Goal: Task Accomplishment & Management: Manage account settings

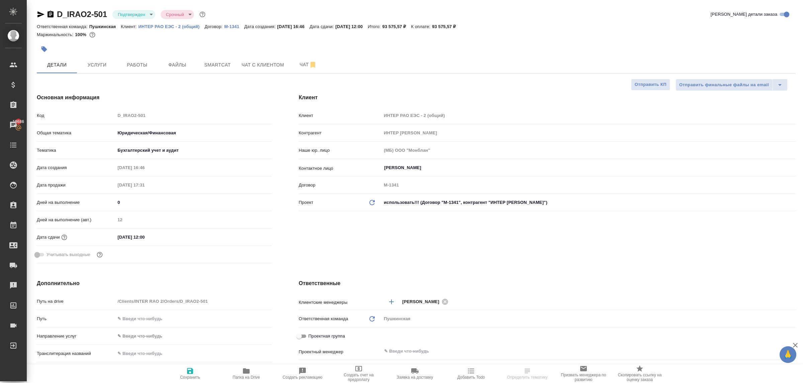
select select "RU"
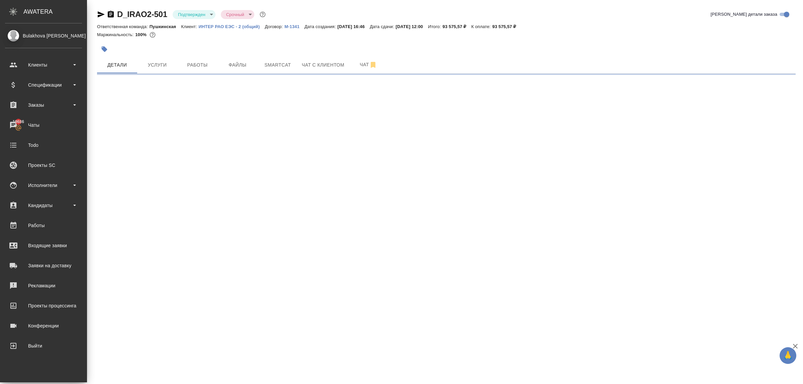
select select "RU"
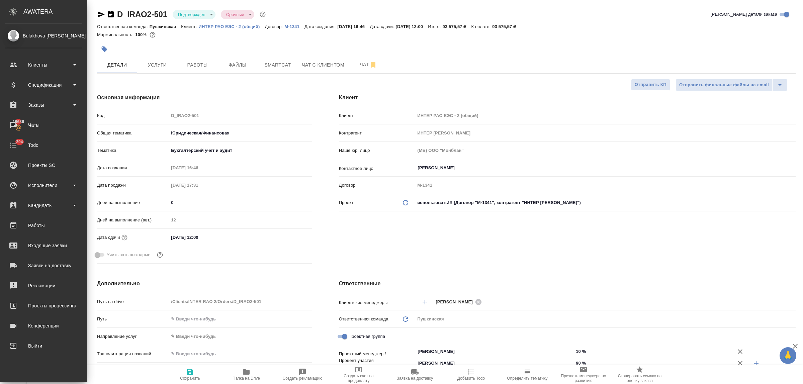
type textarea "x"
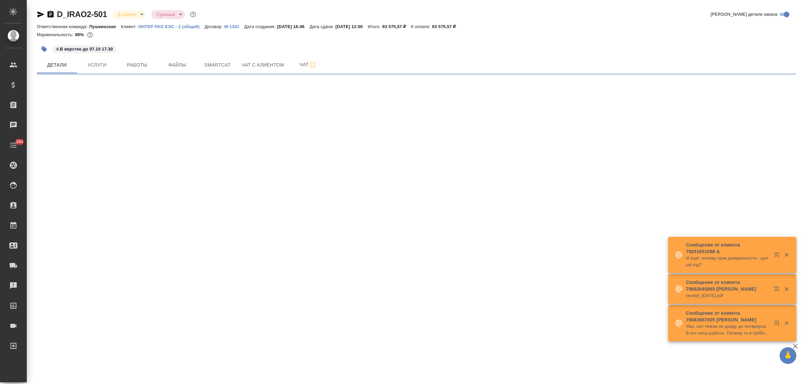
select select "RU"
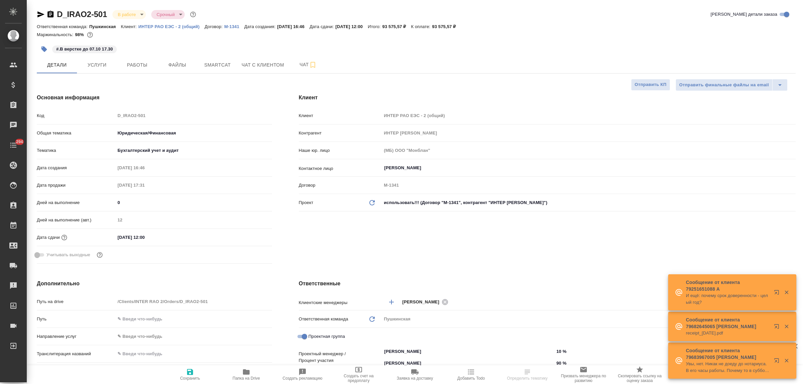
type textarea "x"
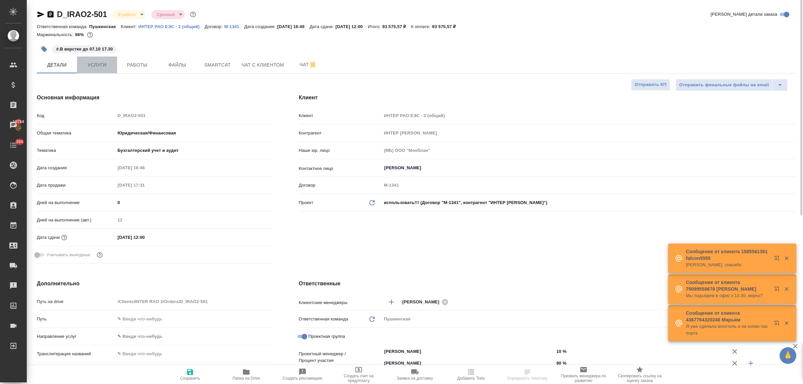
click at [98, 70] on button "Услуги" at bounding box center [97, 65] width 40 height 17
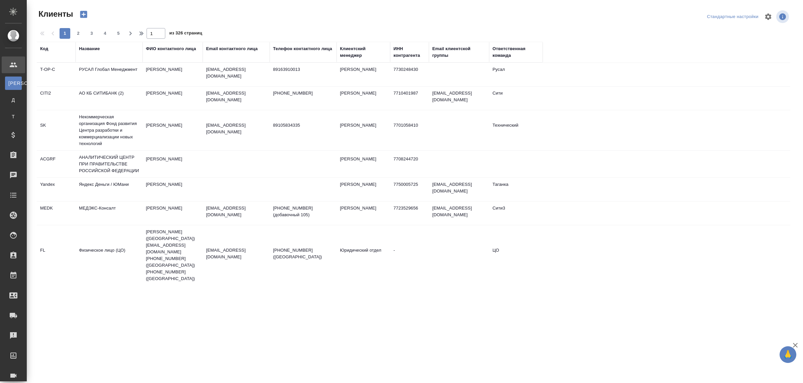
select select "RU"
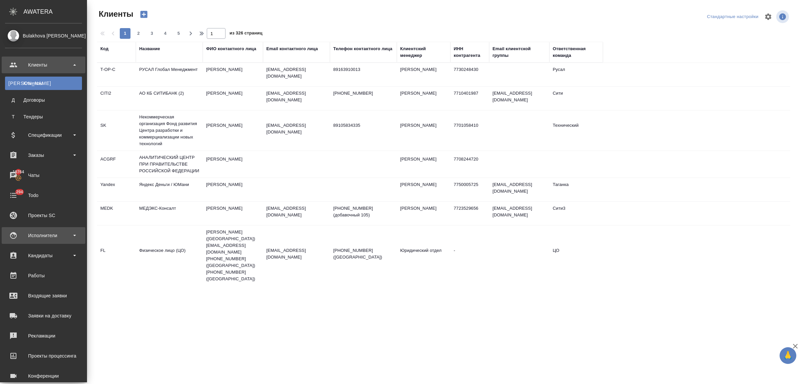
click at [47, 240] on div "Исполнители" at bounding box center [43, 235] width 77 height 10
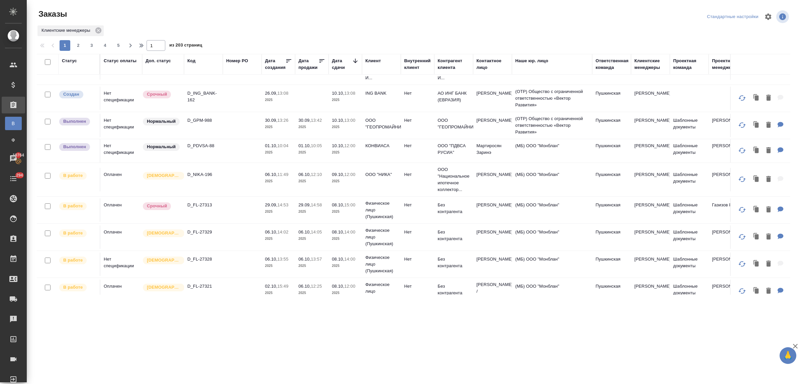
scroll to position [167, 0]
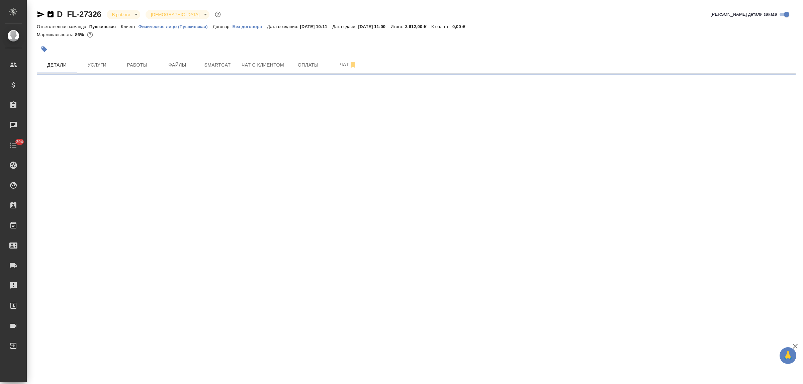
select select "RU"
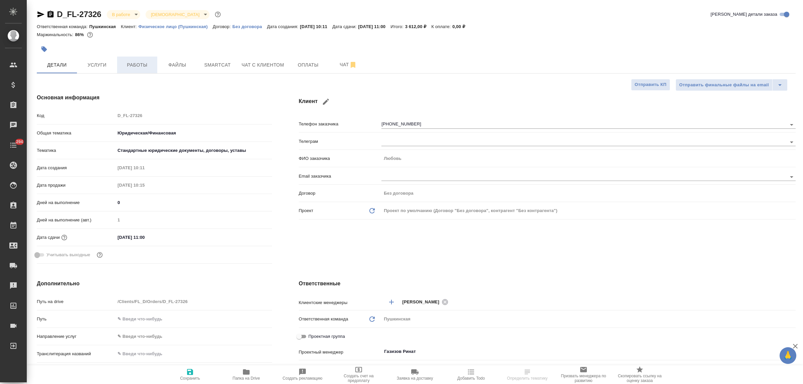
type textarea "x"
click at [131, 66] on span "Работы" at bounding box center [137, 65] width 32 height 8
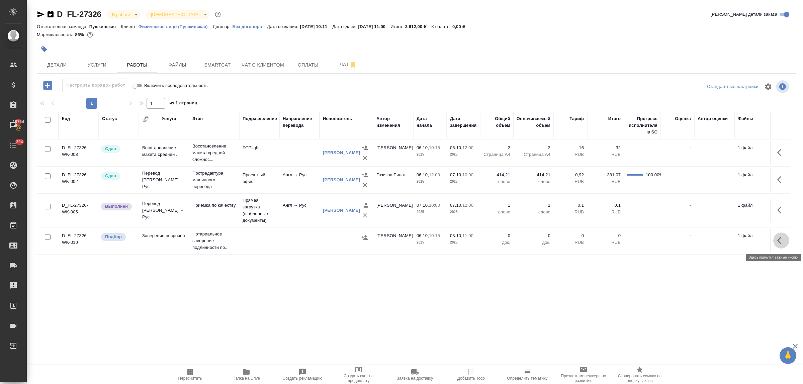
click at [778, 236] on button "button" at bounding box center [781, 240] width 16 height 16
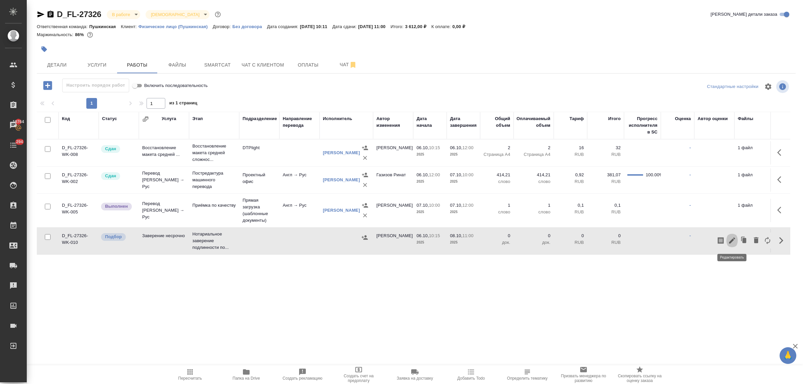
click at [734, 240] on icon "button" at bounding box center [732, 240] width 8 height 8
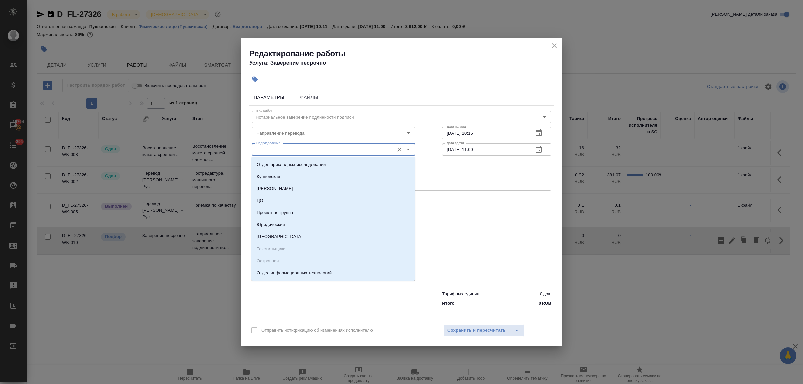
click at [264, 149] on input "Подразделение" at bounding box center [322, 150] width 137 height 8
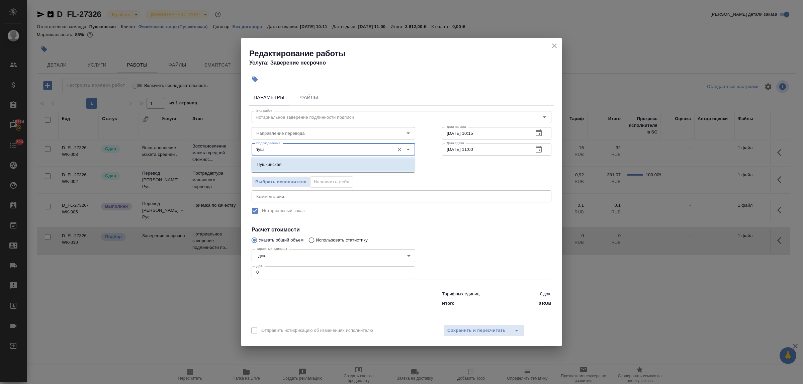
click at [265, 161] on li "Пушкинская" at bounding box center [333, 165] width 164 height 12
type input "Пушкинская"
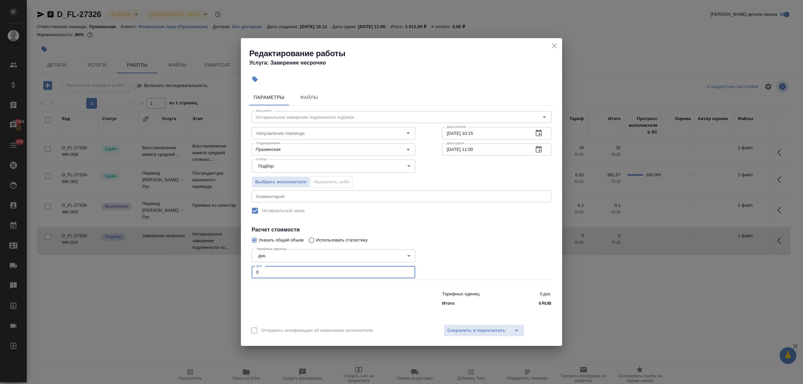
drag, startPoint x: 258, startPoint y: 271, endPoint x: 244, endPoint y: 272, distance: 13.7
click at [245, 272] on div "Параметры Файлы Вид работ Нотариальное заверение подлинности подписи Вид работ …" at bounding box center [401, 203] width 321 height 233
type input "1"
click at [488, 332] on span "Сохранить и пересчитать" at bounding box center [476, 331] width 58 height 8
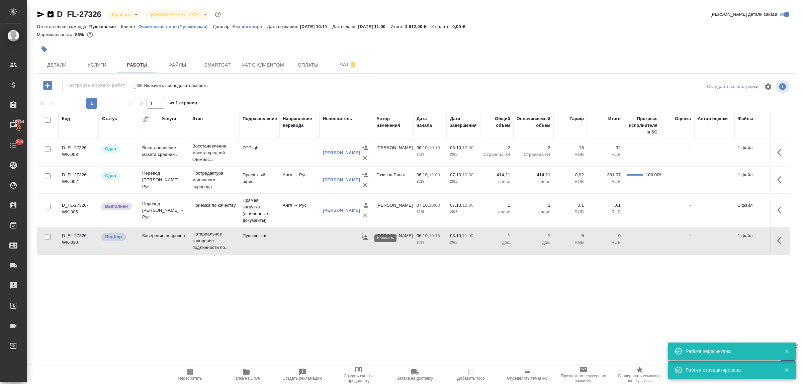
click at [365, 239] on icon "button" at bounding box center [365, 237] width 6 height 4
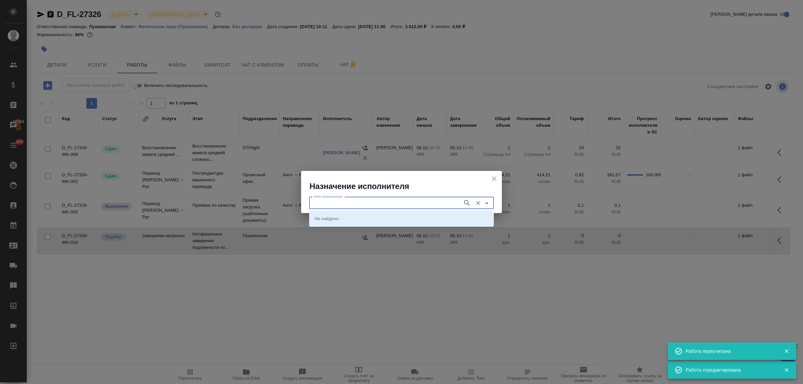
click at [370, 199] on input "ФИО Исполнителя" at bounding box center [385, 203] width 148 height 8
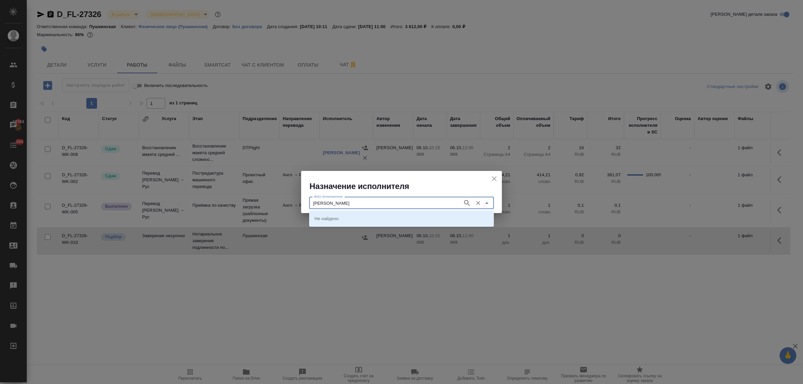
type input "федорченко"
click at [351, 215] on p "[PERSON_NAME]" at bounding box center [332, 218] width 36 height 7
type input "НОТАРИУС Федорченко Александр Вячеславович"
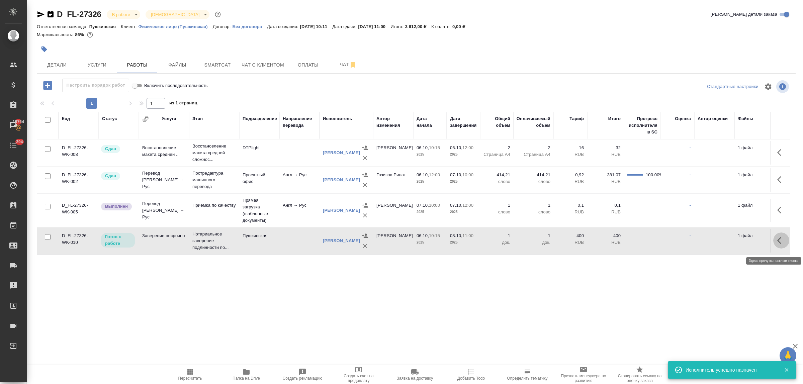
click at [777, 244] on icon "button" at bounding box center [781, 240] width 8 height 8
click at [728, 242] on icon "button" at bounding box center [732, 240] width 8 height 8
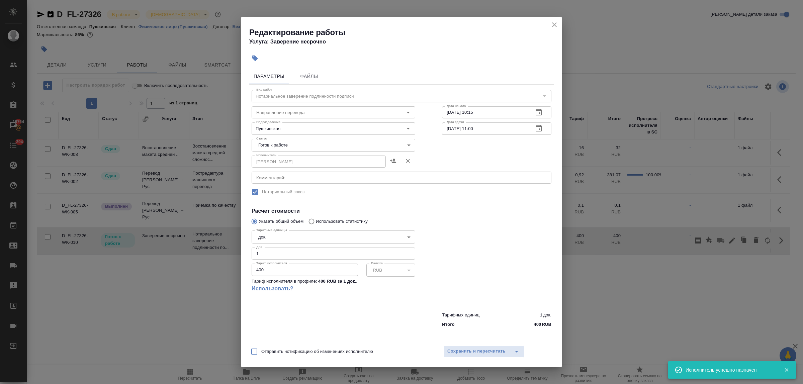
click at [343, 148] on body "🙏 .cls-1 fill:#fff; AWATERA Bulakhova Elena Клиенты Спецификации Заказы 19764 Ч…" at bounding box center [401, 192] width 803 height 384
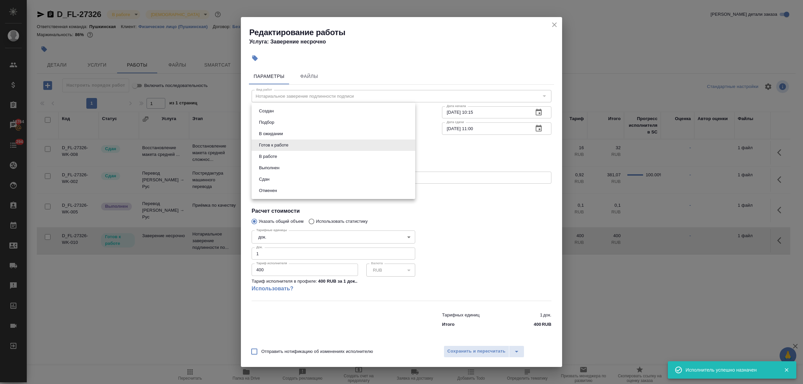
click at [305, 178] on li "Сдан" at bounding box center [334, 179] width 164 height 11
type input "closed"
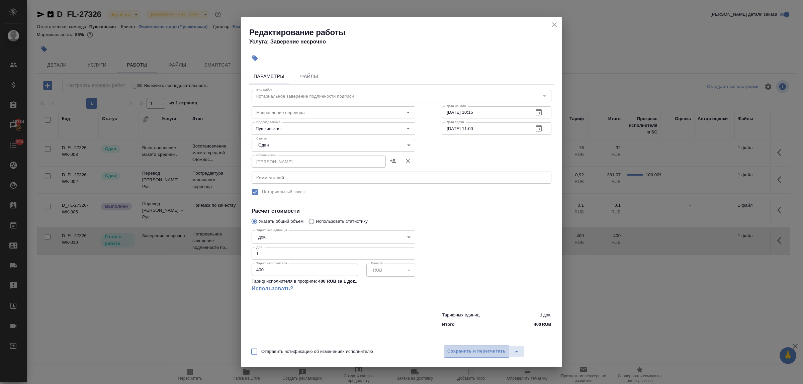
click at [473, 354] on span "Сохранить и пересчитать" at bounding box center [476, 352] width 58 height 8
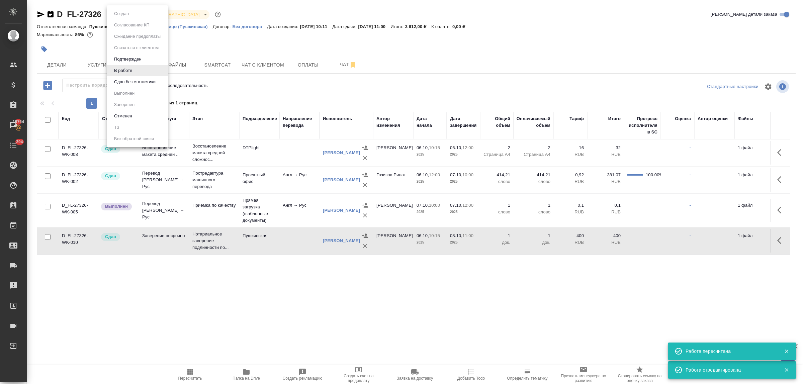
click at [127, 15] on body "🙏 .cls-1 fill:#fff; AWATERA Bulakhova Elena Клиенты Спецификации Заказы 19764 Ч…" at bounding box center [401, 192] width 803 height 384
click at [134, 80] on button "Сдан без статистики" at bounding box center [134, 81] width 45 height 7
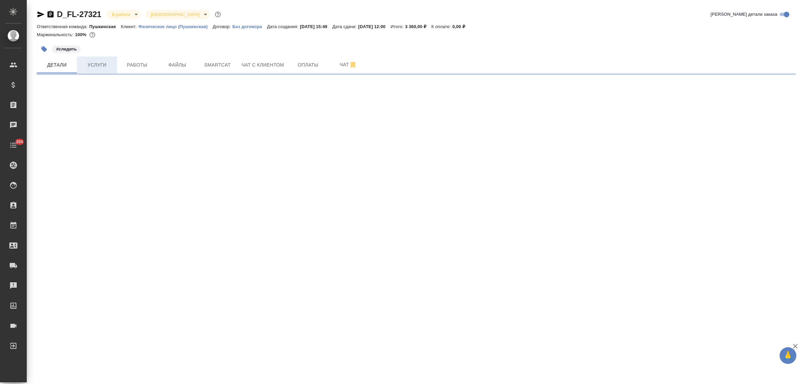
select select "RU"
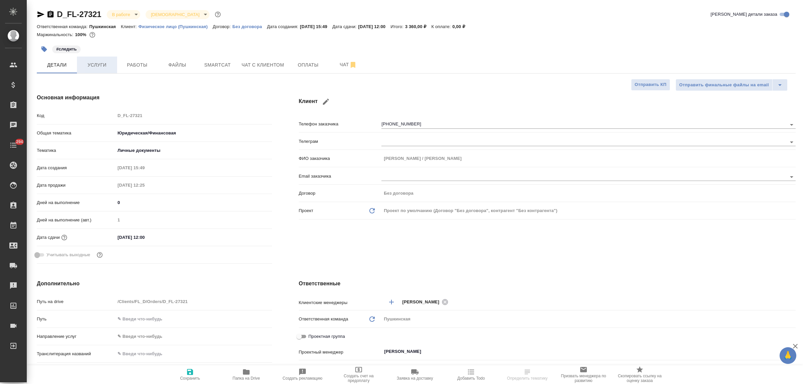
type textarea "x"
click at [96, 68] on span "Услуги" at bounding box center [97, 65] width 32 height 8
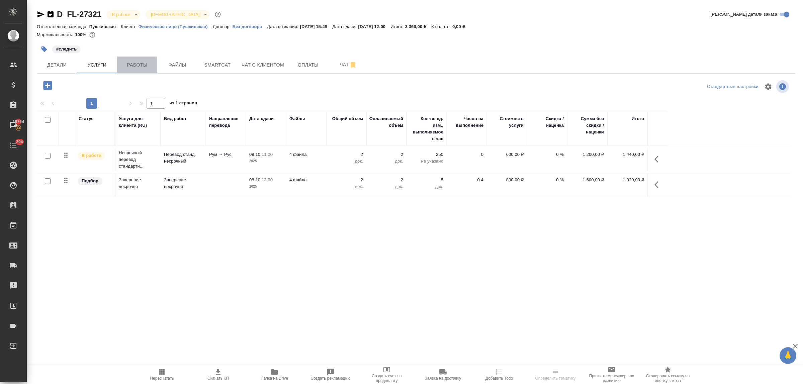
click at [129, 66] on span "Работы" at bounding box center [137, 65] width 32 height 8
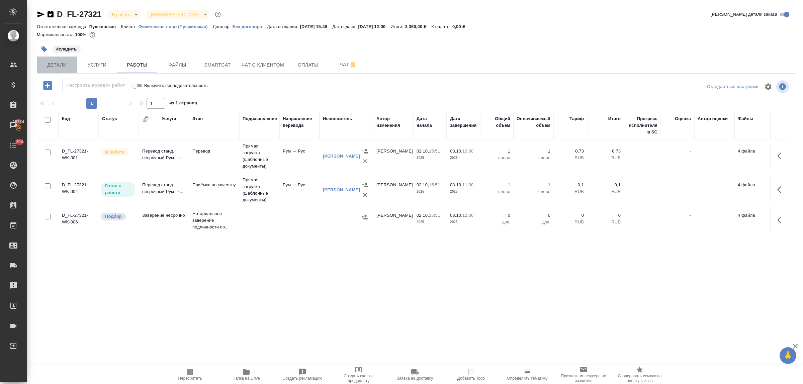
click at [52, 64] on span "Детали" at bounding box center [57, 65] width 32 height 8
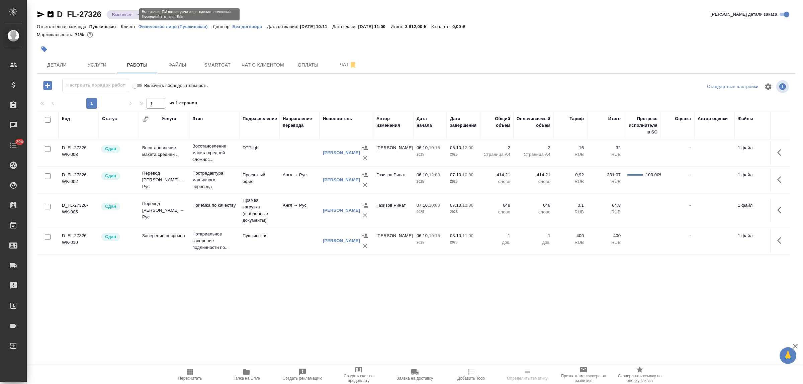
click at [124, 13] on body "🙏 .cls-1 fill:#fff; AWATERA Bulakhova [PERSON_NAME] Спецификации Заказы Чаты 29…" at bounding box center [401, 192] width 803 height 384
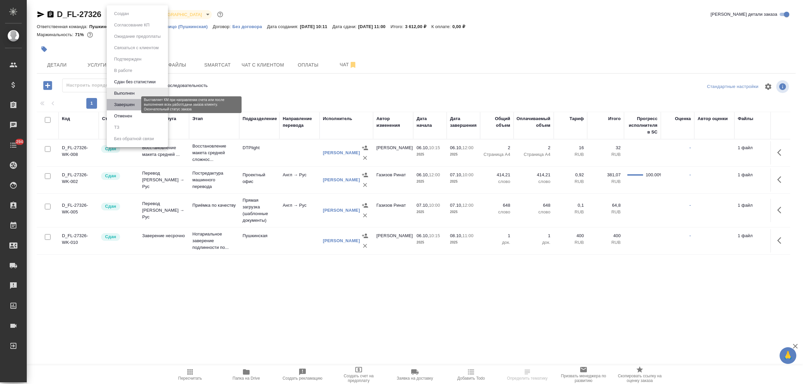
click at [132, 105] on button "Завершен" at bounding box center [124, 104] width 24 height 7
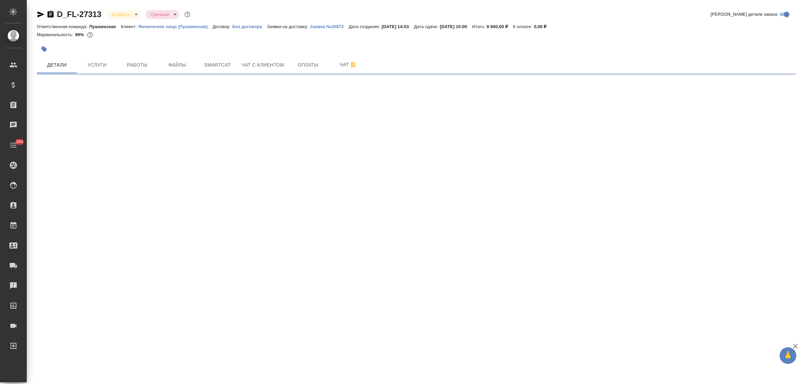
select select "RU"
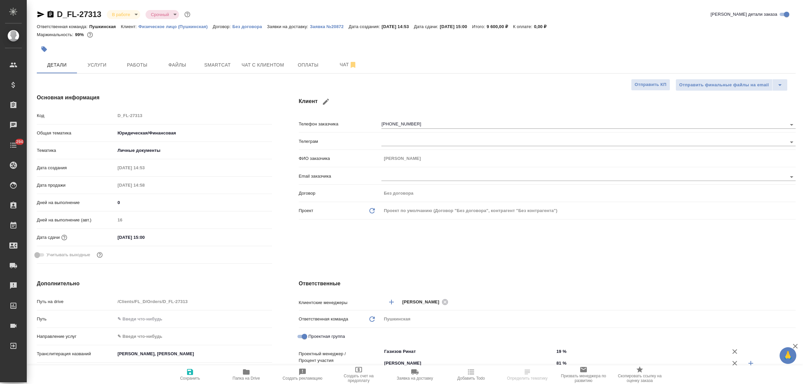
type textarea "x"
click at [98, 63] on span "Услуги" at bounding box center [97, 65] width 32 height 8
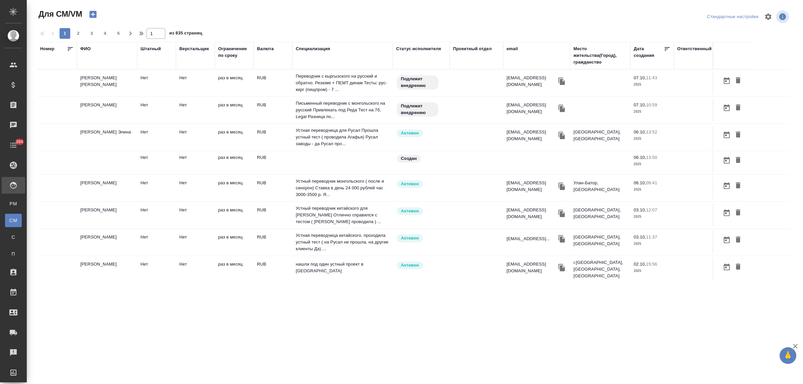
click at [84, 49] on div "ФИО" at bounding box center [85, 48] width 10 height 7
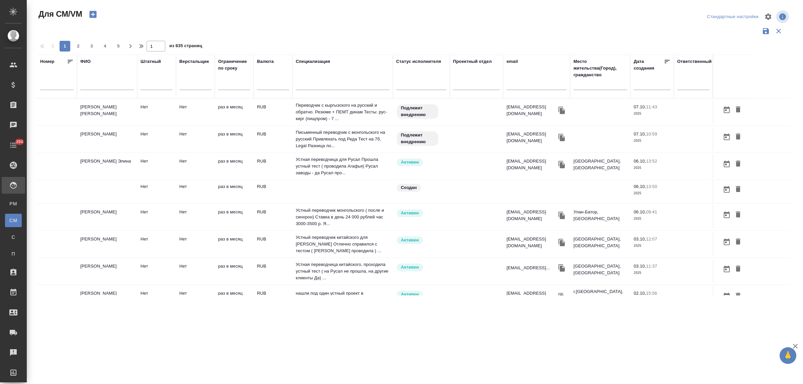
click at [92, 83] on input "text" at bounding box center [107, 86] width 54 height 8
type input "федорченко"
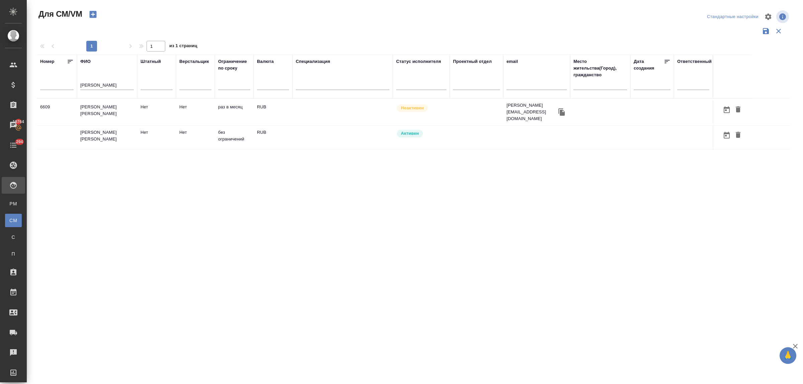
click at [106, 136] on td "НОТАРИУС Федорченко Александр Вячеславович" at bounding box center [107, 137] width 60 height 23
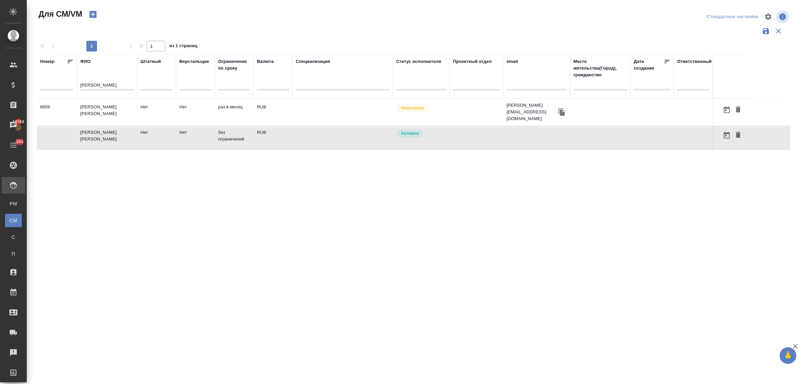
click at [106, 136] on td "НОТАРИУС Федорченко Александр Вячеславович" at bounding box center [107, 137] width 60 height 23
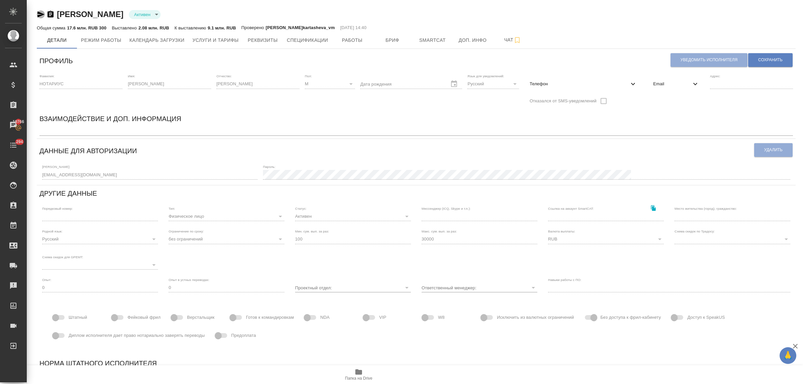
click at [37, 12] on icon "button" at bounding box center [41, 14] width 8 height 8
click at [307, 41] on span "Спецификации" at bounding box center [307, 40] width 41 height 8
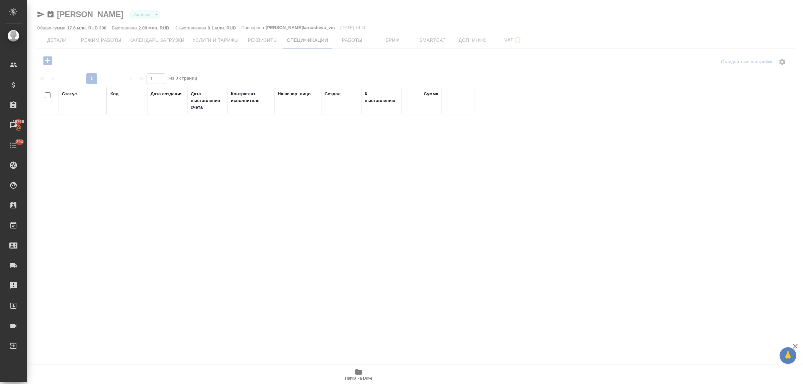
click at [40, 14] on div at bounding box center [415, 172] width 776 height 345
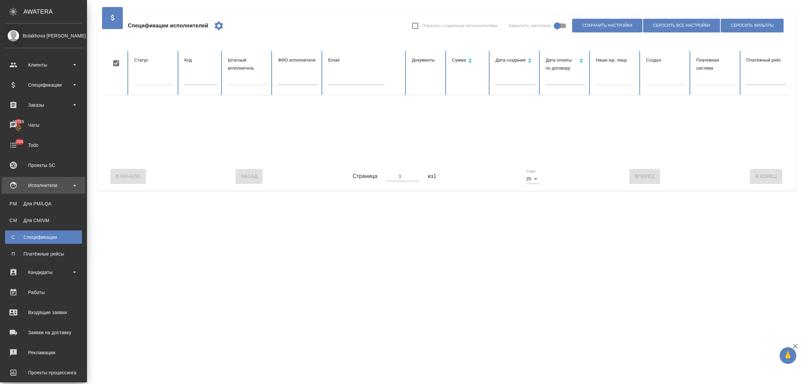
click at [64, 184] on div "Исполнители" at bounding box center [43, 185] width 77 height 10
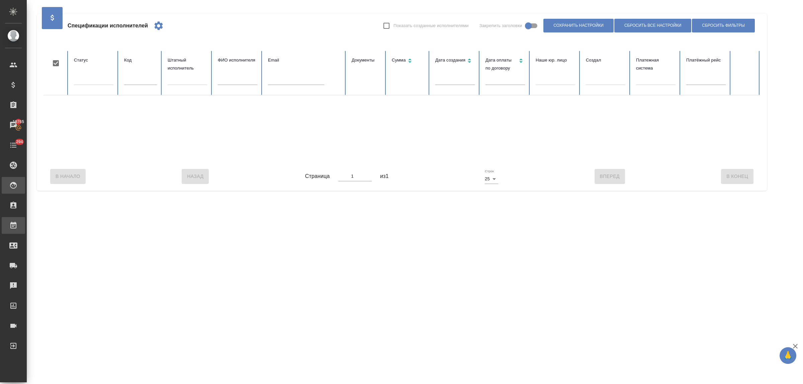
click at [13, 226] on div "Работы" at bounding box center [5, 225] width 17 height 10
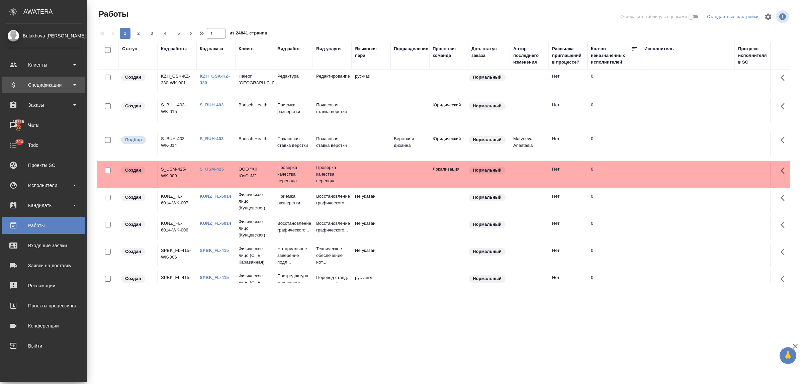
click at [42, 89] on div "Спецификации" at bounding box center [43, 85] width 77 height 10
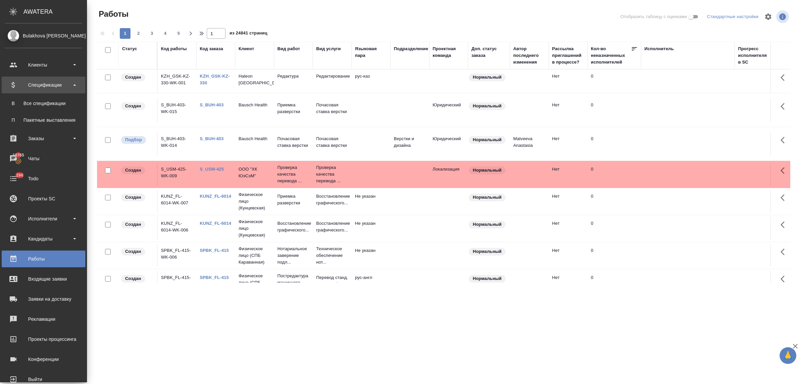
click at [43, 88] on div "Спецификации" at bounding box center [43, 85] width 77 height 10
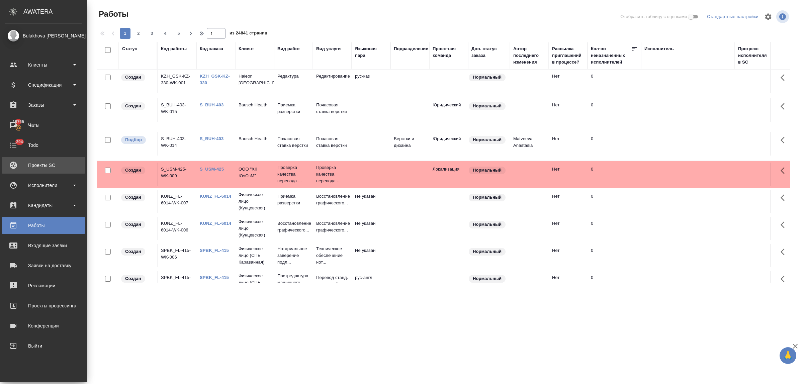
click at [51, 170] on div "Проекты SC" at bounding box center [43, 165] width 77 height 10
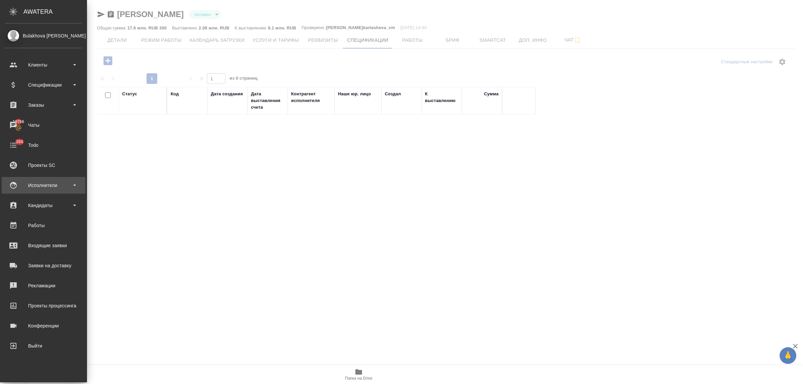
click at [54, 189] on div "Исполнители" at bounding box center [43, 185] width 77 height 10
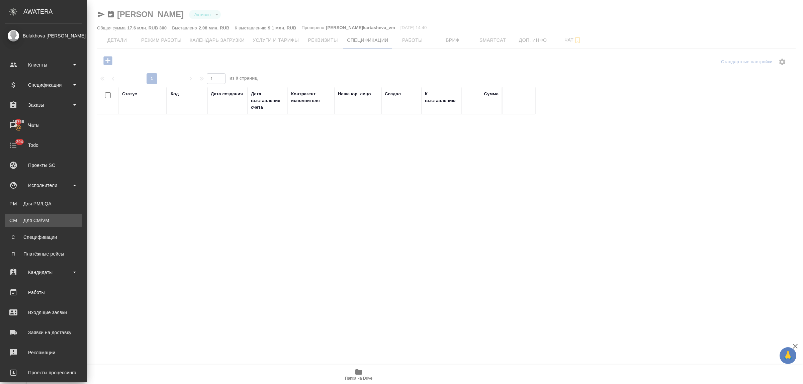
click at [46, 218] on link "CM Для CM/VM" at bounding box center [43, 220] width 77 height 13
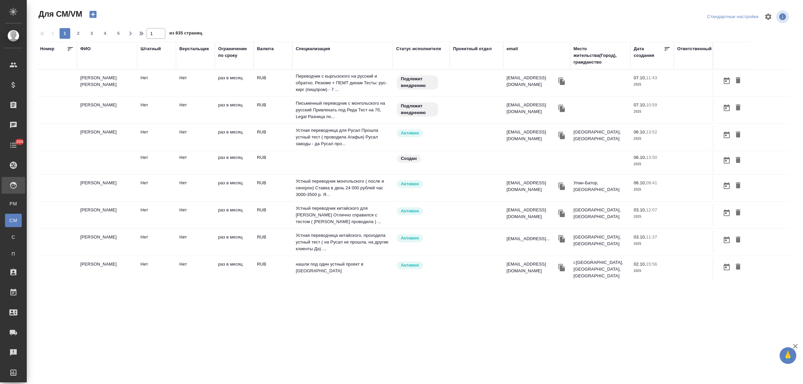
click at [85, 66] on th "ФИО" at bounding box center [107, 55] width 60 height 27
click at [84, 50] on div "ФИО" at bounding box center [85, 48] width 10 height 7
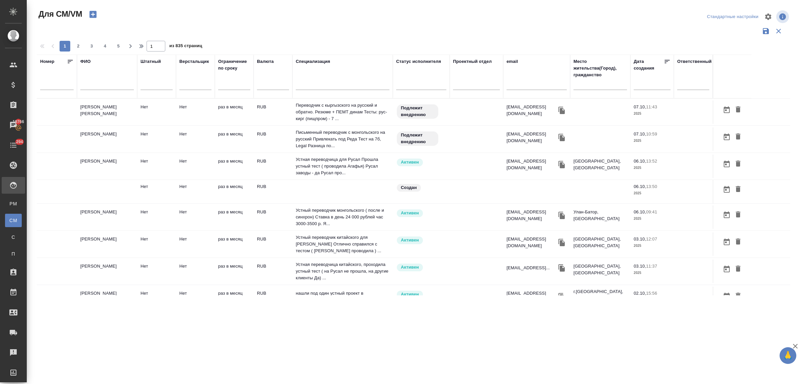
click at [91, 87] on input "text" at bounding box center [107, 86] width 54 height 8
type input "федорченко"
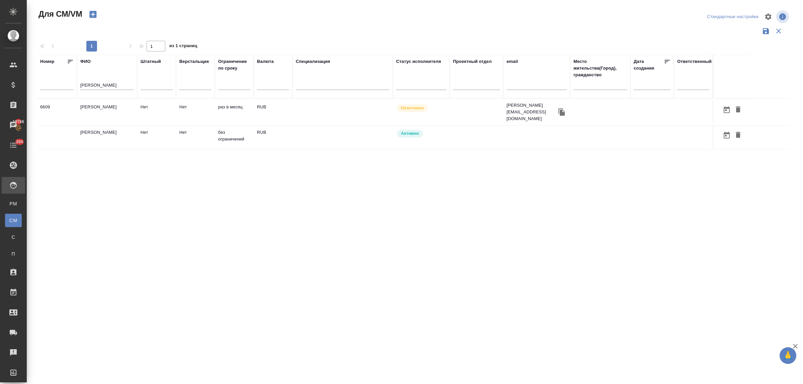
click at [101, 136] on td "НОТАРИУС Федорченко Александр Вячеславович" at bounding box center [107, 137] width 60 height 23
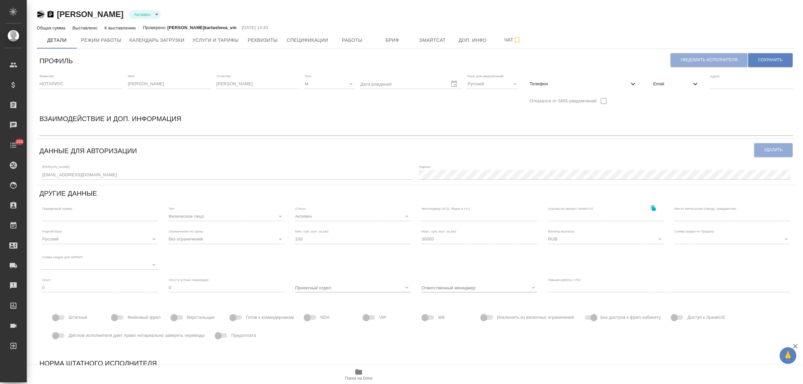
click at [39, 13] on icon "button" at bounding box center [40, 14] width 7 height 6
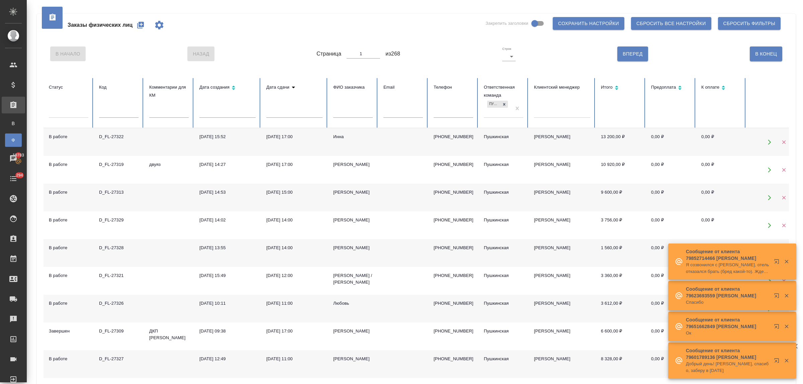
click at [140, 23] on icon "button" at bounding box center [140, 25] width 7 height 7
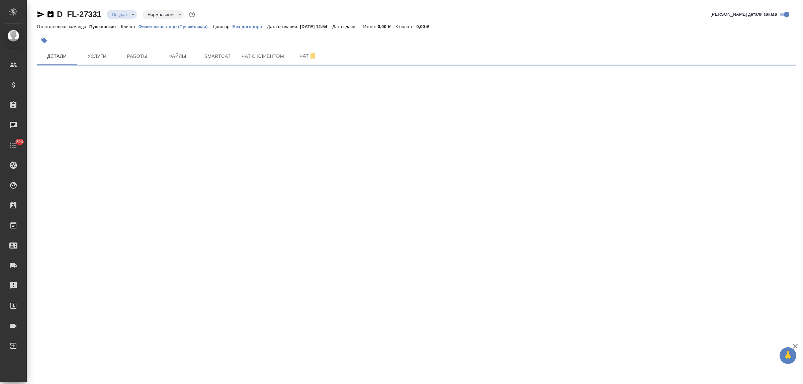
select select "RU"
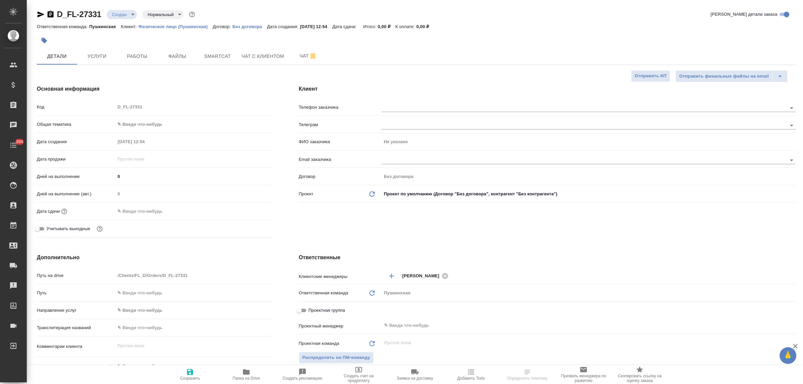
type textarea "x"
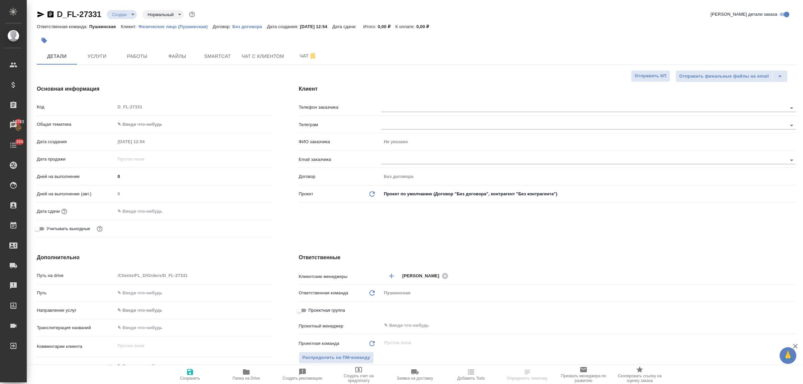
type textarea "x"
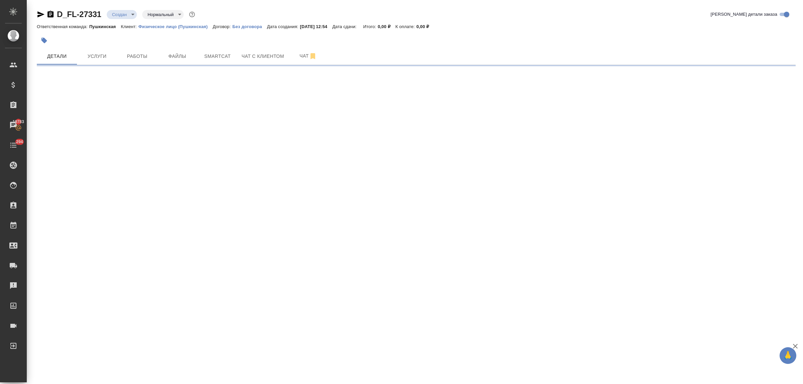
select select "RU"
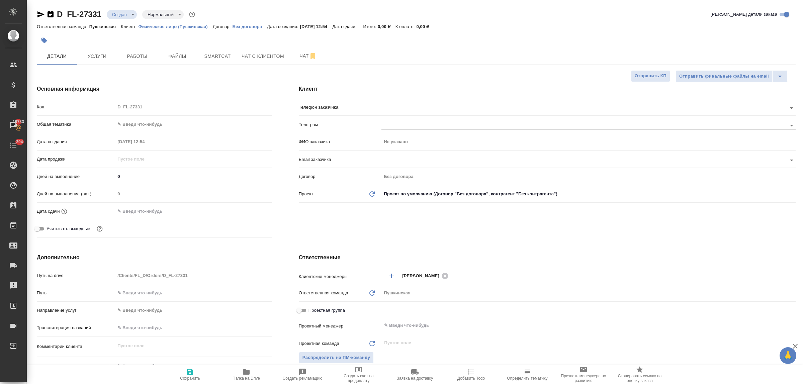
type textarea "x"
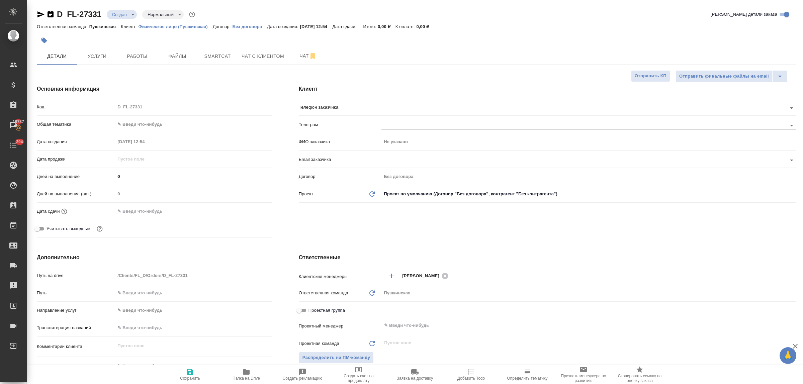
type textarea "x"
click at [182, 56] on span "Файлы" at bounding box center [177, 56] width 32 height 8
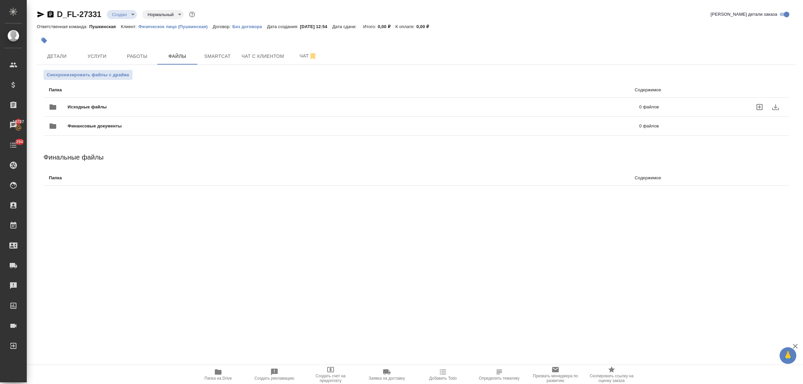
click at [758, 106] on icon "uploadFiles" at bounding box center [759, 107] width 8 height 8
click at [0, 0] on input "uploadFiles" at bounding box center [0, 0] width 0 height 0
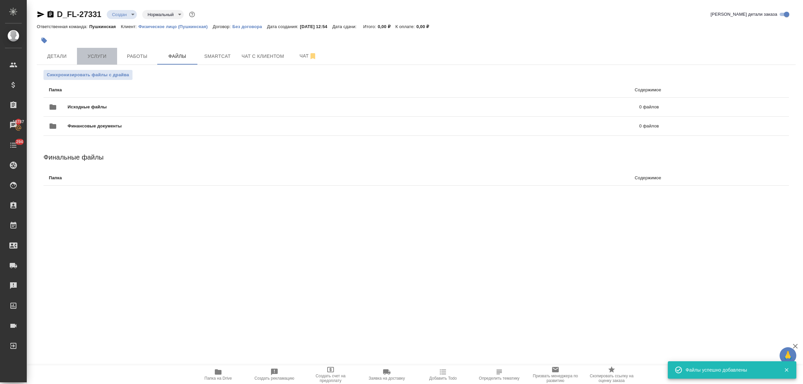
click at [88, 58] on span "Услуги" at bounding box center [97, 56] width 32 height 8
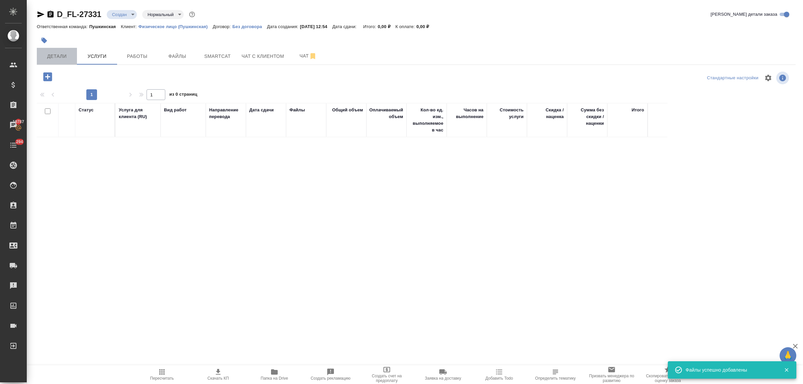
click at [54, 56] on span "Детали" at bounding box center [57, 56] width 32 height 8
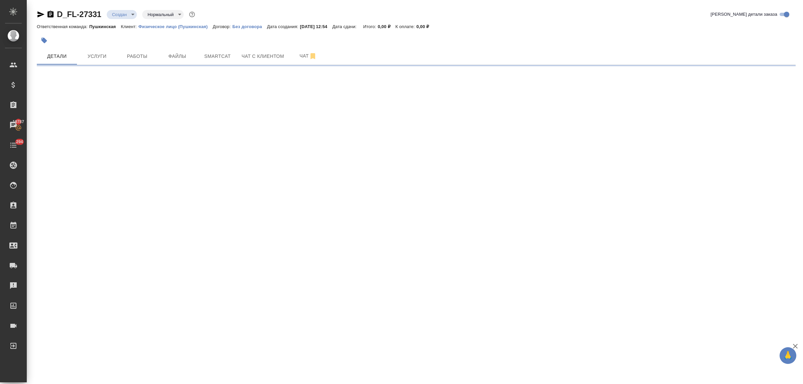
select select "RU"
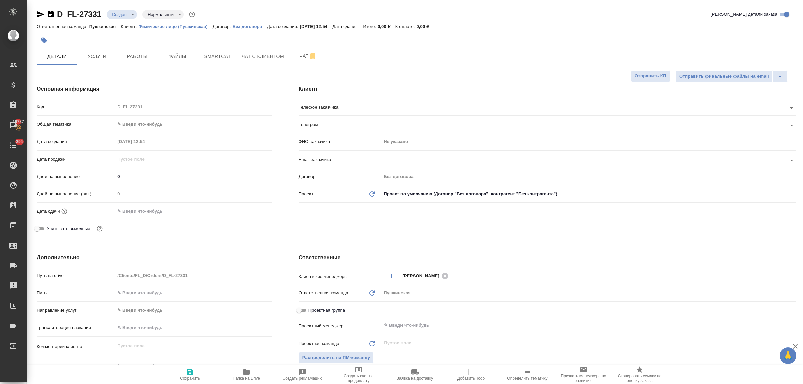
type textarea "x"
click at [144, 124] on body "🙏 .cls-1 fill:#fff; AWATERA Bulakhova Elena Клиенты Спецификации Заказы 19787 Ч…" at bounding box center [401, 192] width 803 height 384
click at [154, 189] on li "Юридическая/Финансовая" at bounding box center [193, 188] width 157 height 11
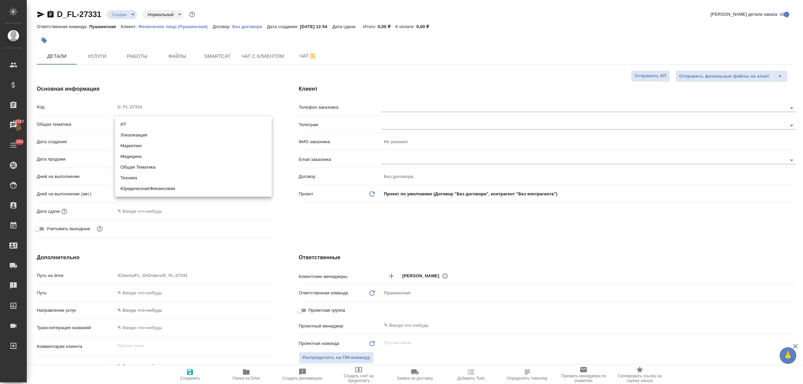
type input "yr-fn"
type textarea "x"
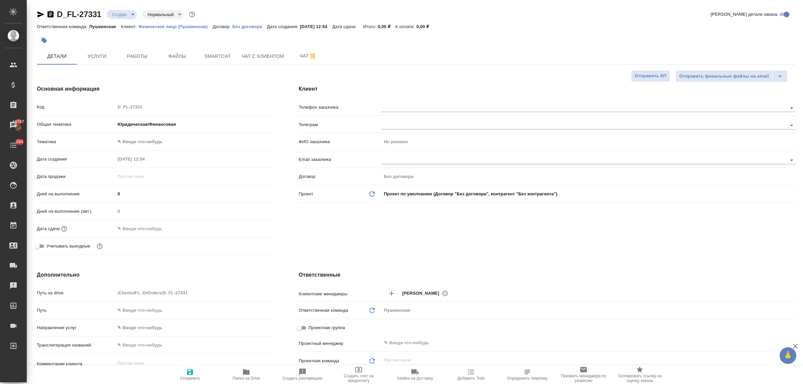
click at [150, 143] on body "🙏 .cls-1 fill:#fff; AWATERA Bulakhova Elena Клиенты Спецификации Заказы 19787 Ч…" at bounding box center [401, 192] width 803 height 384
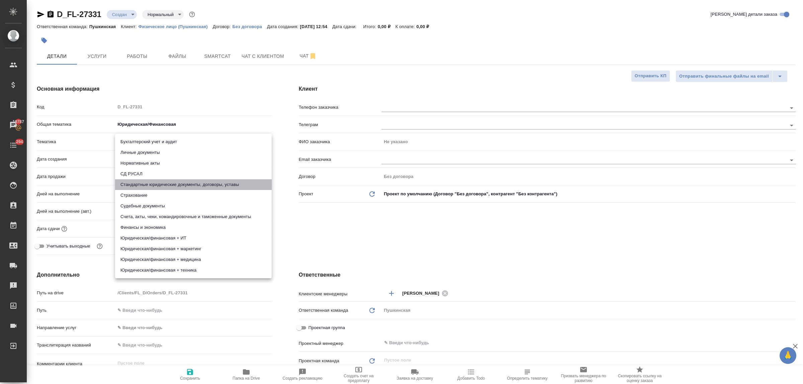
click at [172, 188] on li "Стандартные юридические документы, договоры, уставы" at bounding box center [193, 184] width 157 height 11
type textarea "x"
type input "5f647205b73bc97568ca66bf"
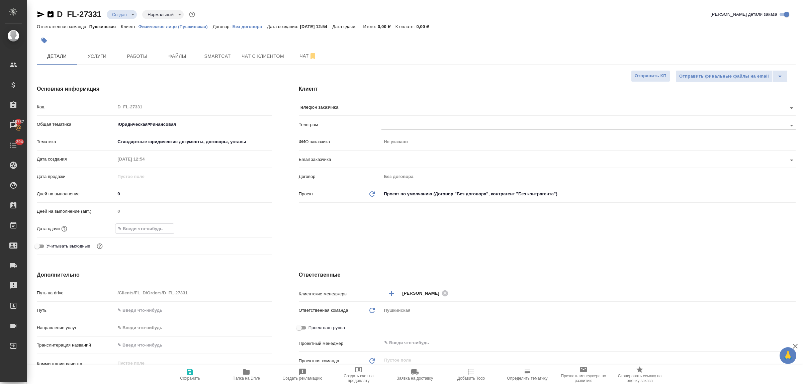
click at [164, 227] on input "text" at bounding box center [144, 229] width 59 height 10
click at [253, 225] on icon "button" at bounding box center [253, 228] width 8 height 8
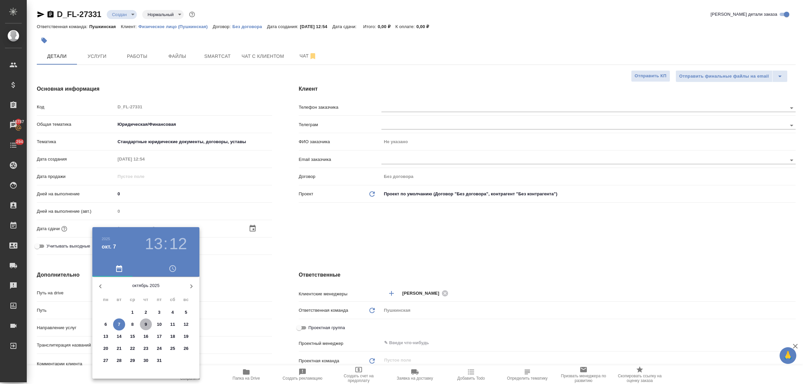
click at [145, 321] on p "9" at bounding box center [146, 324] width 2 height 7
type input "09.10.2025 13:12"
type textarea "x"
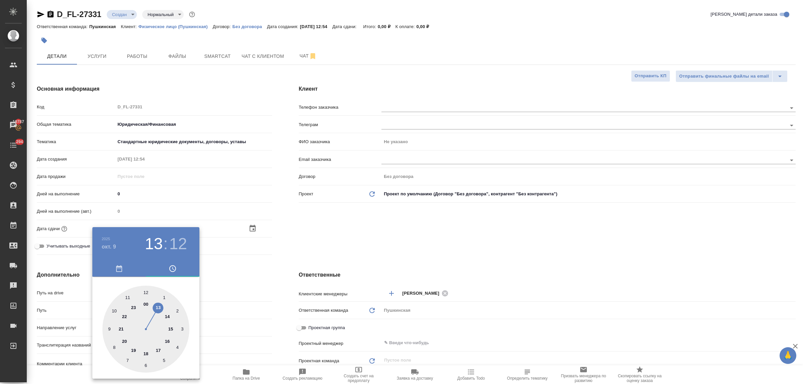
click at [157, 308] on div at bounding box center [145, 329] width 87 height 87
type textarea "x"
click at [146, 291] on div at bounding box center [145, 329] width 87 height 87
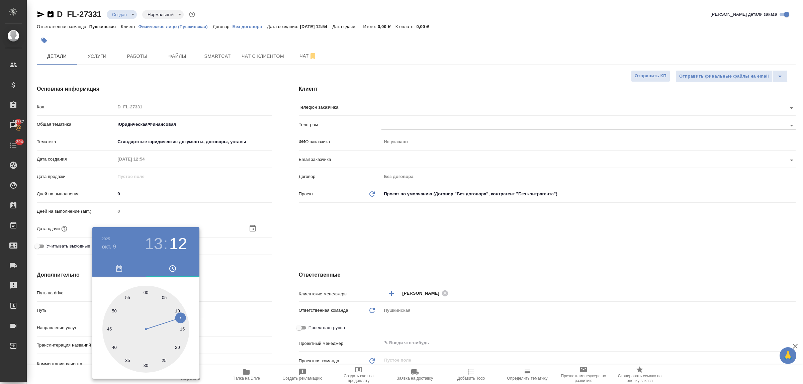
type input "09.10.2025 13:00"
type textarea "x"
click at [245, 283] on div at bounding box center [401, 192] width 803 height 384
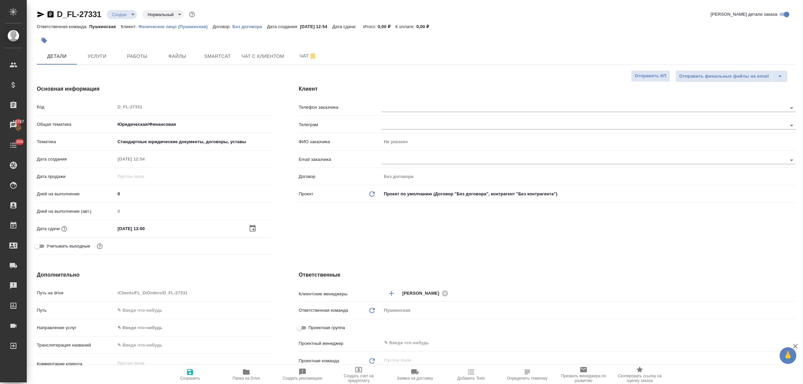
drag, startPoint x: 192, startPoint y: 373, endPoint x: 195, endPoint y: 365, distance: 8.4
click at [192, 373] on icon "button" at bounding box center [190, 372] width 6 height 6
type textarea "x"
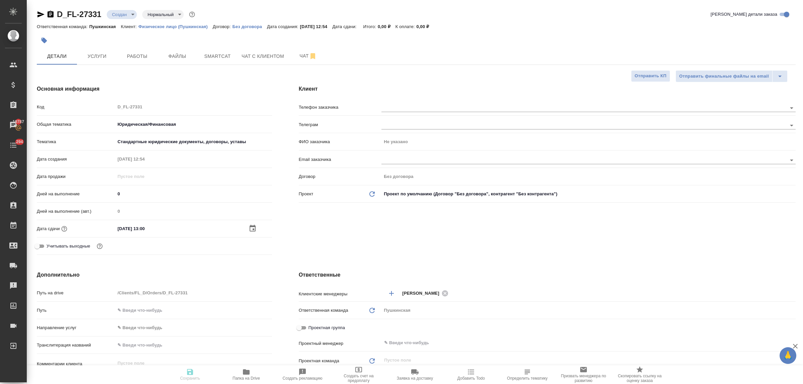
type textarea "x"
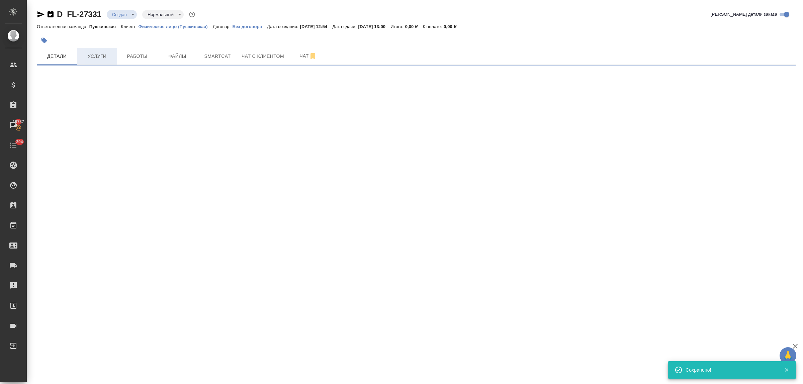
click at [97, 55] on span "Услуги" at bounding box center [97, 56] width 32 height 8
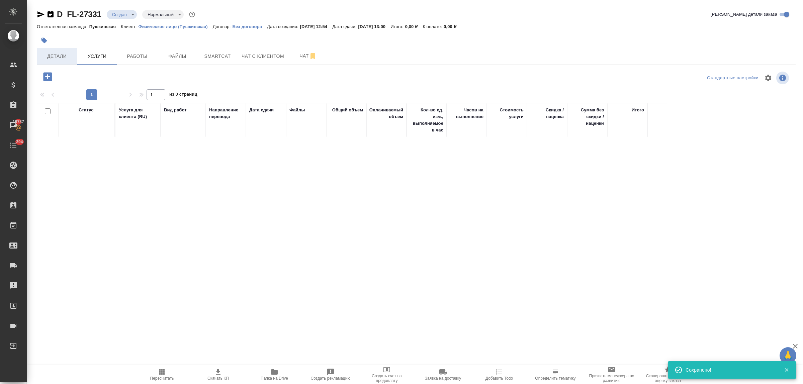
click at [52, 58] on span "Детали" at bounding box center [57, 56] width 32 height 8
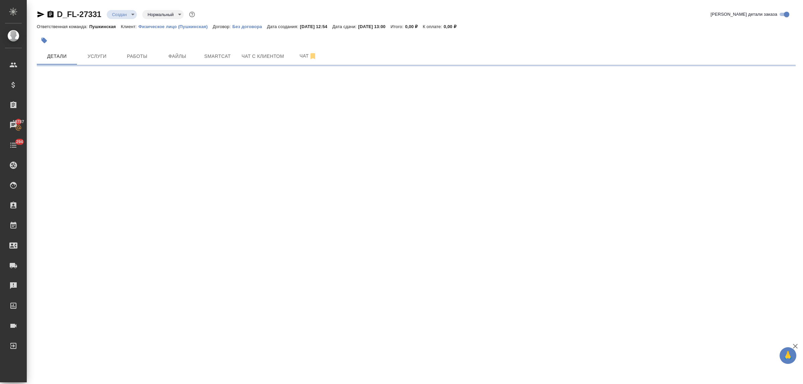
select select "RU"
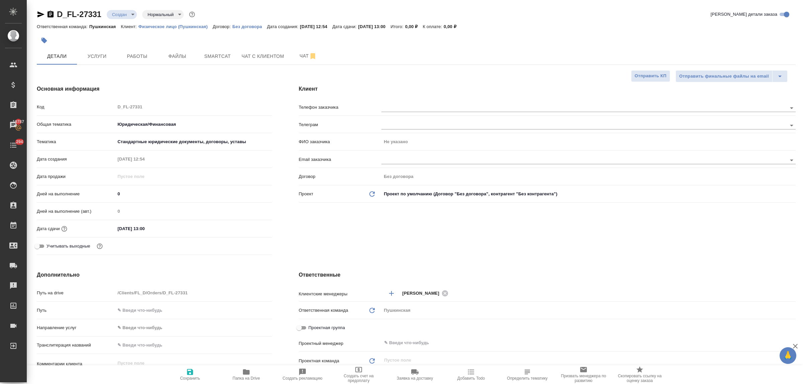
type textarea "x"
click at [197, 140] on body "🙏 .cls-1 fill:#fff; AWATERA Bulakhova Elena Клиенты Спецификации Заказы 19787 Ч…" at bounding box center [401, 192] width 803 height 384
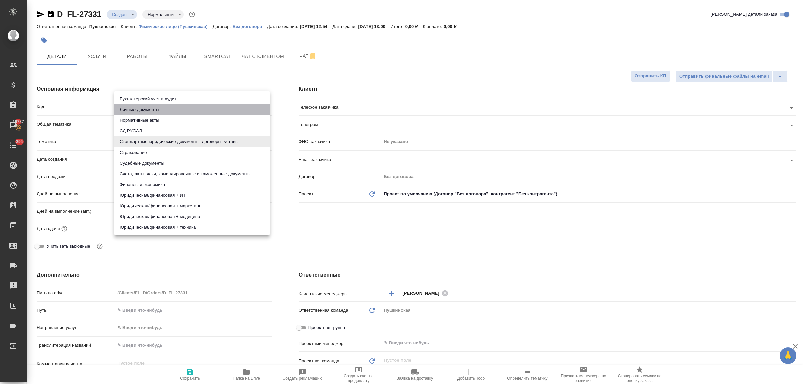
click at [166, 110] on li "Личные документы" at bounding box center [191, 109] width 155 height 11
type input "5a8b8b956a9677013d343cfe"
type textarea "x"
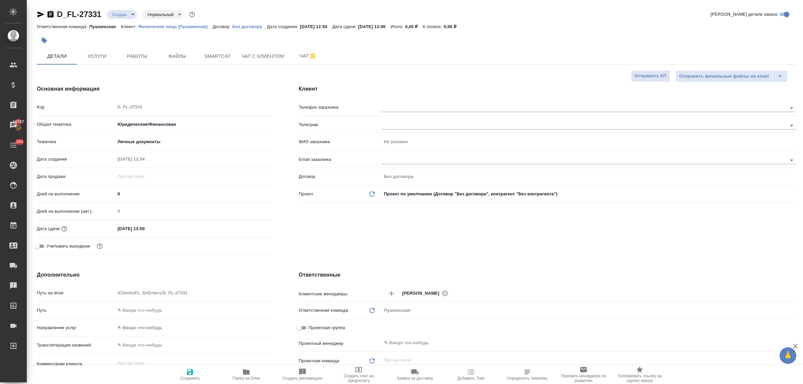
click at [332, 238] on div "Клиент Телефон заказчика Телеграм ФИО заказчика Не указано Email заказчика Дого…" at bounding box center [547, 171] width 524 height 199
click at [190, 371] on icon "button" at bounding box center [190, 372] width 8 height 8
type textarea "x"
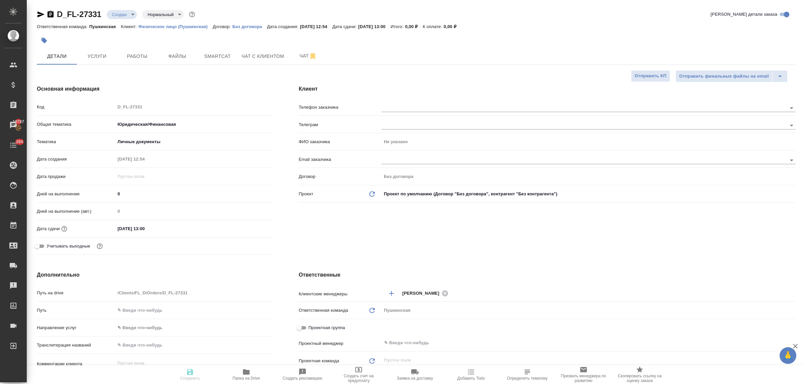
type textarea "x"
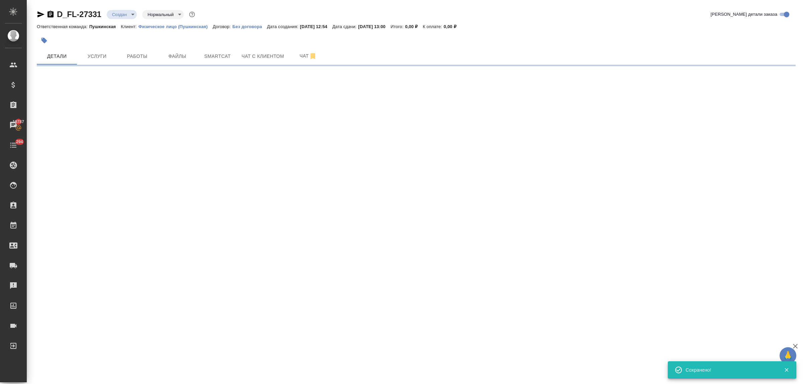
select select "RU"
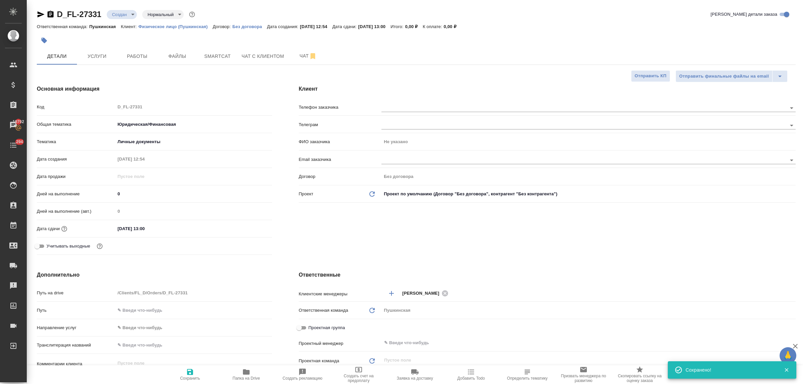
type textarea "x"
click at [95, 55] on span "Услуги" at bounding box center [97, 56] width 32 height 8
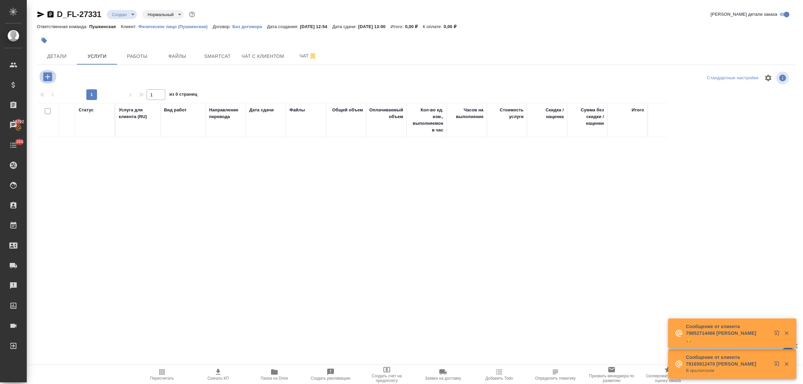
click at [45, 76] on icon "button" at bounding box center [47, 76] width 9 height 9
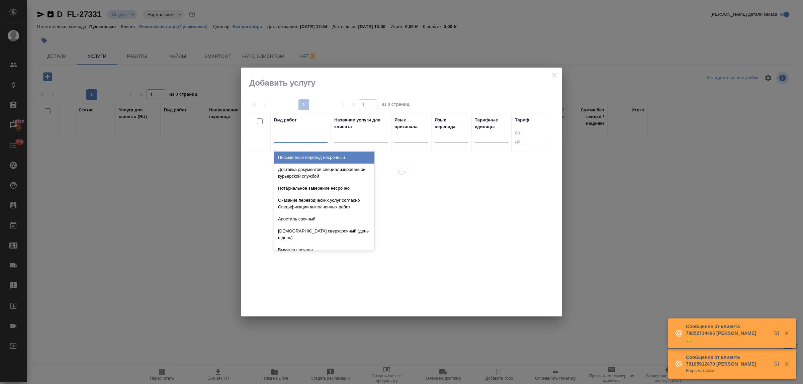
click at [288, 139] on div at bounding box center [301, 136] width 54 height 10
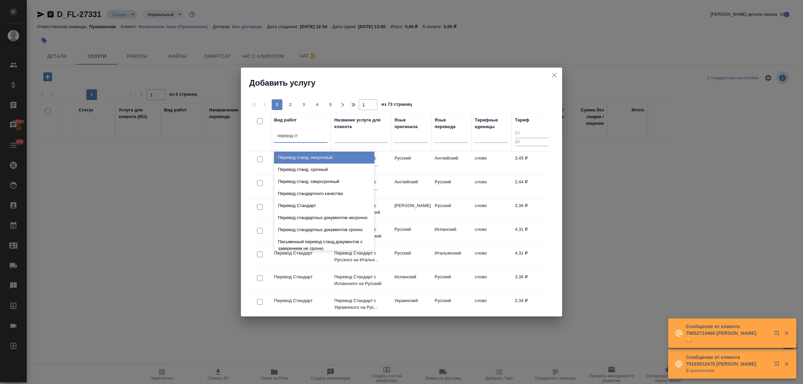
type input "перевод ста"
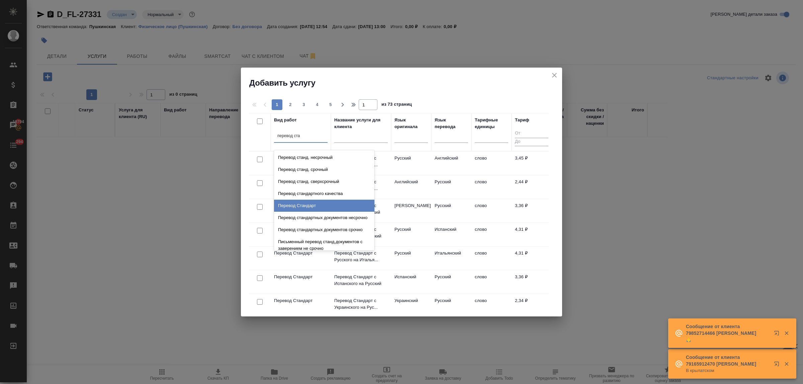
click at [312, 204] on div "Перевод Стандарт" at bounding box center [324, 206] width 100 height 12
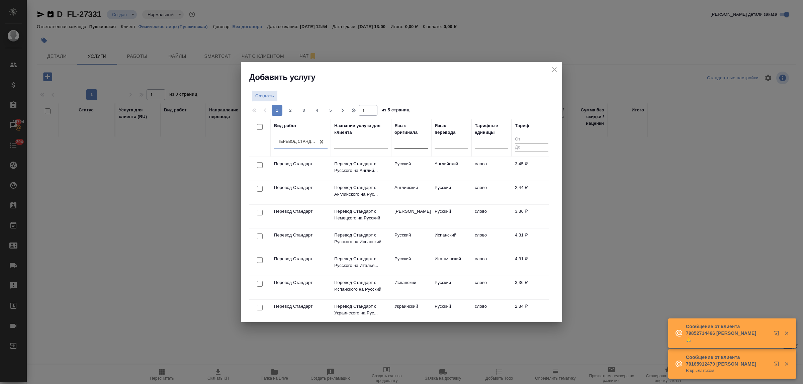
click at [409, 147] on div at bounding box center [410, 142] width 33 height 10
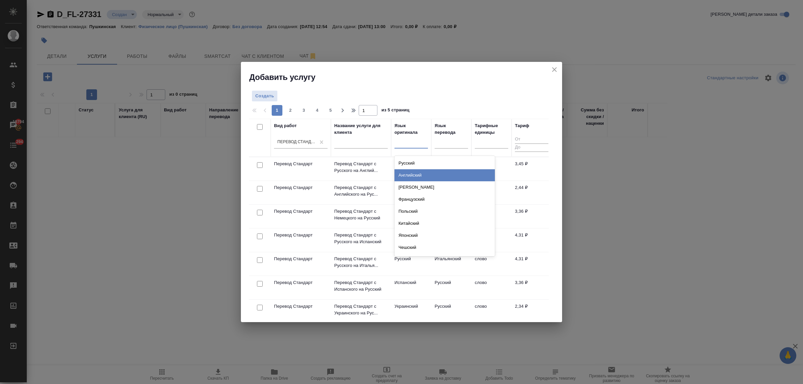
click at [414, 176] on div "Английский" at bounding box center [444, 175] width 100 height 12
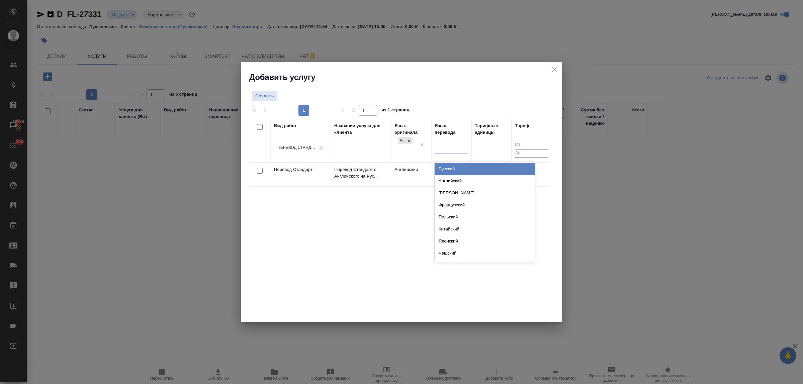
click at [441, 150] on div at bounding box center [451, 148] width 33 height 10
click at [447, 167] on div "Русский" at bounding box center [485, 169] width 100 height 12
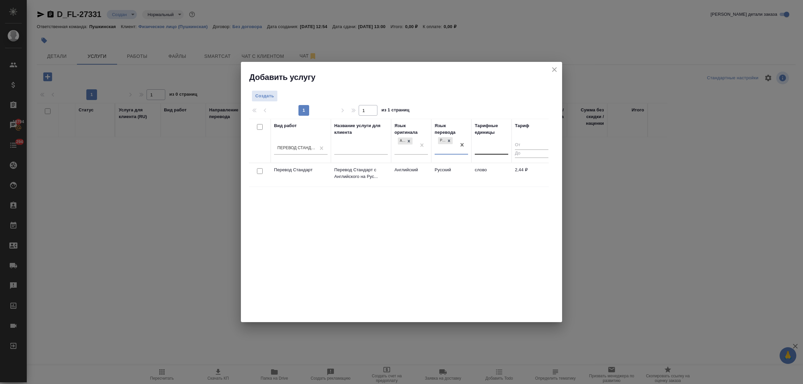
click at [482, 150] on div at bounding box center [491, 148] width 33 height 10
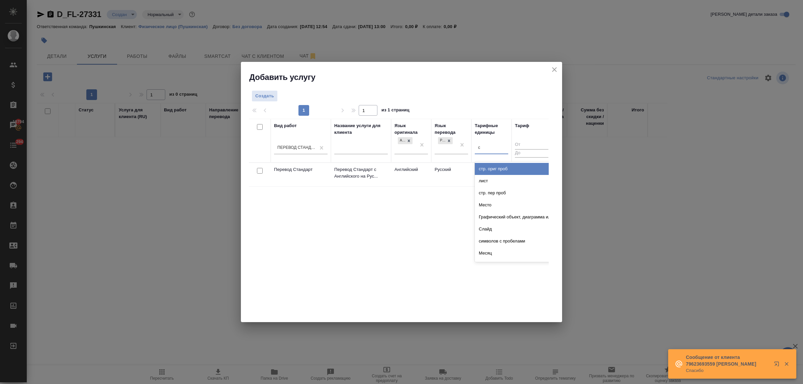
type input "сл"
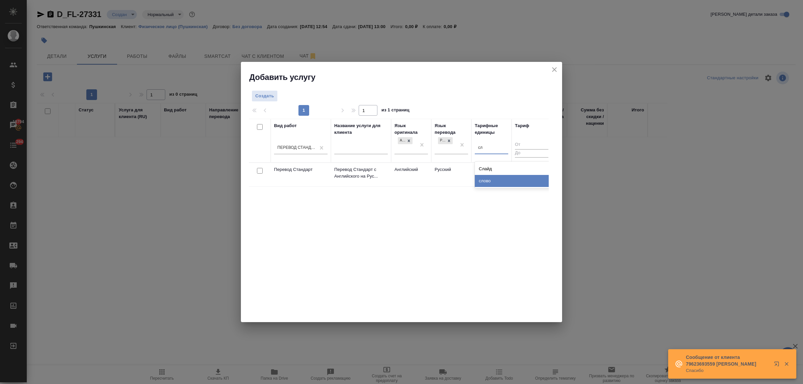
drag, startPoint x: 487, startPoint y: 168, endPoint x: 488, endPoint y: 178, distance: 9.8
click at [488, 178] on div "Слайд слово" at bounding box center [525, 175] width 100 height 27
click at [488, 178] on div "слово" at bounding box center [525, 181] width 100 height 12
click at [260, 92] on span "Создать" at bounding box center [264, 96] width 19 height 8
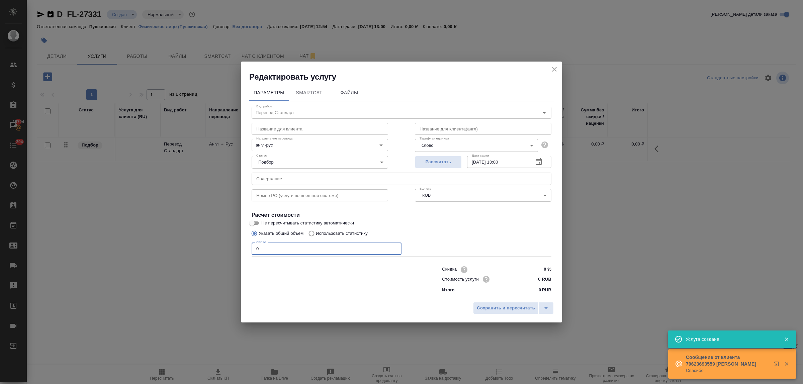
click at [253, 247] on input "0" at bounding box center [327, 249] width 150 height 12
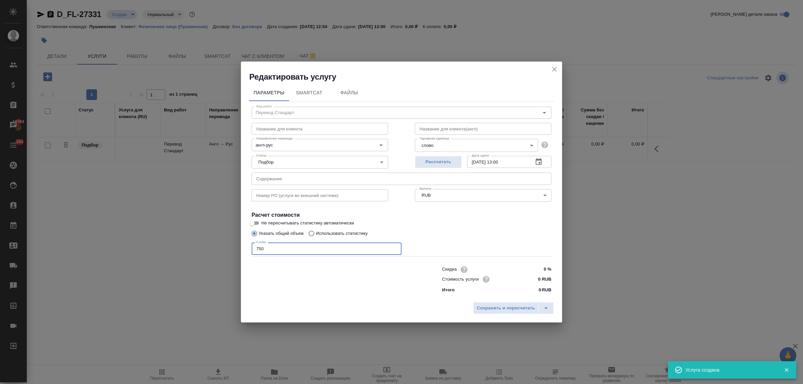
type input "750"
click at [534, 275] on input "0 RUB" at bounding box center [538, 279] width 25 height 10
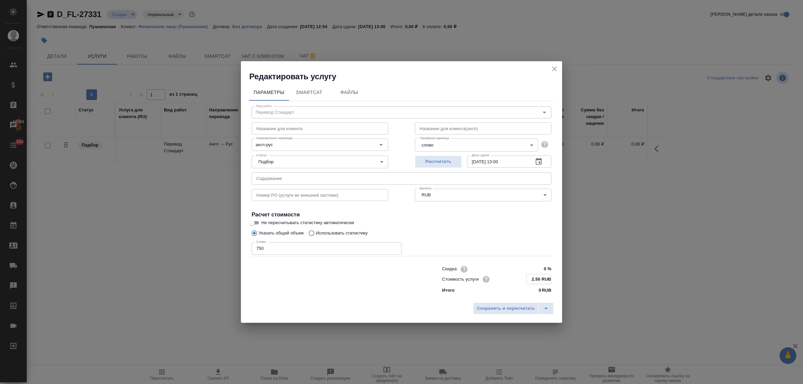
type input "2.50 RUB"
click at [502, 162] on input "09.10.2025 13:00" at bounding box center [497, 162] width 61 height 12
type input "09.10.2025 12:00"
click at [504, 309] on span "Сохранить и пересчитать" at bounding box center [506, 308] width 58 height 8
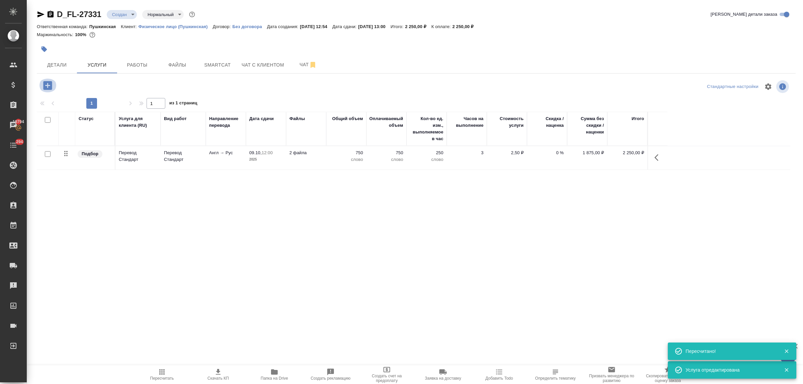
click at [45, 85] on icon "button" at bounding box center [47, 85] width 9 height 9
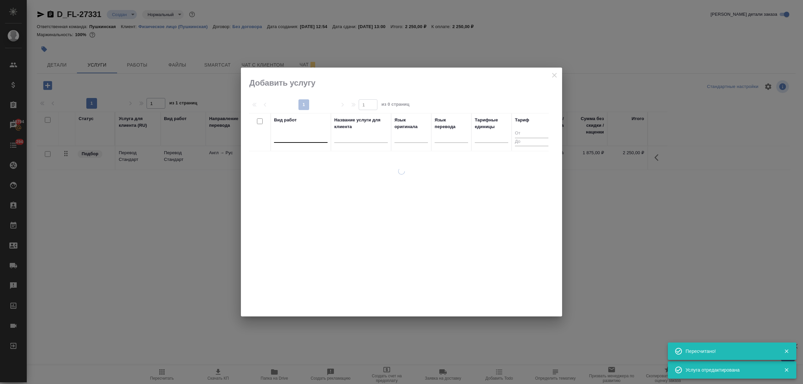
click at [300, 139] on div at bounding box center [301, 136] width 54 height 10
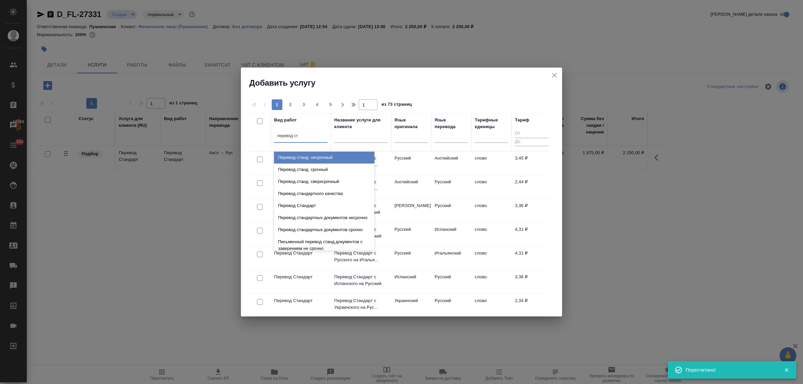
type input "перевод ста"
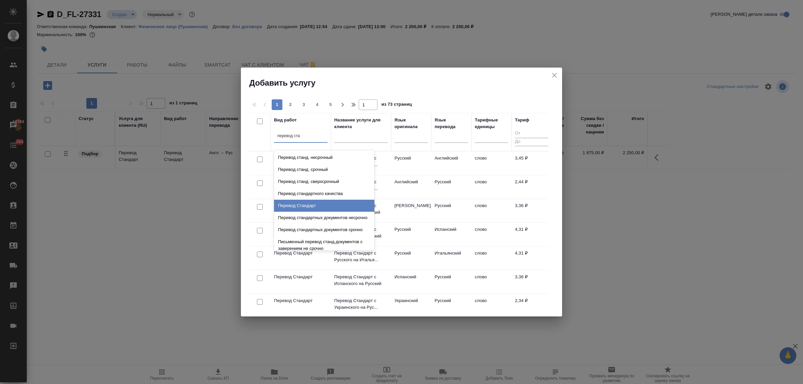
click at [321, 205] on div "Перевод Стандарт" at bounding box center [324, 206] width 100 height 12
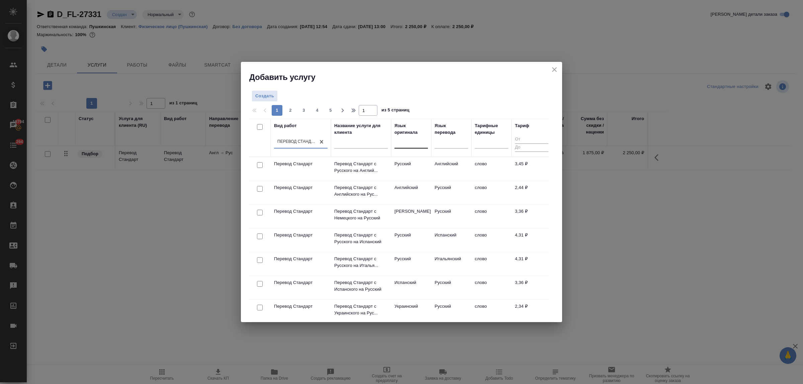
click at [405, 144] on div at bounding box center [410, 142] width 33 height 10
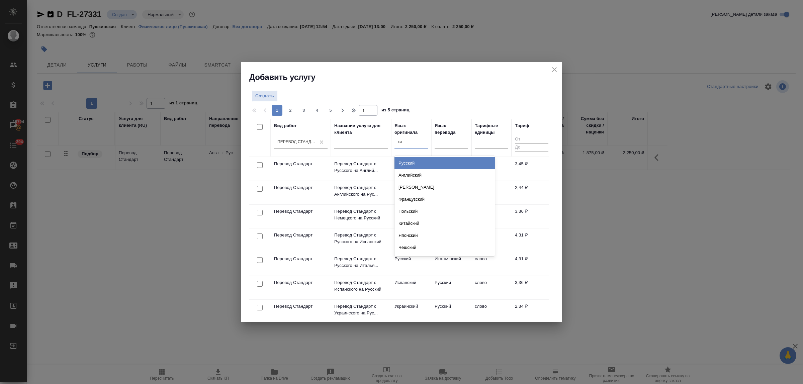
type input "кит"
click at [411, 162] on div "Китайский" at bounding box center [444, 163] width 100 height 12
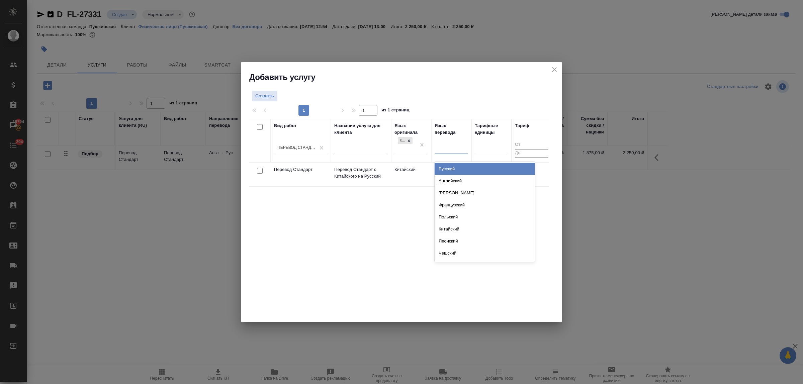
click at [449, 152] on div at bounding box center [451, 148] width 33 height 10
click at [451, 168] on div "Русский" at bounding box center [485, 169] width 100 height 12
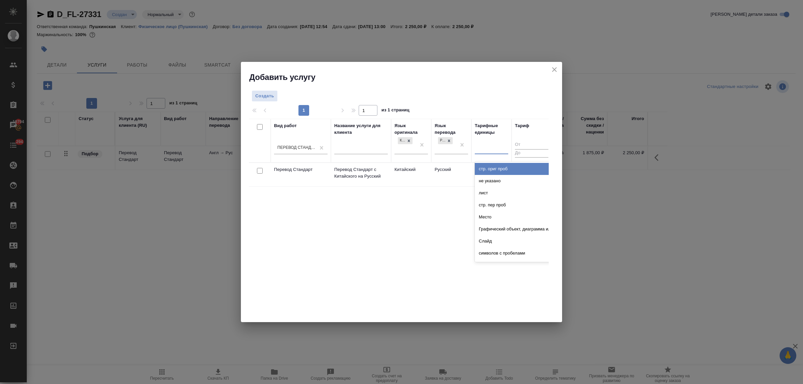
click at [479, 152] on div at bounding box center [491, 148] width 33 height 10
type input "сло"
drag, startPoint x: 484, startPoint y: 166, endPoint x: 460, endPoint y: 157, distance: 26.2
click at [484, 166] on div "слово" at bounding box center [525, 169] width 100 height 12
click at [260, 94] on span "Создать" at bounding box center [264, 96] width 19 height 8
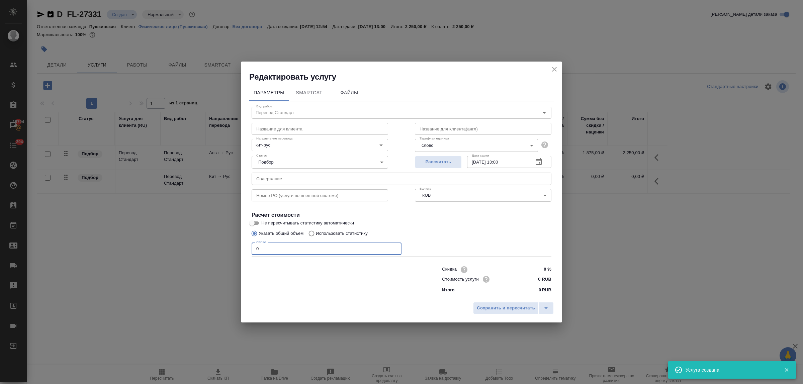
drag, startPoint x: 264, startPoint y: 248, endPoint x: 249, endPoint y: 246, distance: 15.8
click at [249, 246] on div "Вид работ Перевод Стандарт Вид работ Название для клиента Название для клиента …" at bounding box center [401, 198] width 305 height 195
type input "1000"
drag, startPoint x: 535, startPoint y: 279, endPoint x: 541, endPoint y: 279, distance: 6.7
click at [541, 279] on input "0 RUB" at bounding box center [539, 279] width 24 height 10
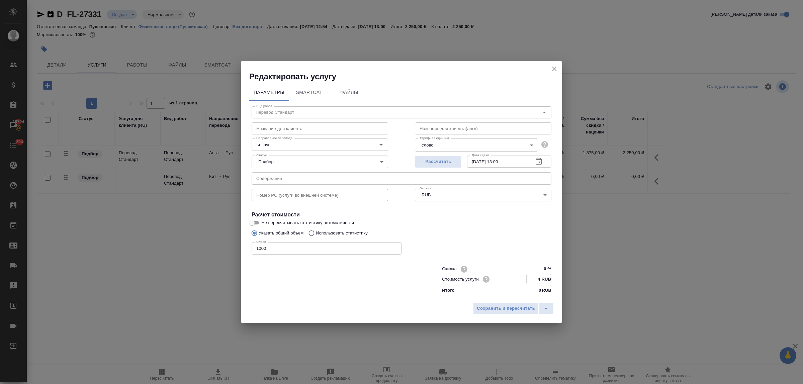
type input "4 RUB"
click at [502, 161] on input "09.10.2025 13:00" at bounding box center [497, 162] width 61 height 12
type input "09.10.2025 12:00"
click at [503, 312] on span "Сохранить и пересчитать" at bounding box center [506, 308] width 58 height 8
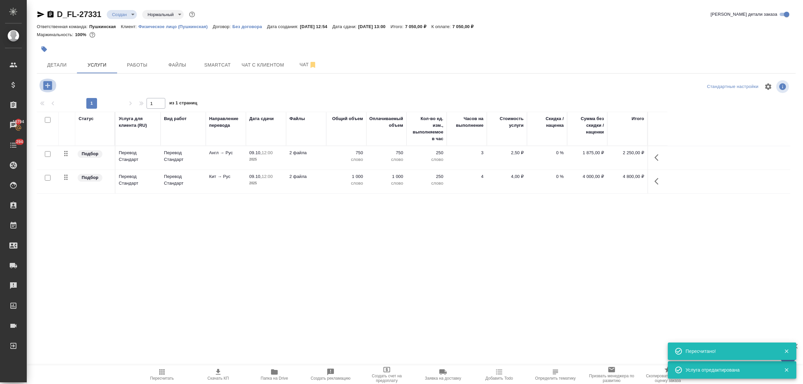
click at [49, 86] on icon "button" at bounding box center [47, 85] width 9 height 9
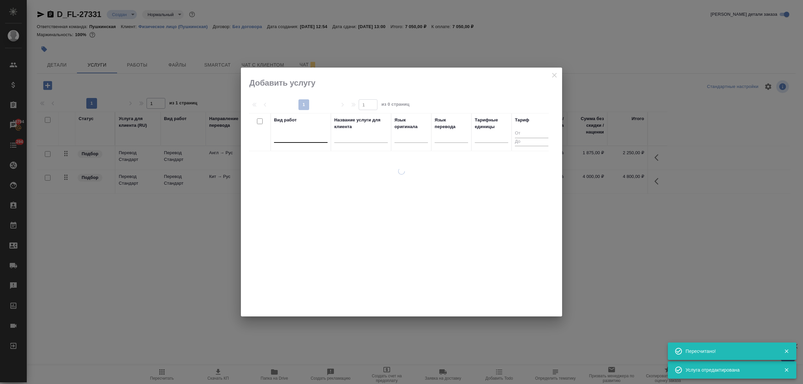
click at [303, 139] on div at bounding box center [301, 136] width 54 height 10
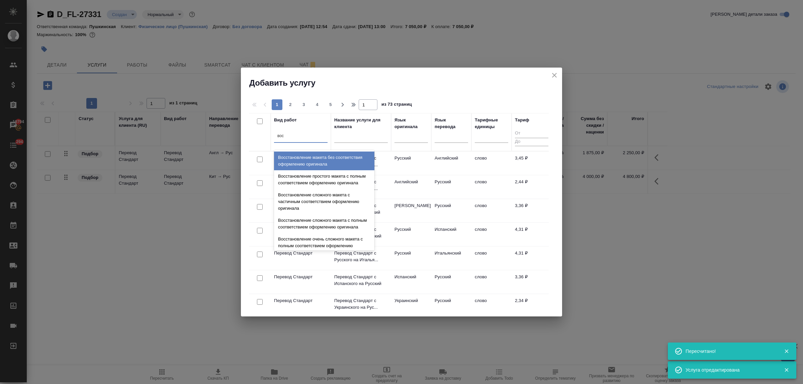
type input "восс"
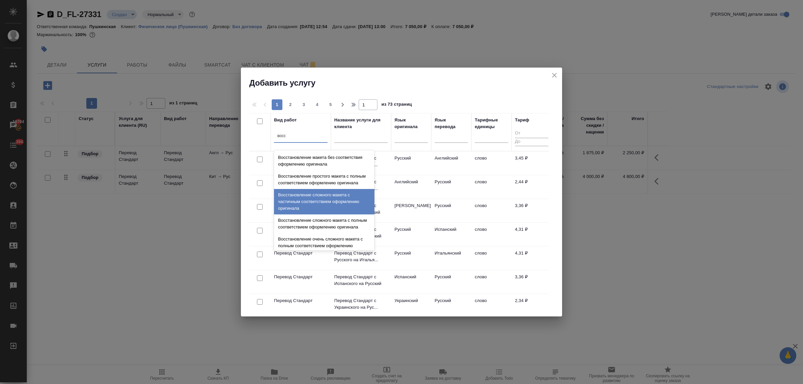
click at [325, 203] on div "Восстановление сложного макета с частичным соответствием оформлению оригинала" at bounding box center [324, 201] width 100 height 25
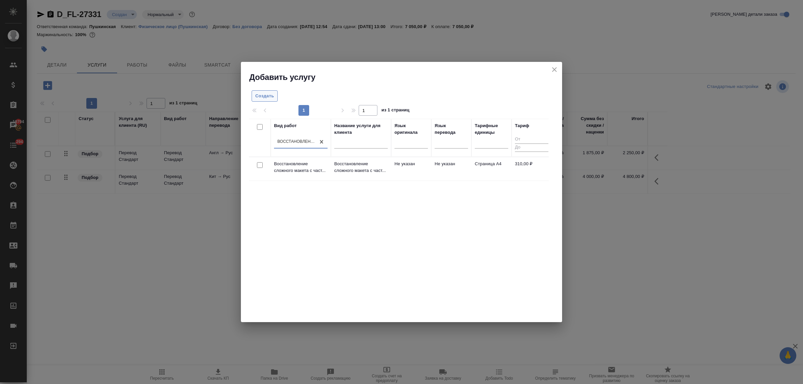
click at [269, 97] on span "Создать" at bounding box center [264, 96] width 19 height 8
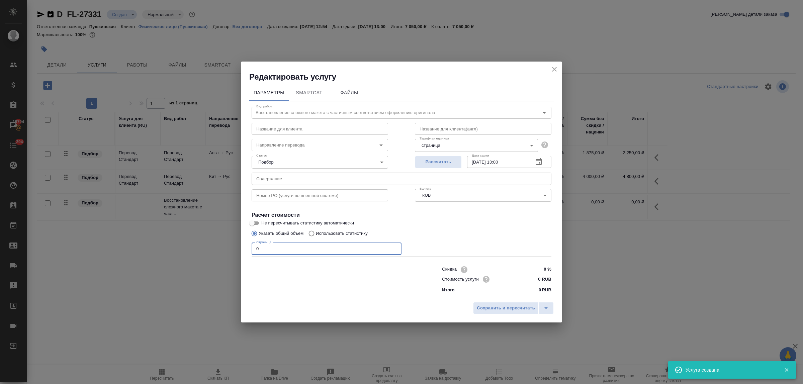
drag, startPoint x: 265, startPoint y: 248, endPoint x: 245, endPoint y: 245, distance: 20.6
click at [245, 245] on div "Параметры SmartCat Файлы Вид работ Восстановление сложного макета с частичным с…" at bounding box center [401, 190] width 321 height 217
type input "3"
click at [534, 280] on input "0 RUB" at bounding box center [539, 279] width 24 height 10
type input "310 RUB"
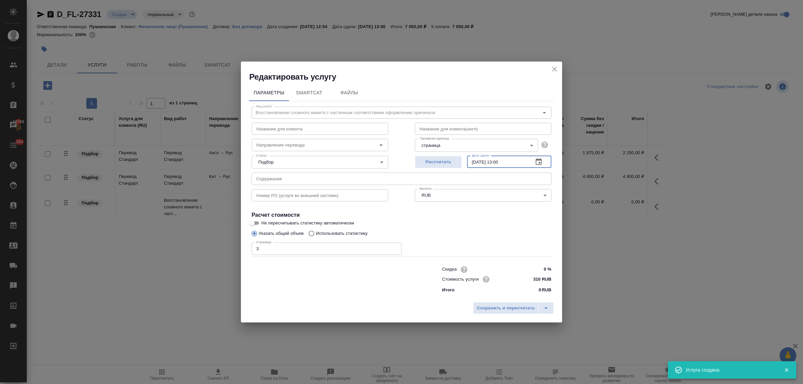
click at [502, 163] on input "09.10.2025 13:00" at bounding box center [497, 162] width 61 height 12
type input "09.10.2025 12:00"
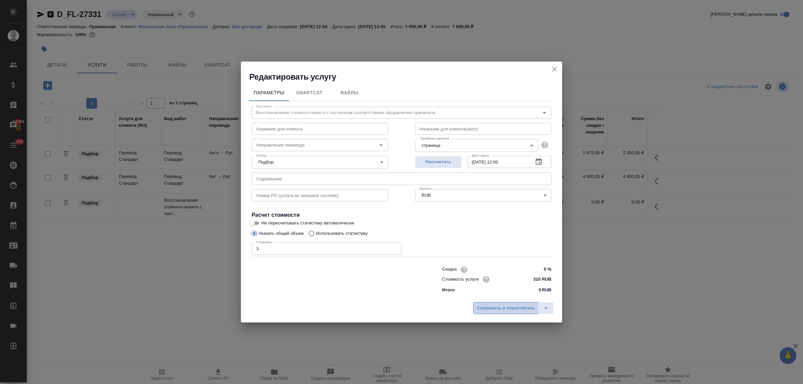
click at [503, 306] on span "Сохранить и пересчитать" at bounding box center [506, 308] width 58 height 8
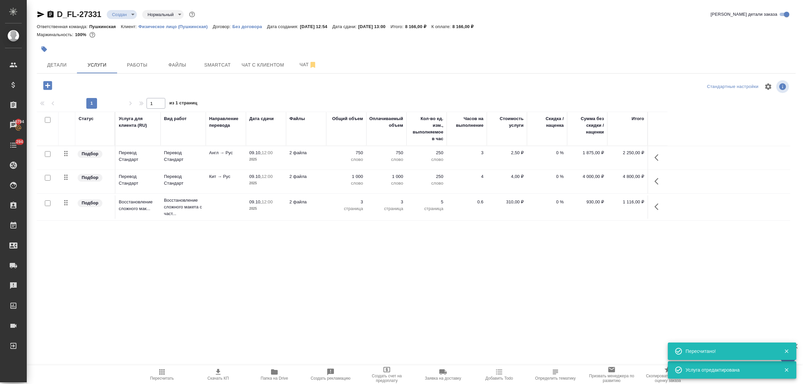
click at [47, 88] on icon "button" at bounding box center [47, 85] width 9 height 9
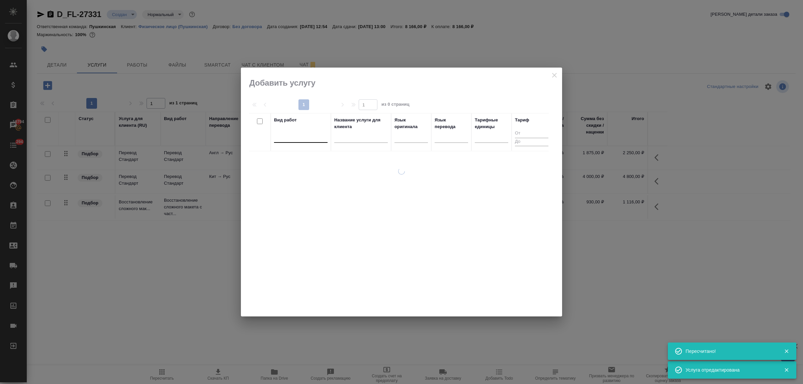
click at [297, 138] on div at bounding box center [301, 136] width 54 height 10
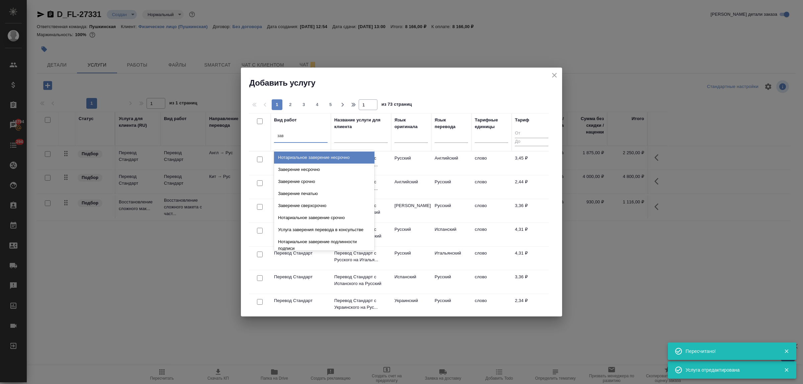
type input "заве"
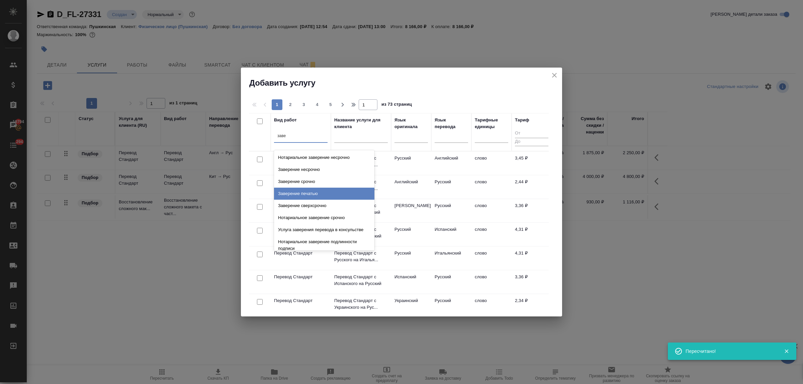
click at [315, 193] on div "Заверение печатью" at bounding box center [324, 194] width 100 height 12
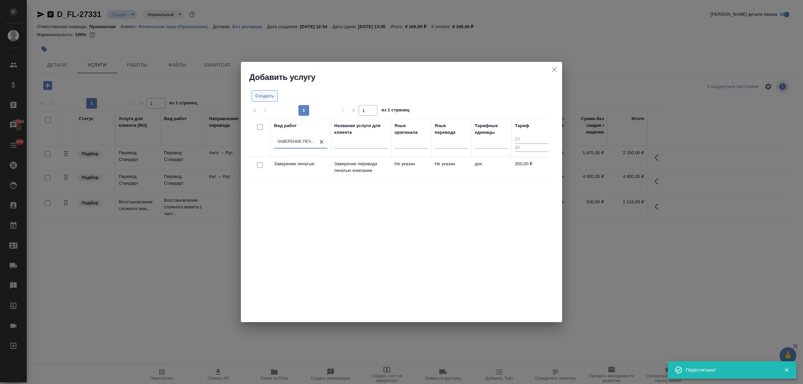
click at [269, 95] on span "Создать" at bounding box center [264, 96] width 19 height 8
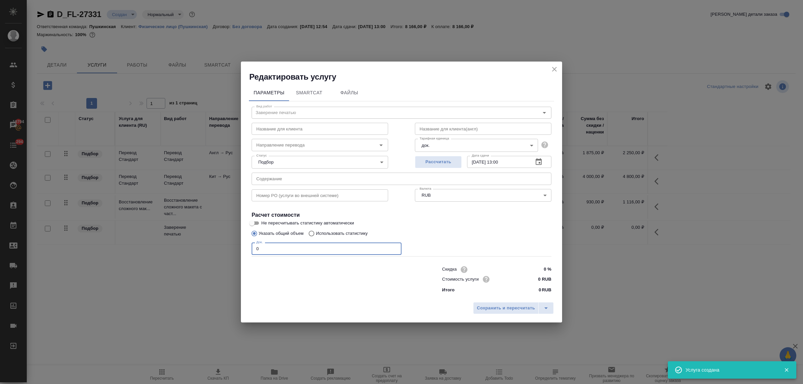
drag, startPoint x: 267, startPoint y: 249, endPoint x: 246, endPoint y: 246, distance: 21.2
click at [246, 247] on div "Параметры SmartCat Файлы Вид работ Заверение печатью Вид работ Название для кли…" at bounding box center [401, 190] width 321 height 217
type input "2"
click at [530, 280] on input "0 RUB" at bounding box center [538, 279] width 25 height 10
type input "250 RUB"
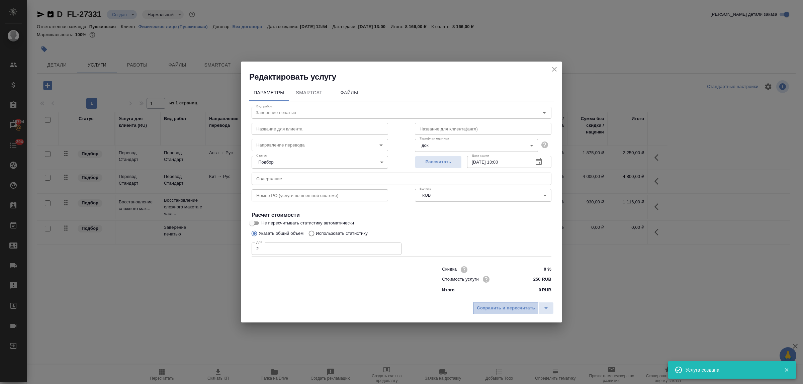
click at [522, 308] on span "Сохранить и пересчитать" at bounding box center [506, 308] width 58 height 8
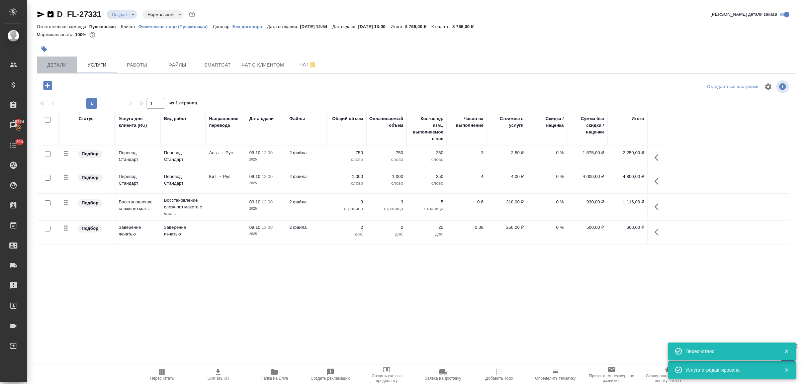
click at [65, 60] on button "Детали" at bounding box center [57, 65] width 40 height 17
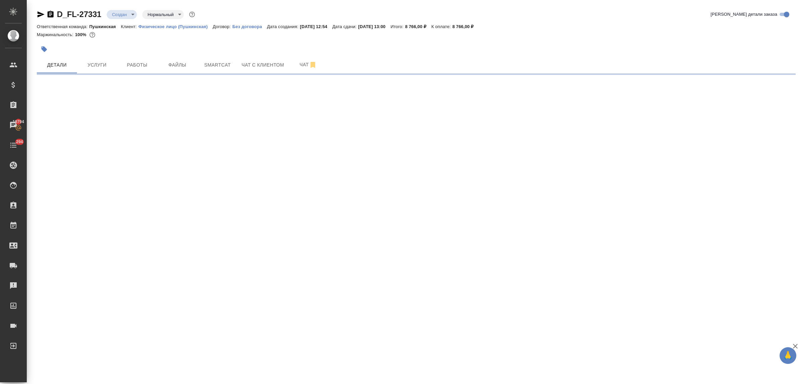
select select "RU"
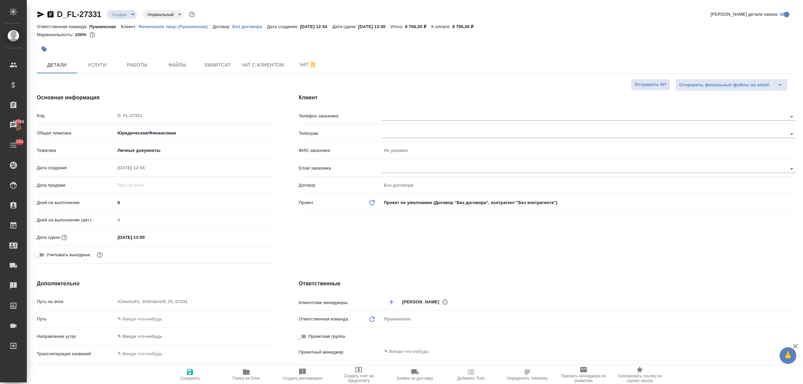
type textarea "x"
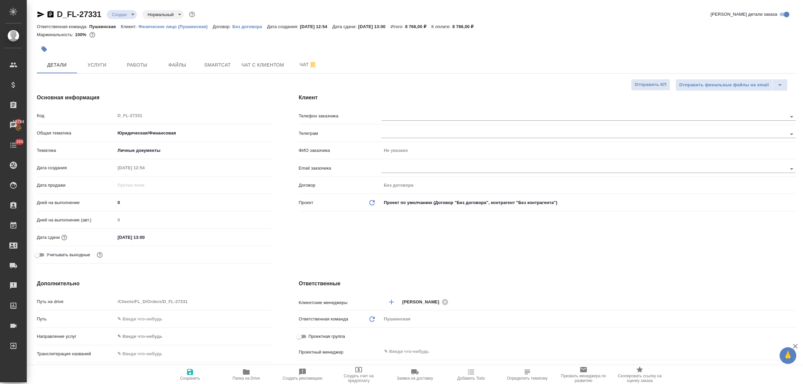
type textarea "x"
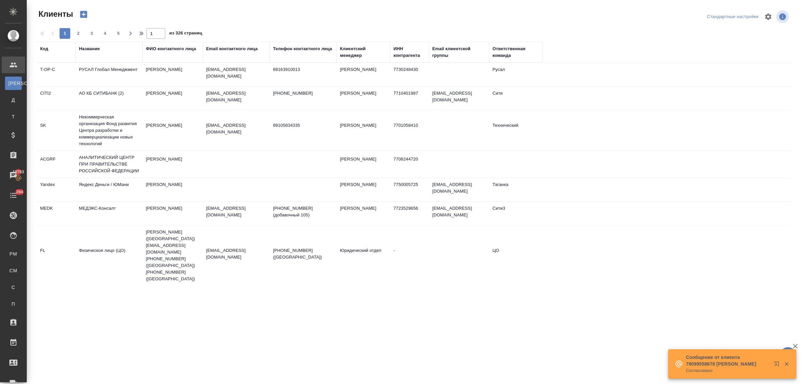
select select "RU"
click at [89, 51] on div "Название" at bounding box center [89, 48] width 21 height 7
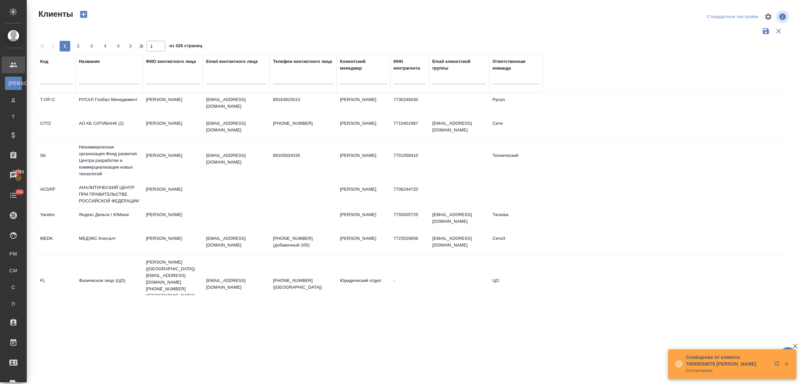
click at [99, 83] on input "text" at bounding box center [109, 80] width 60 height 8
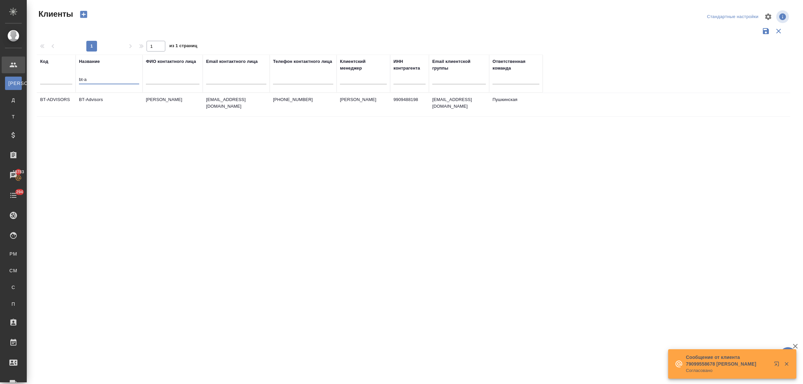
click at [99, 99] on td "BT-Advisors" at bounding box center [109, 104] width 67 height 23
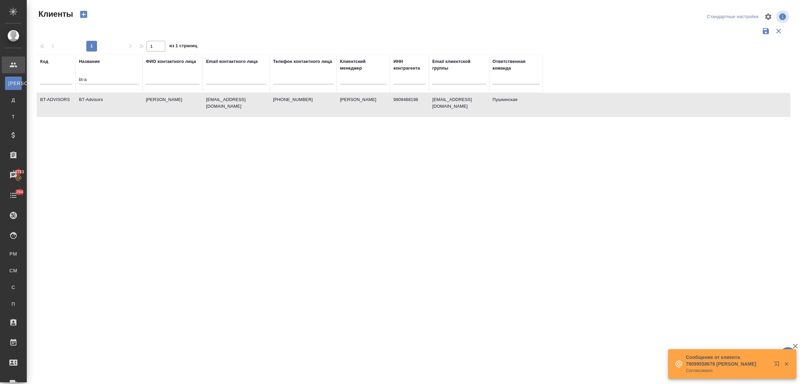
click at [99, 99] on td "BT-Advisors" at bounding box center [109, 104] width 67 height 23
click at [162, 99] on td "[PERSON_NAME]" at bounding box center [173, 104] width 60 height 23
drag, startPoint x: 102, startPoint y: 78, endPoint x: 74, endPoint y: 76, distance: 28.5
click at [74, 76] on tr "Код Название bt-a ФИО контактного лица Email контактного лица Телефон контактно…" at bounding box center [290, 74] width 506 height 38
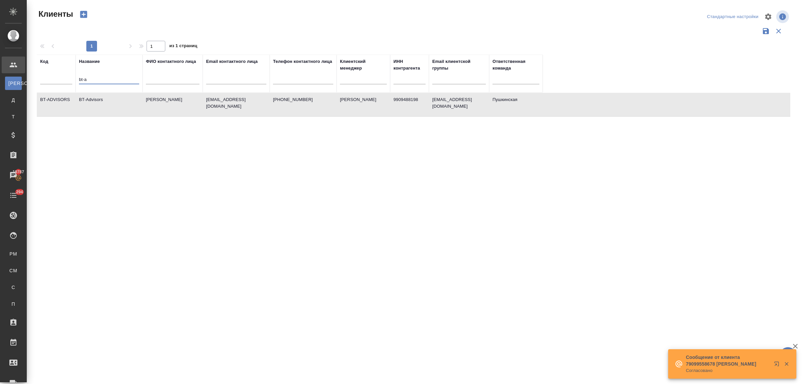
paste input "БИКОМ"
type input "БИКОМ"
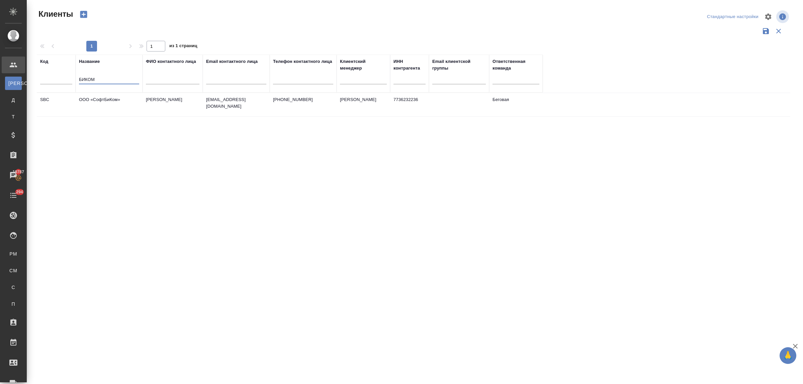
drag, startPoint x: 104, startPoint y: 79, endPoint x: 64, endPoint y: 72, distance: 40.6
click at [64, 72] on tr "Код Название БИКОМ ФИО контактного лица Email контактного лица Телефон контактн…" at bounding box center [290, 74] width 506 height 38
type input "[PERSON_NAME]"
click at [102, 101] on td "АО "Объединенная зерновая компания" / Aoozk" at bounding box center [109, 104] width 67 height 23
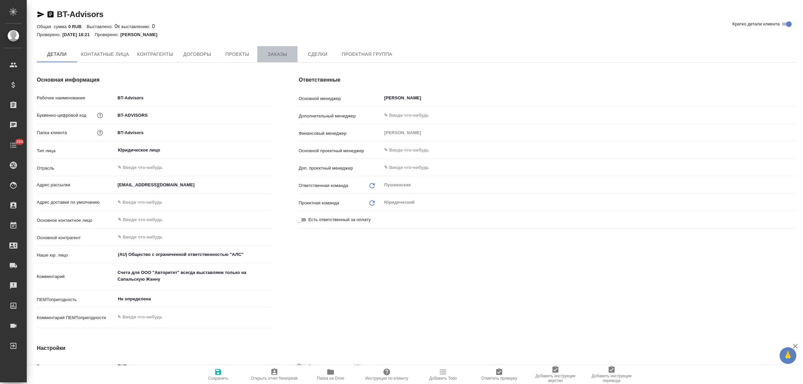
click at [275, 57] on span "Заказы" at bounding box center [277, 54] width 32 height 8
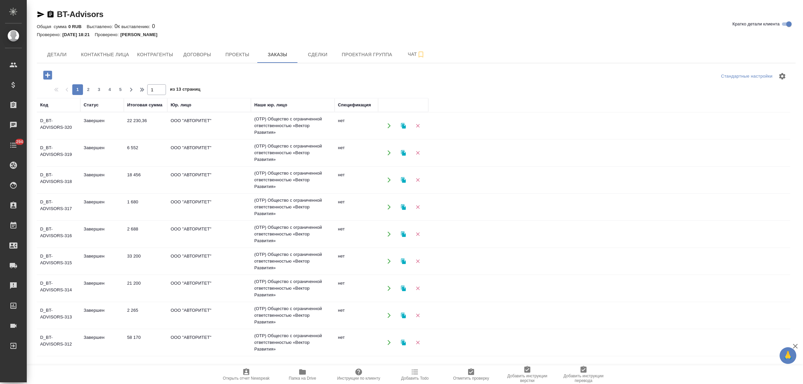
click at [45, 75] on icon "button" at bounding box center [48, 75] width 12 height 12
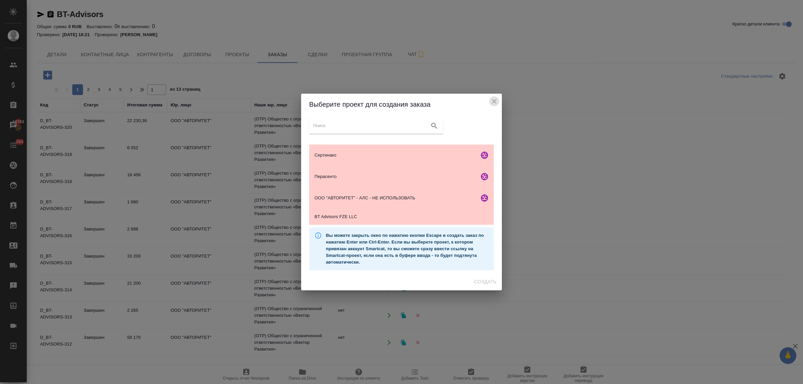
click at [493, 100] on icon "close" at bounding box center [494, 101] width 8 height 8
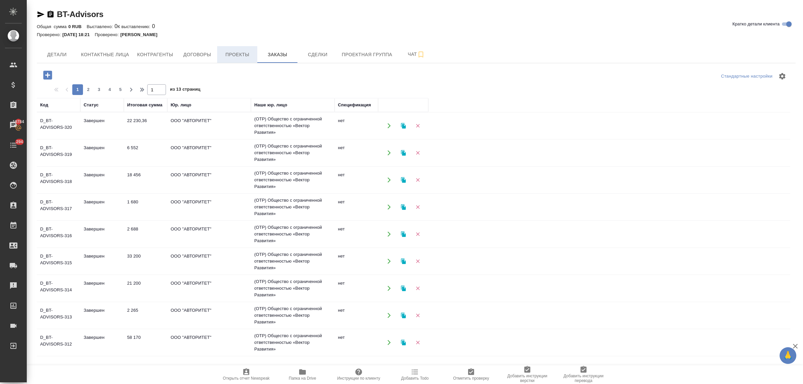
click at [241, 54] on span "Проекты" at bounding box center [237, 55] width 32 height 8
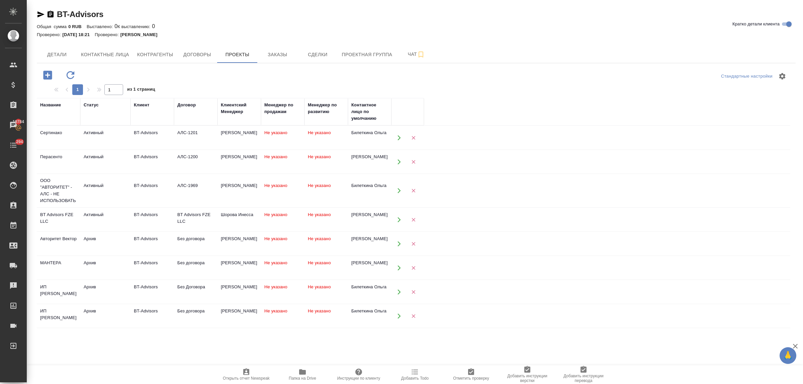
click at [399, 244] on icon "button" at bounding box center [398, 243] width 3 height 5
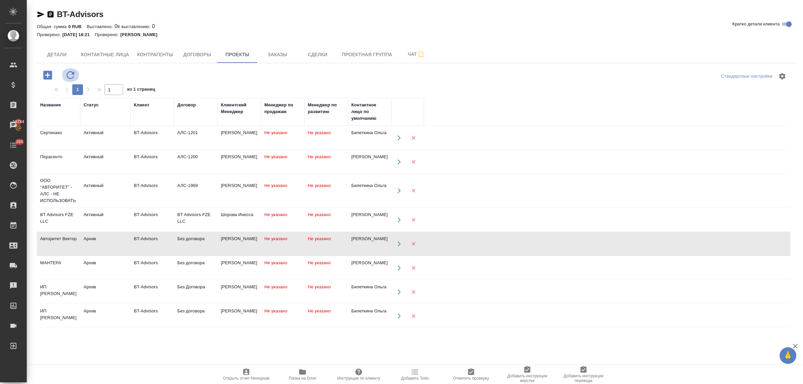
click at [68, 71] on icon "button" at bounding box center [71, 75] width 12 height 12
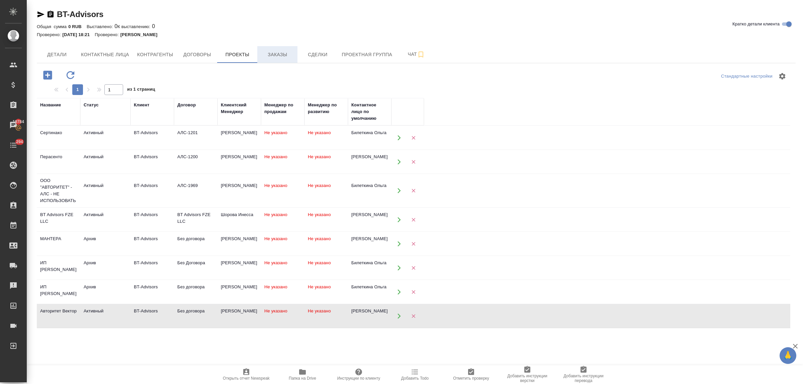
click at [287, 54] on span "Заказы" at bounding box center [277, 55] width 32 height 8
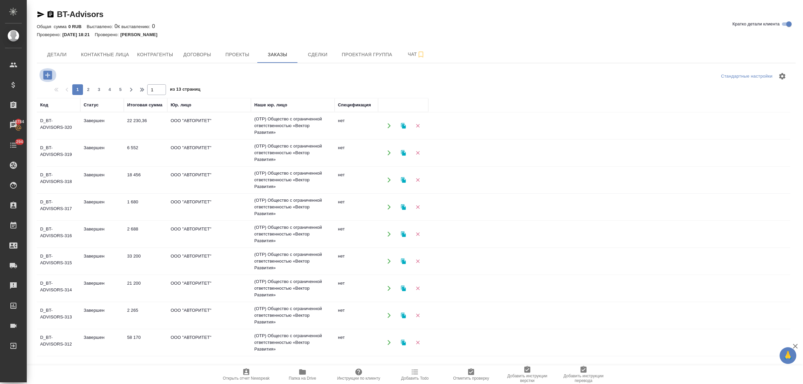
click at [45, 76] on icon "button" at bounding box center [47, 75] width 9 height 9
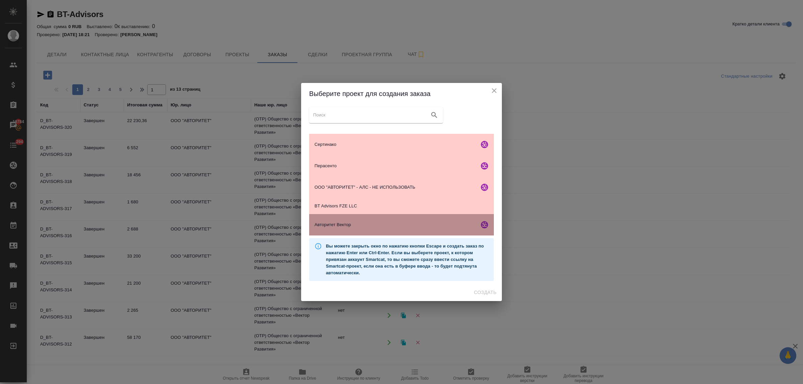
click at [350, 226] on span "Авторитет Вектор" at bounding box center [395, 224] width 162 height 7
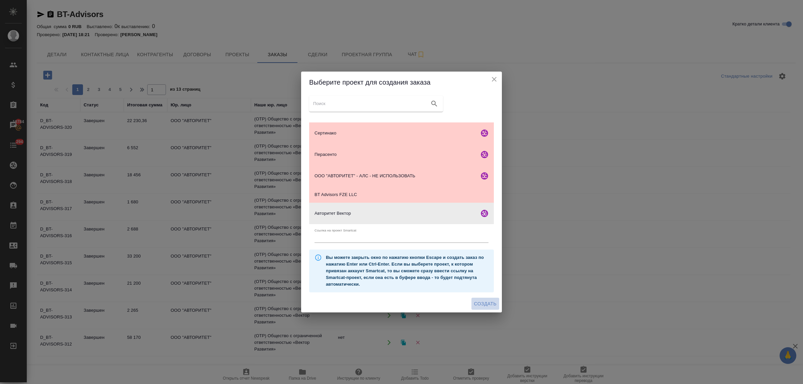
click at [484, 298] on button "Создать" at bounding box center [485, 304] width 28 height 12
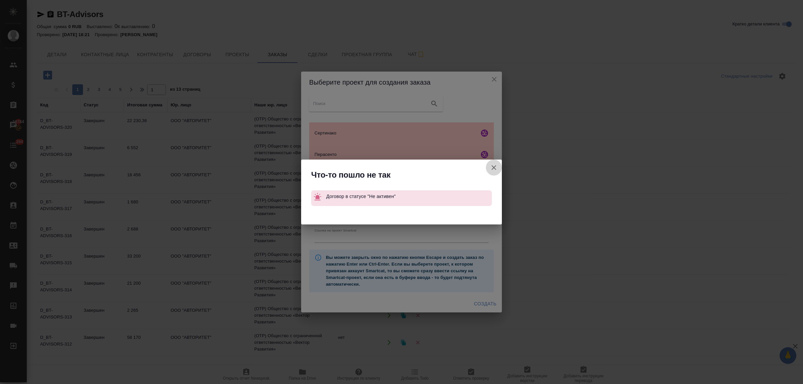
click at [496, 166] on icon "button" at bounding box center [494, 168] width 8 height 8
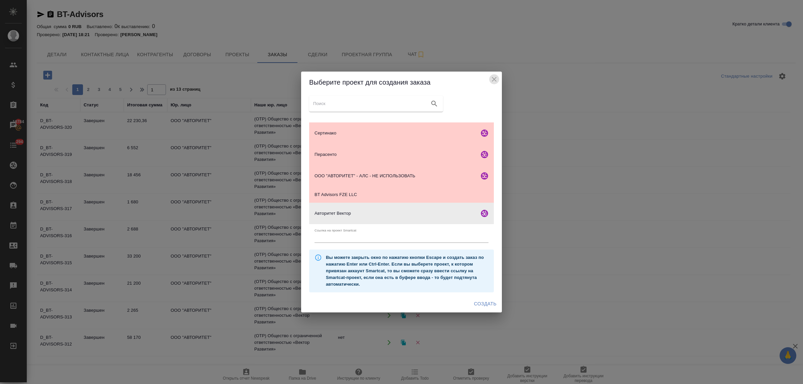
click at [495, 75] on button "close" at bounding box center [494, 79] width 10 height 10
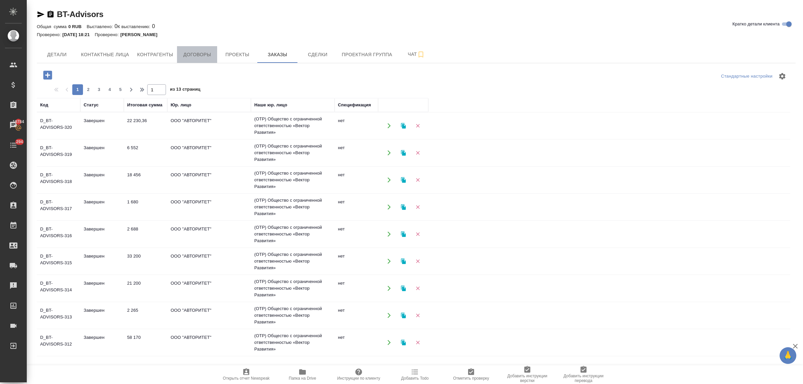
click at [195, 54] on span "Договоры" at bounding box center [197, 55] width 32 height 8
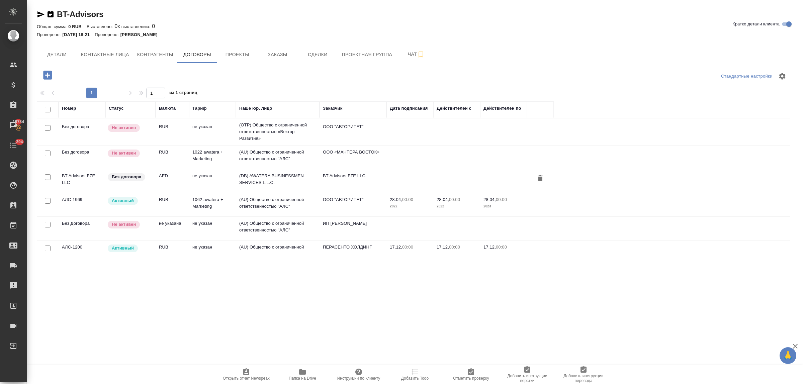
click at [198, 128] on td "не указан" at bounding box center [212, 131] width 47 height 23
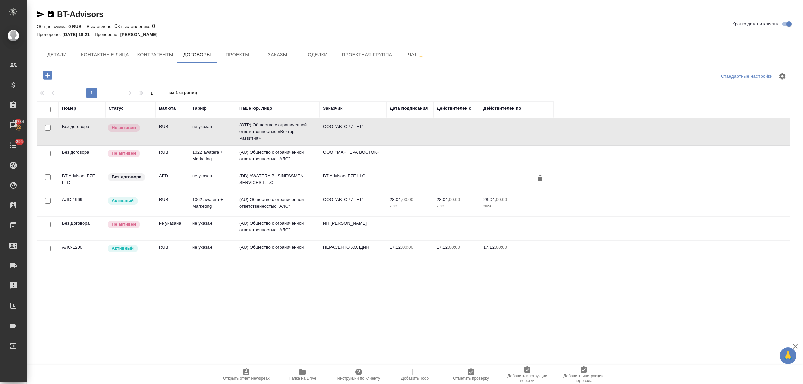
click at [198, 128] on td "не указан" at bounding box center [212, 131] width 47 height 23
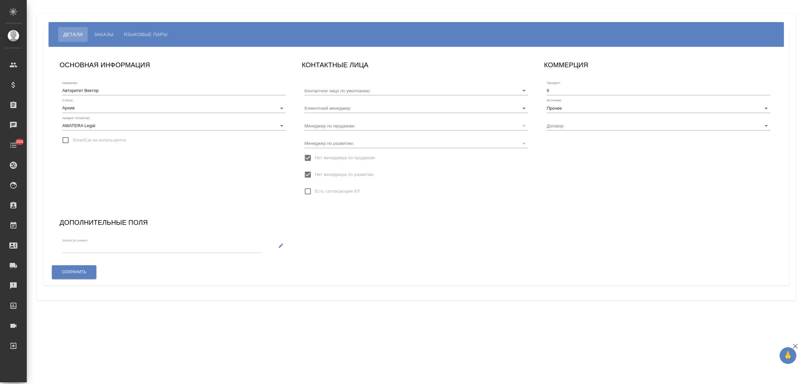
type input "[PERSON_NAME]"
type input "Без договора"
type input "[PERSON_NAME]"
click at [130, 106] on body "🙏 .cls-1 fill:#fff; AWATERA Bulakhova [PERSON_NAME] Спецификации Заказы Чаты 29…" at bounding box center [401, 192] width 803 height 384
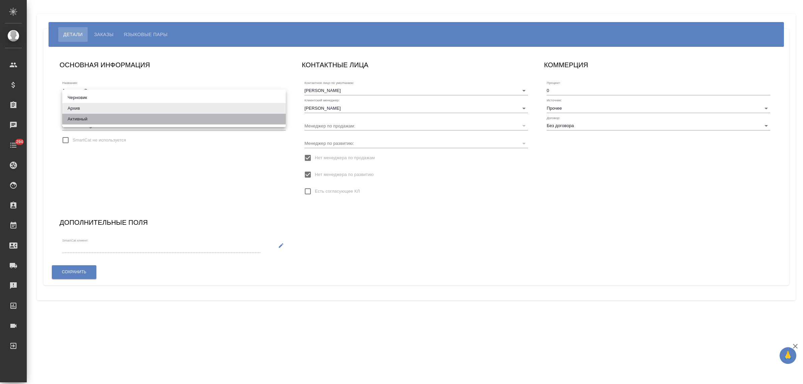
click at [129, 117] on li "Активный" at bounding box center [173, 119] width 223 height 11
type input "active"
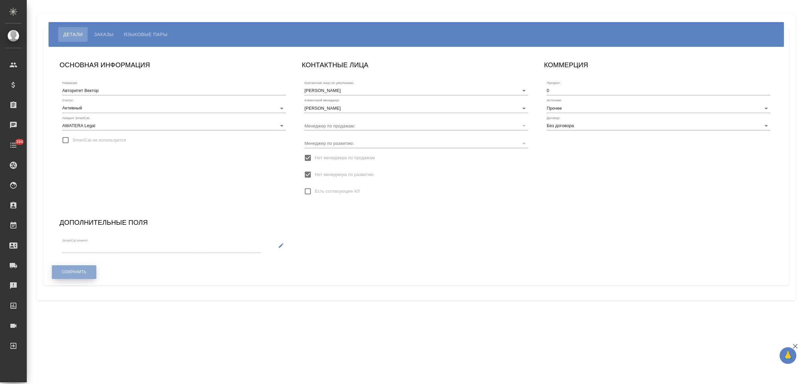
click at [75, 272] on span "Сохранить" at bounding box center [74, 272] width 24 height 6
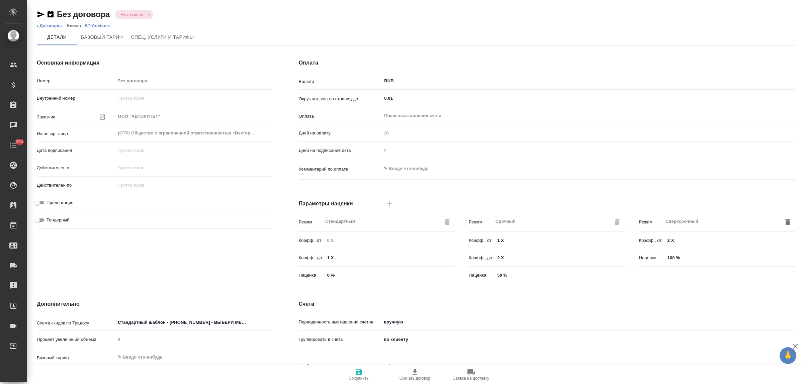
click at [143, 12] on button "Не активен" at bounding box center [131, 15] width 27 height 6
click at [143, 16] on button "Не активен" at bounding box center [131, 15] width 27 height 6
click at [281, 121] on div "Основная информация Номер Без договора Внутренний номер Заказчик ООО "АВТОРИТЕТ…" at bounding box center [154, 172] width 262 height 255
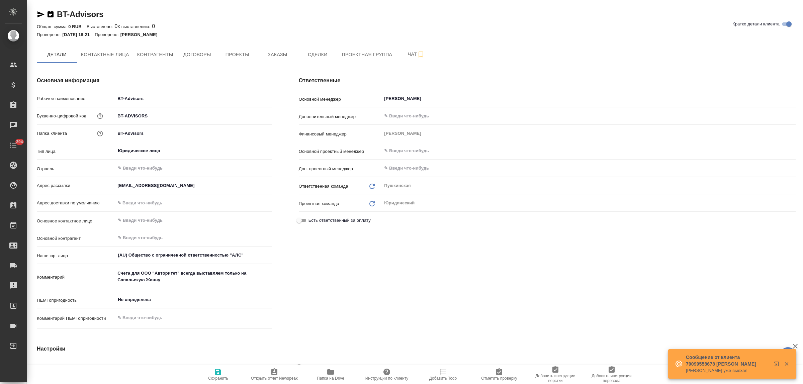
click at [328, 372] on icon "button" at bounding box center [330, 371] width 7 height 5
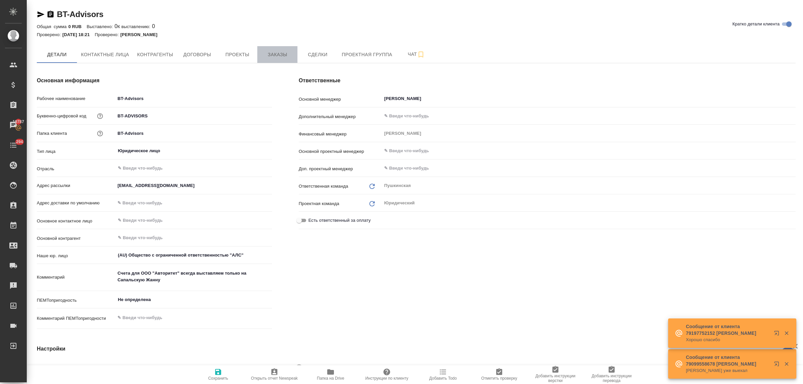
click at [278, 54] on span "Заказы" at bounding box center [277, 55] width 32 height 8
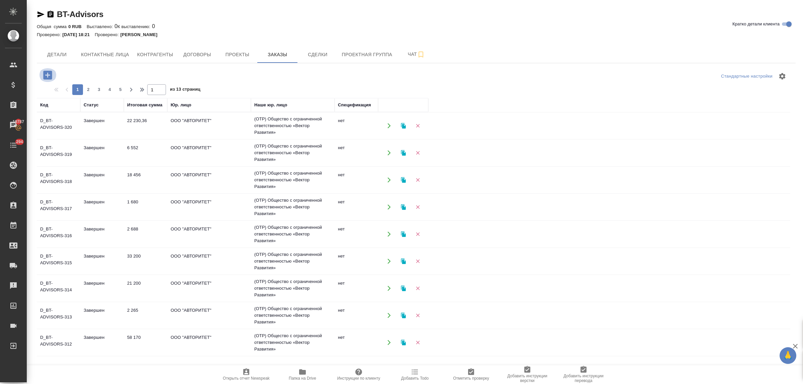
click at [45, 76] on icon "button" at bounding box center [47, 75] width 9 height 9
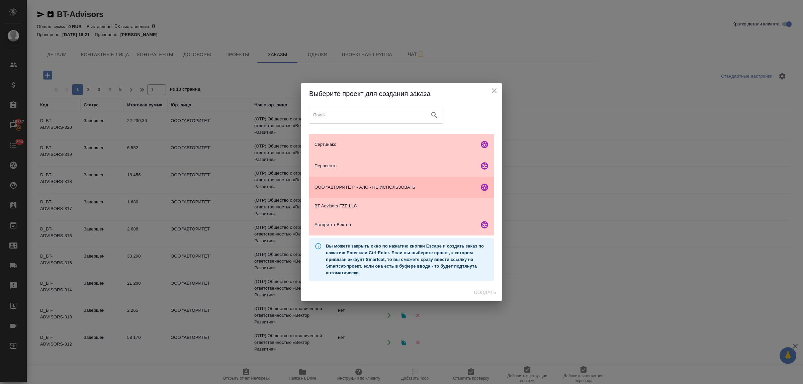
click at [346, 187] on span "ООО "АВТОРИТЕТ" - АЛС - НЕ ИСПОЛЬЗОВАТЬ" at bounding box center [395, 187] width 162 height 7
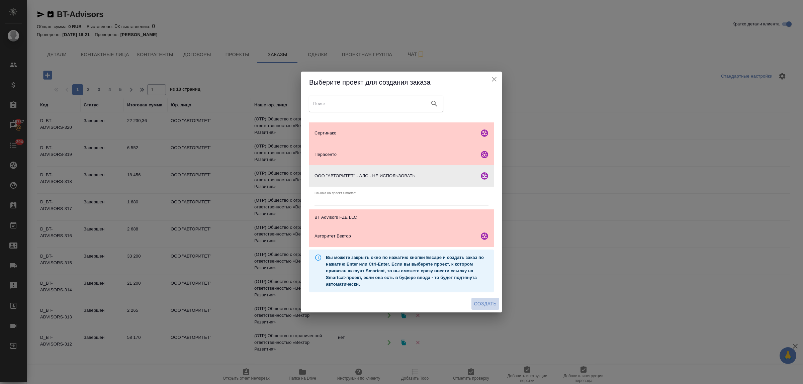
click at [486, 301] on span "Создать" at bounding box center [485, 304] width 22 height 8
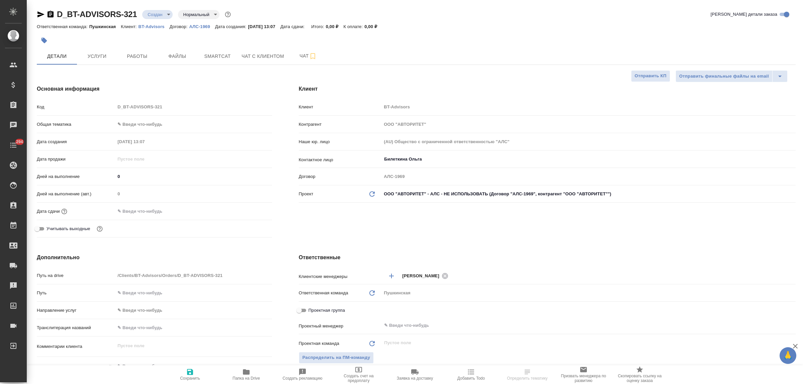
select select "RU"
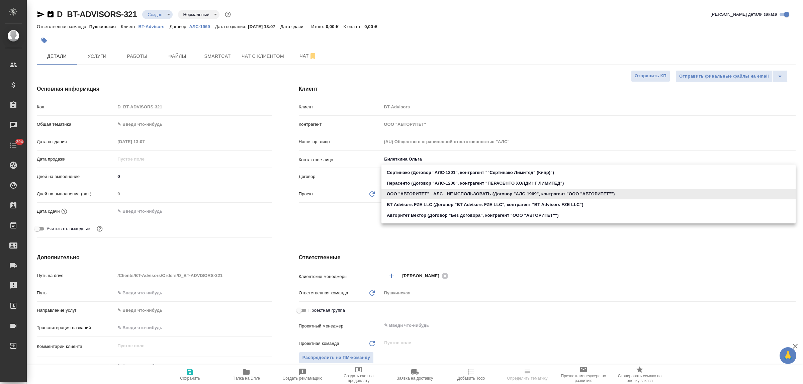
click at [416, 194] on body "🙏 .cls-1 fill:#fff; AWATERA Bulakhova [PERSON_NAME] Спецификации Заказы Чаты 29…" at bounding box center [401, 192] width 803 height 384
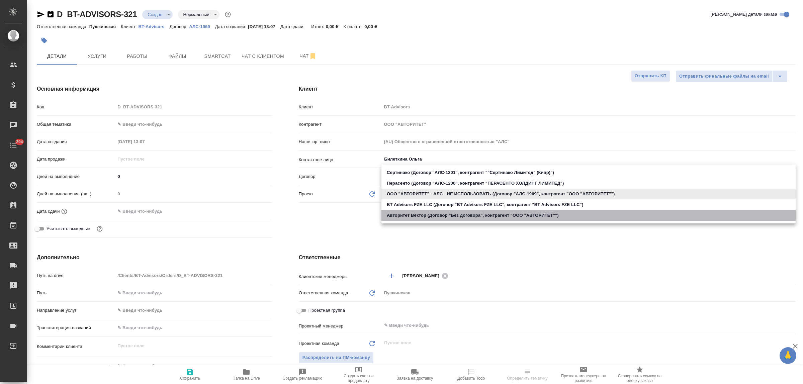
click at [419, 213] on li "Авторитет Вектор (Договор "Без договора", контрагент "ООО "АВТОРИТЕТ"")" at bounding box center [588, 215] width 414 height 11
type input "656f06dfdf883415e6cb1ae2"
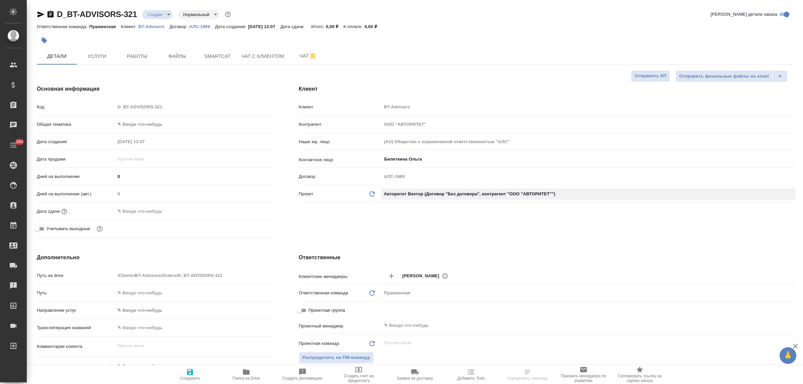
type input "(OTP) Общество с ограниченной ответственностью «Вектор Развития»"
type input "Без договора"
click at [401, 216] on div "Клиент Клиент BT-Advisors Контрагент ООО "АВТОРИТЕТ" Наше юр. лицо (OTP) Общест…" at bounding box center [547, 163] width 524 height 182
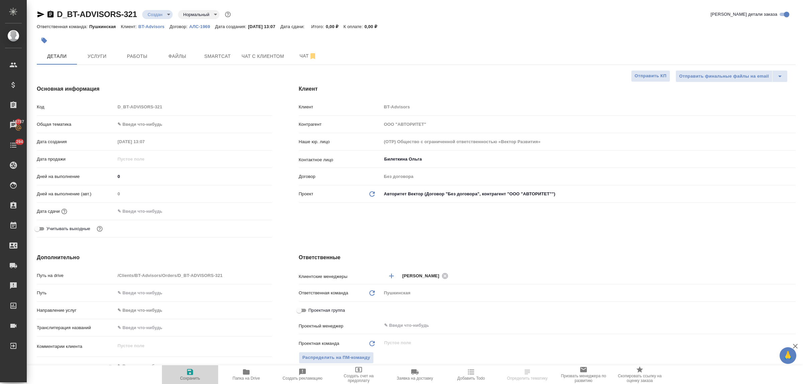
click at [186, 371] on icon "button" at bounding box center [190, 372] width 8 height 8
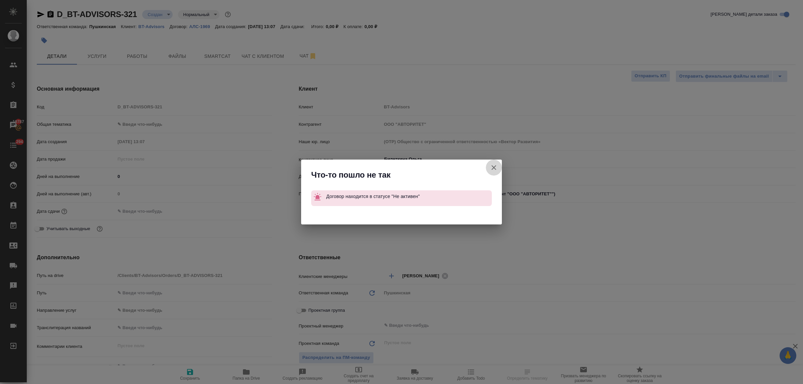
click at [495, 167] on icon "button" at bounding box center [493, 167] width 5 height 5
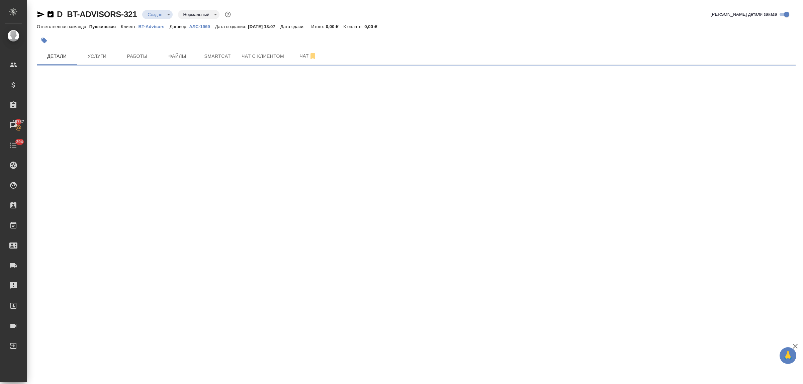
select select "RU"
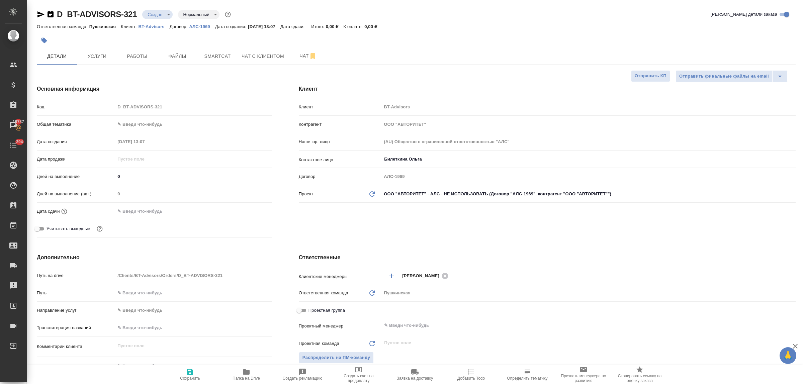
type textarea "x"
click at [399, 196] on body "🙏 .cls-1 fill:#fff; AWATERA Bulakhova Elena Клиенты Спецификации Заказы 19787 Ч…" at bounding box center [401, 192] width 803 height 384
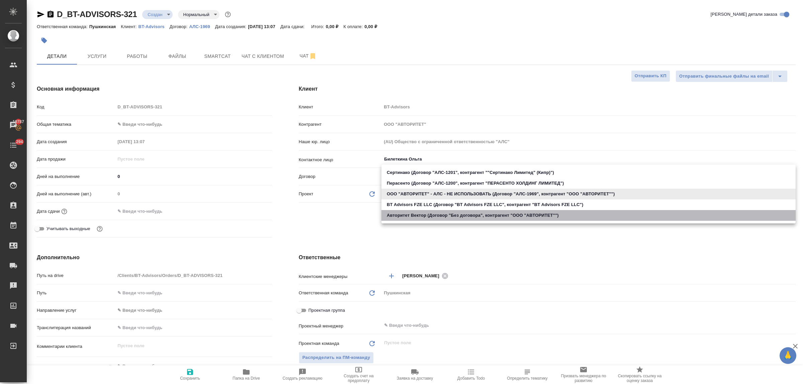
click at [399, 216] on li "Авторитет Вектор (Договор "Без договора", контрагент "ООО "АВТОРИТЕТ"")" at bounding box center [588, 215] width 414 height 11
type input "656f06dfdf883415e6cb1ae2"
type textarea "x"
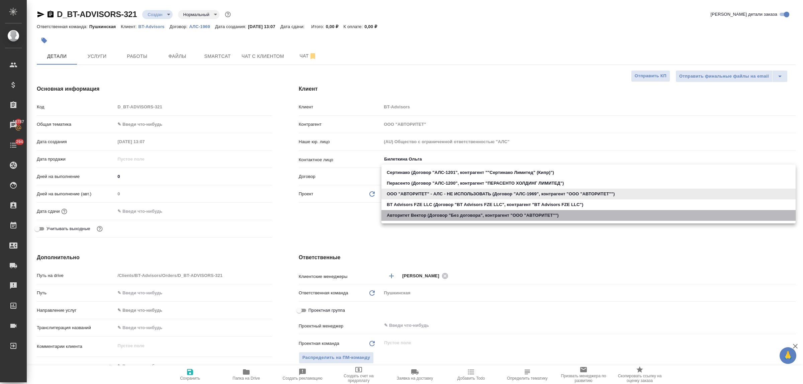
type input "(OTP) Общество с ограниченной ответственностью «Вектор Развития»"
type input "Без договора"
type textarea "x"
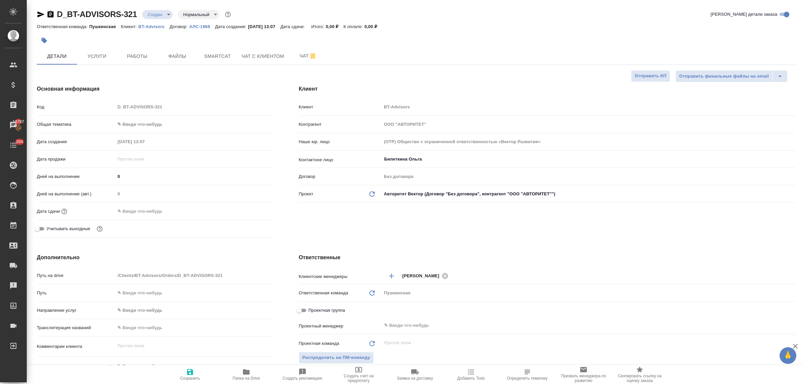
click at [396, 223] on div "Клиент Клиент BT-Advisors Контрагент ООО "АВТОРИТЕТ" Наше юр. лицо (OTP) Общест…" at bounding box center [547, 163] width 524 height 182
click at [191, 370] on icon "button" at bounding box center [190, 372] width 8 height 8
type textarea "x"
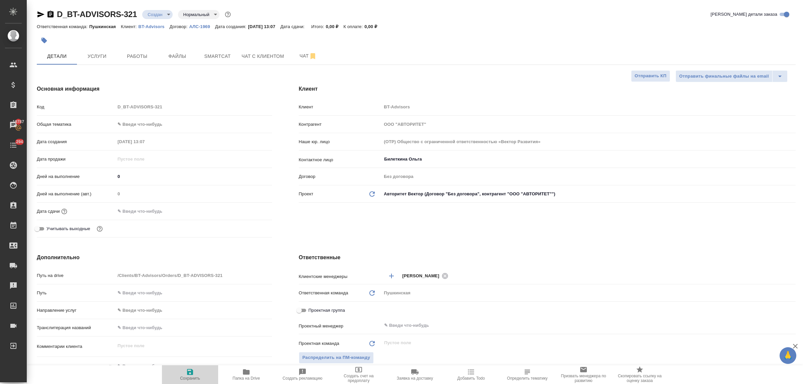
type textarea "x"
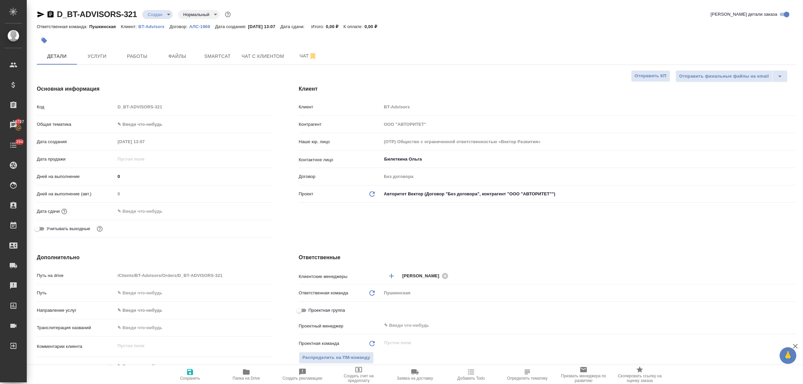
type textarea "x"
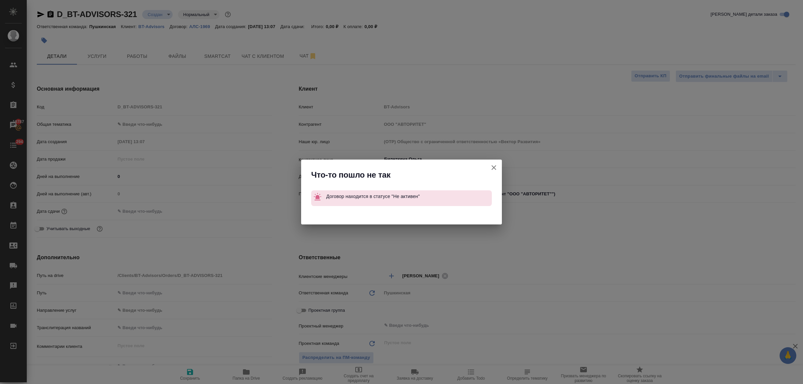
click at [493, 167] on icon "button" at bounding box center [493, 167] width 5 height 5
type textarea "x"
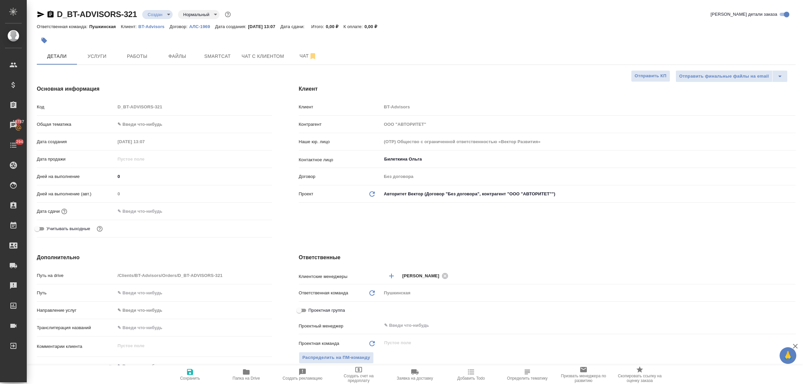
type textarea "x"
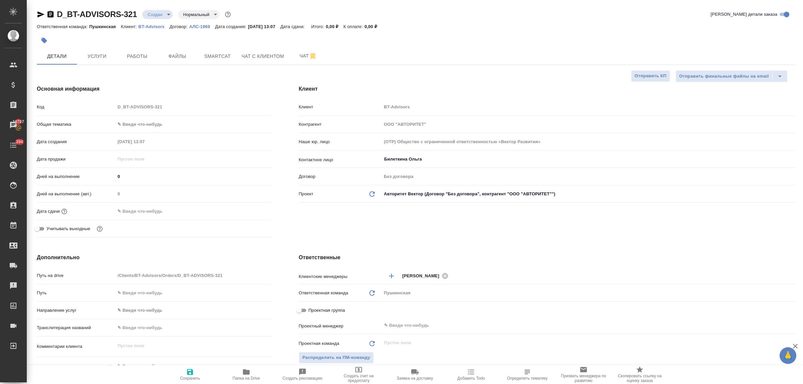
type textarea "x"
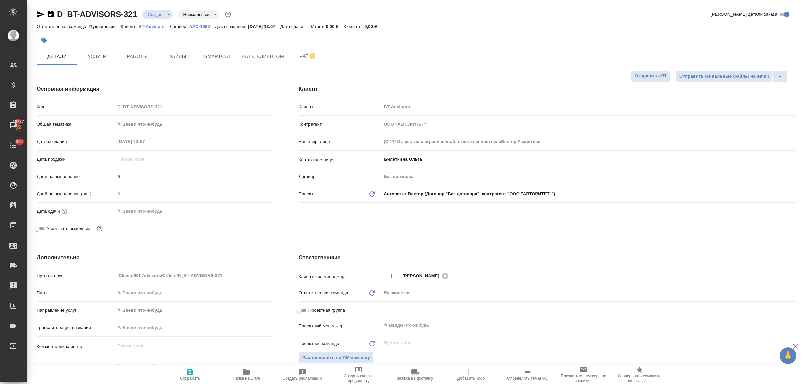
type textarea "x"
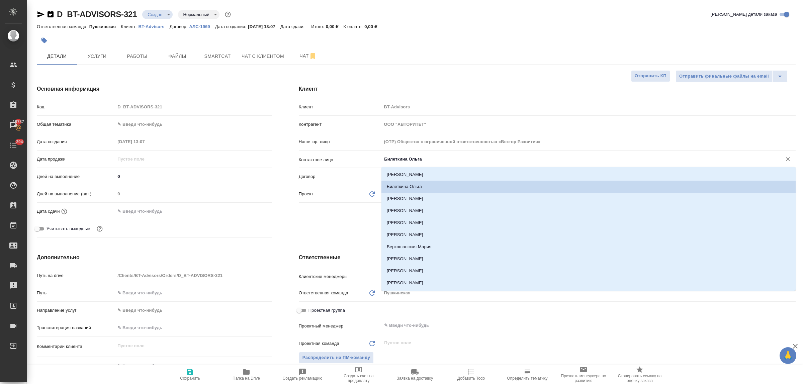
click at [432, 159] on input "Билеткина Ольга" at bounding box center [577, 159] width 388 height 8
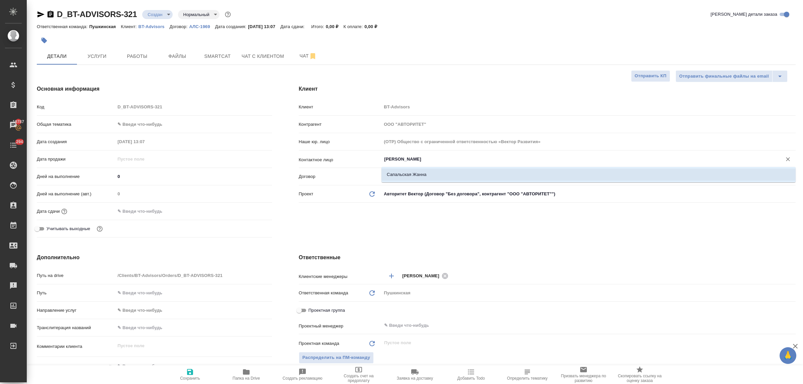
click at [430, 174] on li "Сапальская Жанна" at bounding box center [588, 175] width 414 height 12
type input "Сапальская Жанна"
type textarea "x"
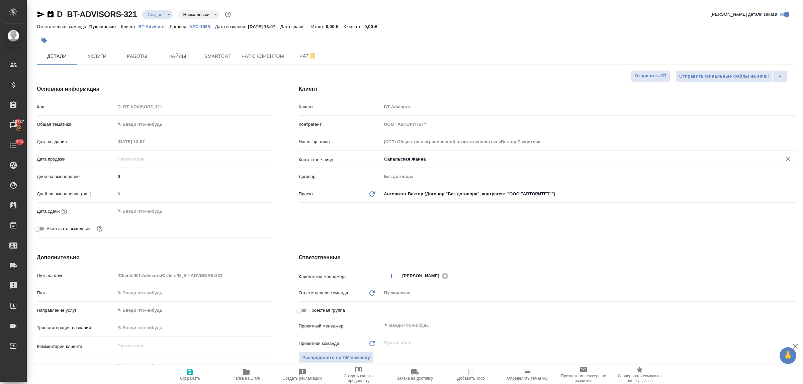
type input "Сапальская Жанна"
click at [383, 228] on div "Клиент Клиент BT-Advisors Контрагент ООО "АВТОРИТЕТ" Наше юр. лицо (OTP) Общест…" at bounding box center [547, 163] width 524 height 182
click at [192, 372] on icon "button" at bounding box center [190, 372] width 6 height 6
type textarea "x"
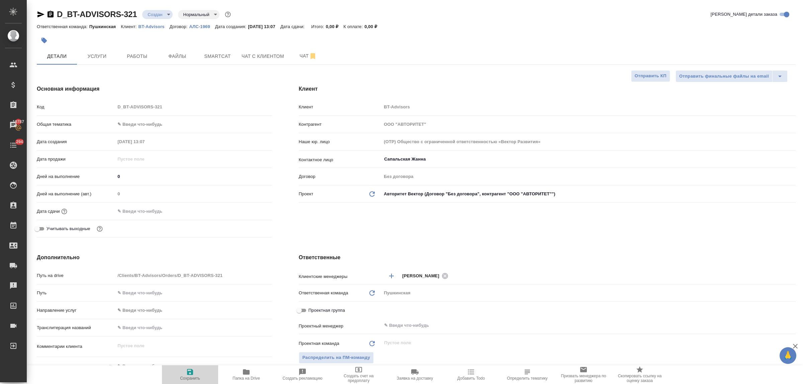
type textarea "x"
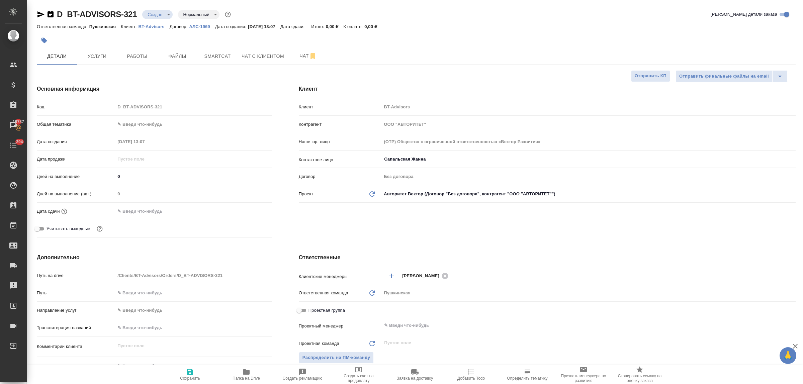
type textarea "x"
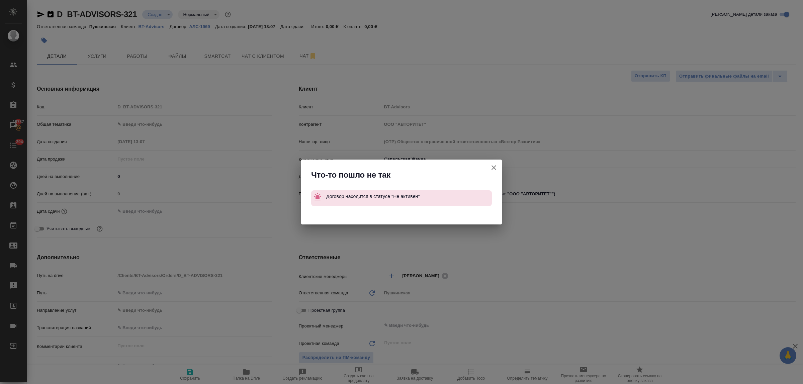
click at [495, 166] on icon "button" at bounding box center [494, 168] width 8 height 8
type textarea "x"
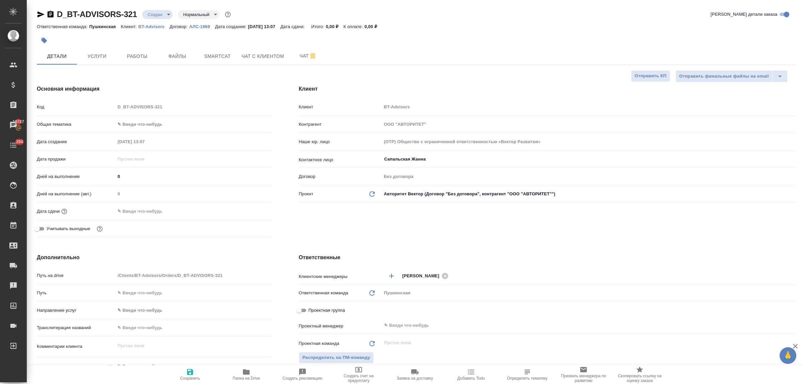
click at [372, 232] on div "Клиент Клиент BT-Advisors Контрагент ООО "АВТОРИТЕТ" Наше юр. лицо (OTP) Общест…" at bounding box center [547, 163] width 524 height 182
click at [122, 124] on body "🙏 .cls-1 fill:#fff; AWATERA Bulakhova Elena Клиенты Спецификации Заказы 19787 Ч…" at bounding box center [401, 192] width 803 height 384
click at [190, 258] on div at bounding box center [401, 192] width 803 height 384
click at [397, 198] on body "🙏 .cls-1 fill:#fff; AWATERA Bulakhova Elena Клиенты Спецификации Заказы 19787 Ч…" at bounding box center [401, 192] width 803 height 384
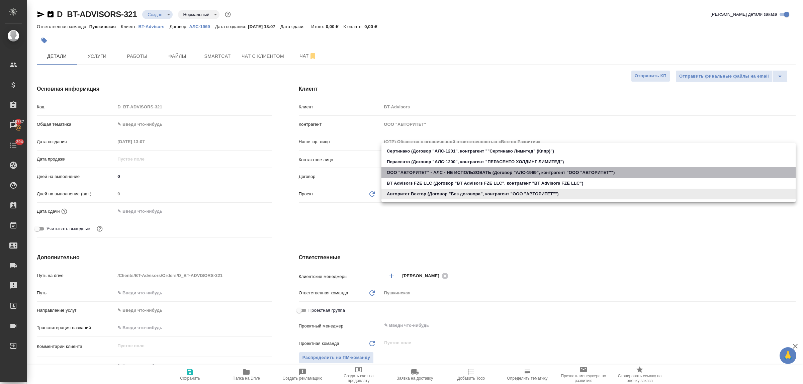
click at [400, 173] on li "ООО "АВТОРИТЕТ" - АЛС - НЕ ИСПОЛЬЗОВАТЬ (Договор "АЛС-1969", контрагент "ООО "А…" at bounding box center [588, 172] width 414 height 11
type input "627b9a4ac47d8e072472de5b"
type textarea "x"
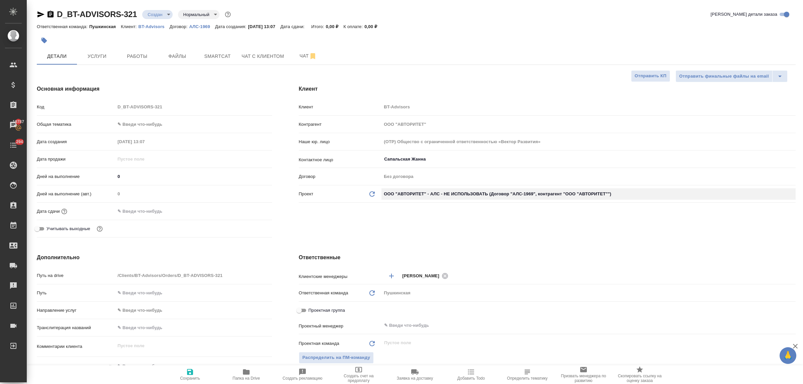
type input "(AU) Общество с ограниченной ответственностью "АЛС""
type input "АЛС-1969"
type textarea "x"
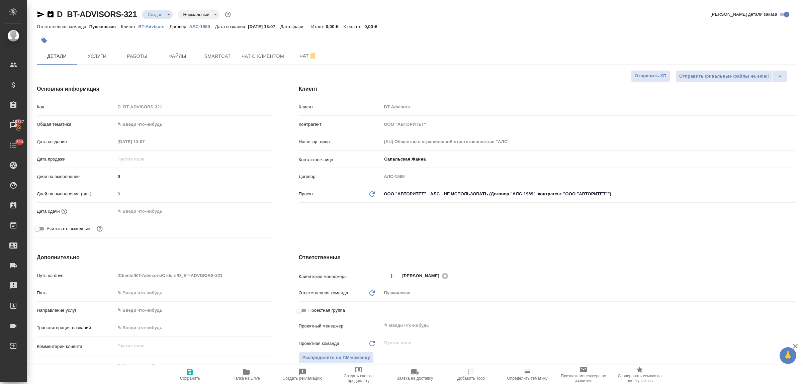
click at [374, 236] on div "Клиент Клиент BT-Advisors Контрагент ООО "АВТОРИТЕТ" Наше юр. лицо (AU) Обществ…" at bounding box center [547, 163] width 524 height 182
click at [191, 373] on icon "button" at bounding box center [190, 372] width 6 height 6
type textarea "x"
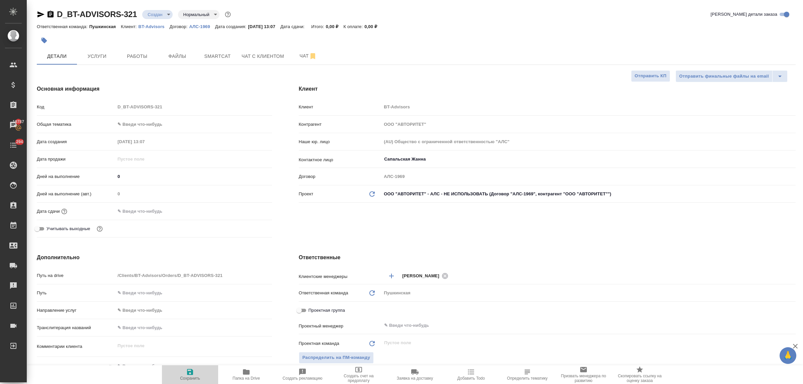
type textarea "x"
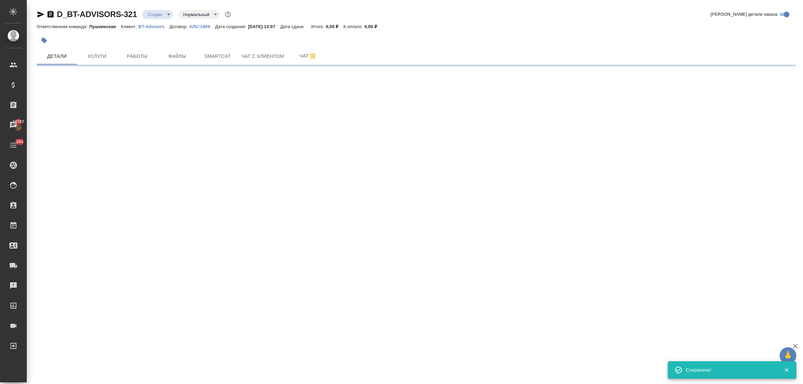
select select "RU"
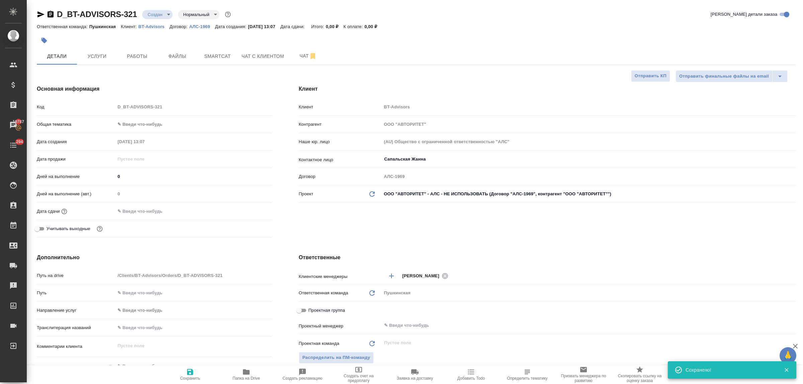
type textarea "x"
click at [157, 123] on body "🙏 .cls-1 fill:#fff; AWATERA Bulakhova Elena Клиенты Спецификации Заказы 19787 Ч…" at bounding box center [401, 192] width 803 height 384
click at [169, 193] on li "Юридическая/Финансовая" at bounding box center [193, 188] width 157 height 11
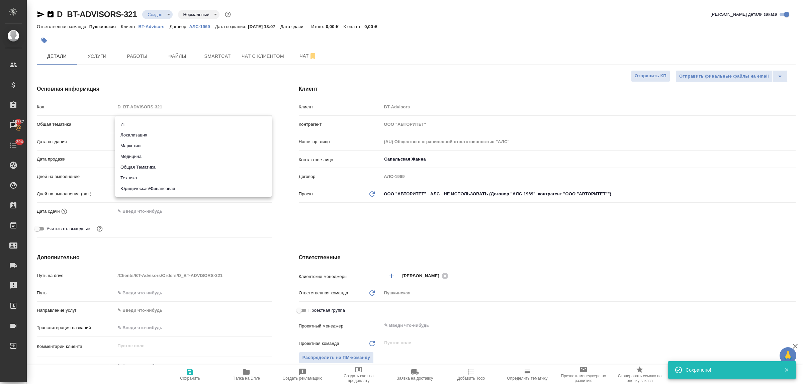
type input "yr-fn"
type textarea "x"
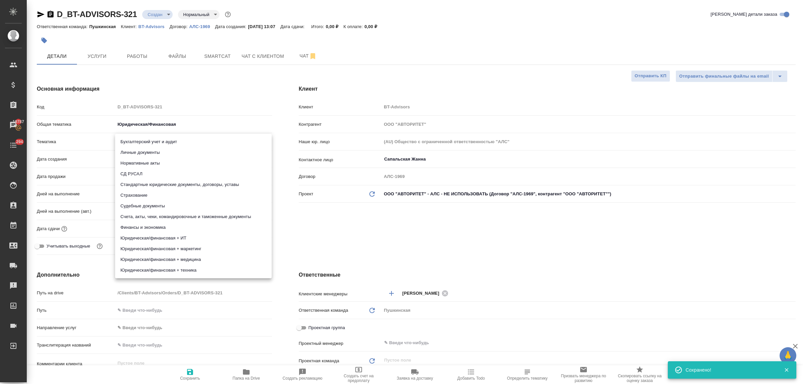
click at [162, 141] on body "🙏 .cls-1 fill:#fff; AWATERA Bulakhova Elena Клиенты Спецификации Заказы 19787 Ч…" at bounding box center [401, 192] width 803 height 384
click at [174, 185] on li "Стандартные юридические документы, договоры, уставы" at bounding box center [193, 184] width 157 height 11
type textarea "x"
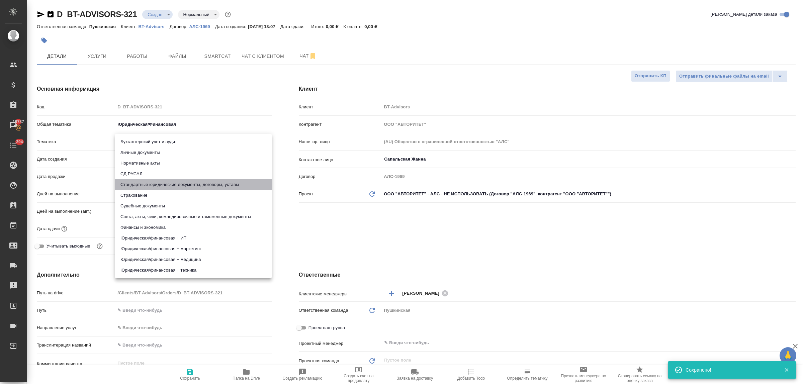
type input "5f647205b73bc97568ca66bf"
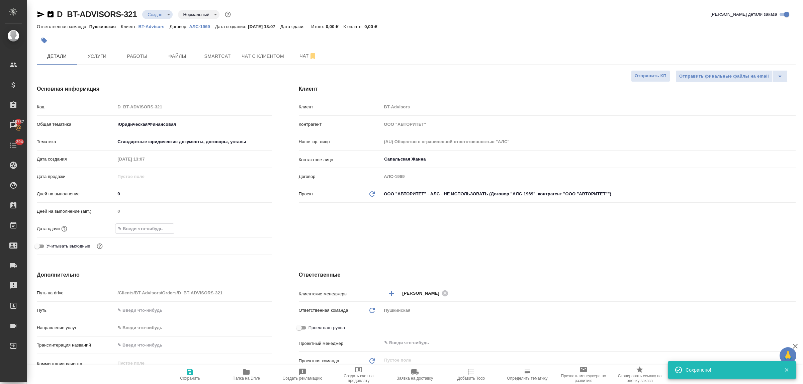
click at [153, 233] on input "text" at bounding box center [144, 229] width 59 height 10
click at [249, 229] on icon "button" at bounding box center [253, 228] width 8 height 8
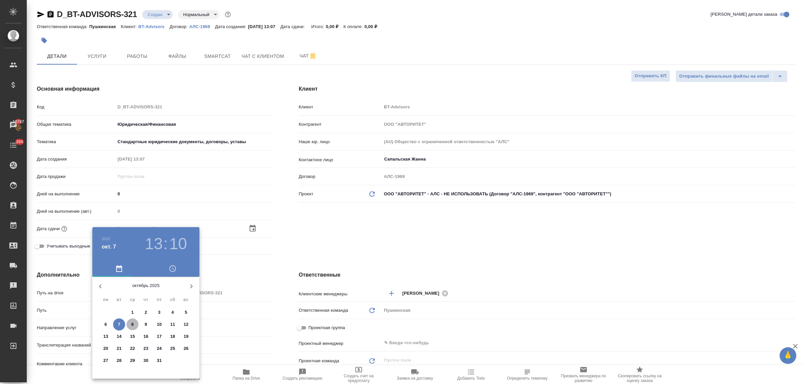
click at [134, 324] on span "8" at bounding box center [132, 324] width 12 height 7
type input "08.10.2025 13:10"
type textarea "x"
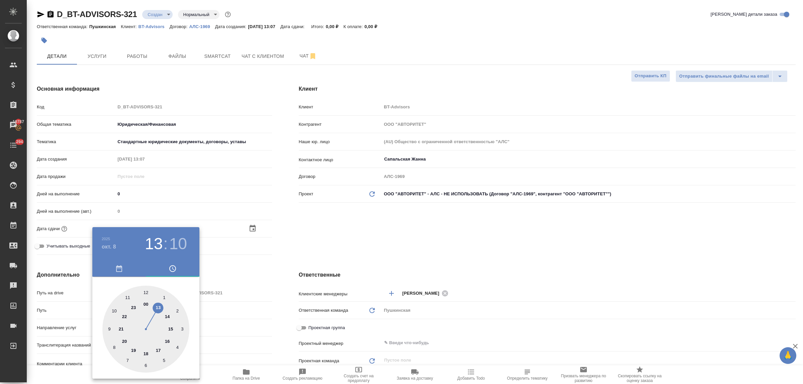
click at [158, 307] on div at bounding box center [145, 329] width 87 height 87
type textarea "x"
click at [145, 293] on div at bounding box center [145, 329] width 87 height 87
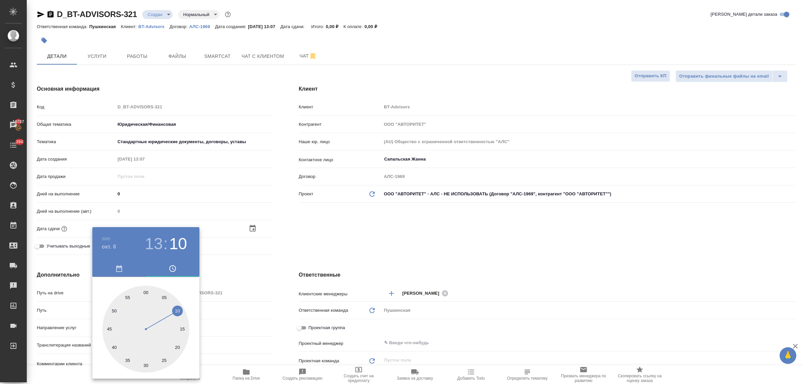
type input "08.10.2025 13:00"
type textarea "x"
click at [231, 274] on div at bounding box center [401, 192] width 803 height 384
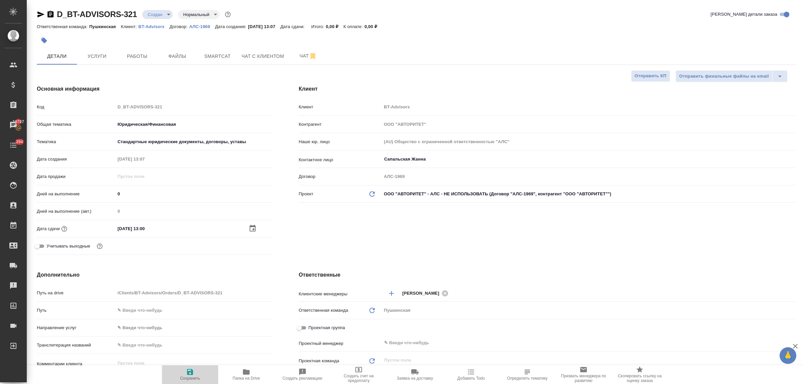
click at [189, 370] on icon "button" at bounding box center [190, 372] width 8 height 8
type textarea "x"
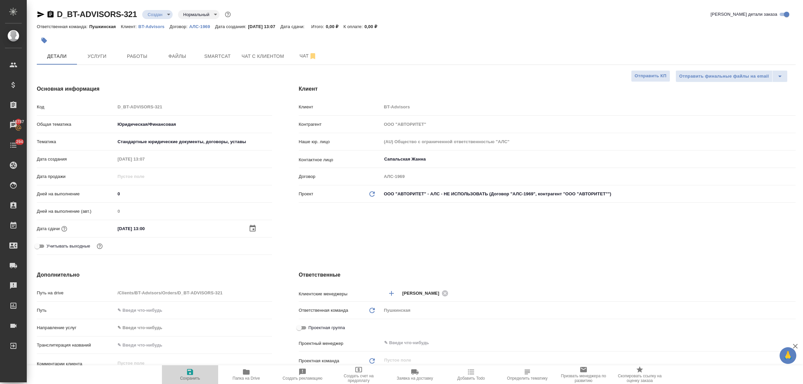
type textarea "x"
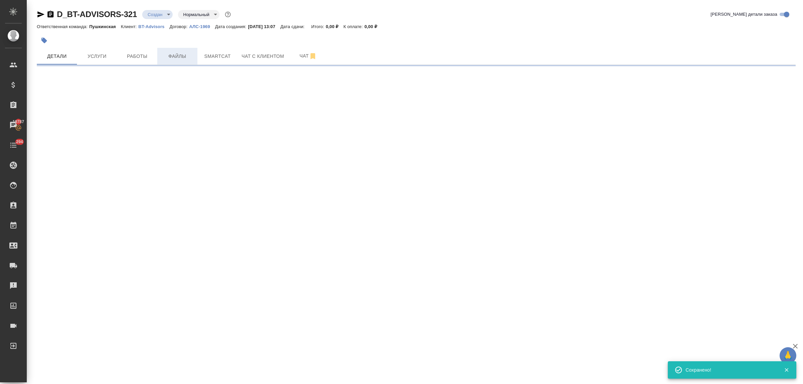
select select "RU"
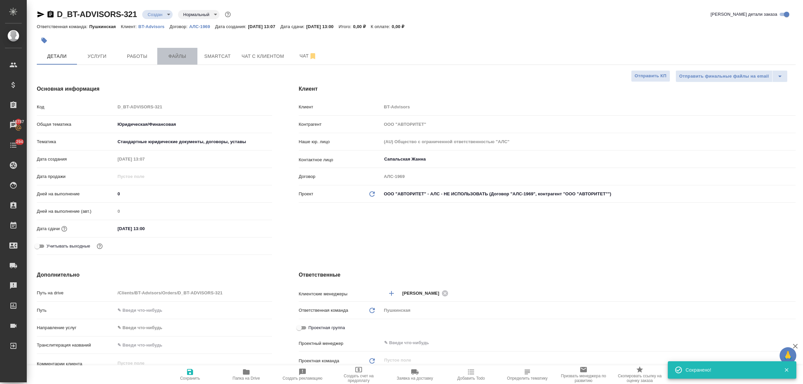
type textarea "x"
click at [173, 56] on span "Файлы" at bounding box center [177, 56] width 32 height 8
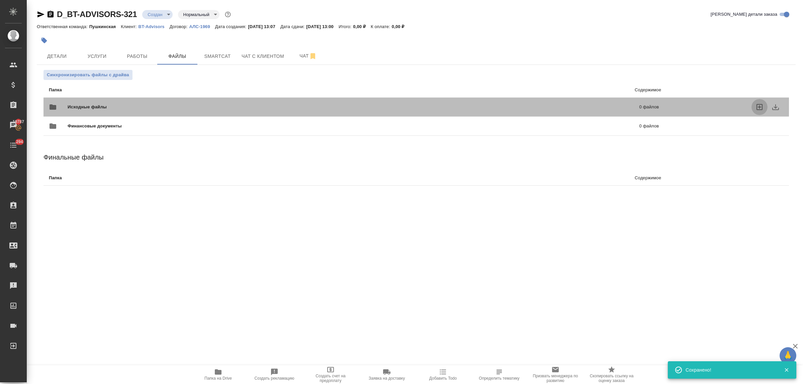
click at [757, 106] on icon "uploadFiles" at bounding box center [759, 107] width 6 height 6
click at [0, 0] on input "uploadFiles" at bounding box center [0, 0] width 0 height 0
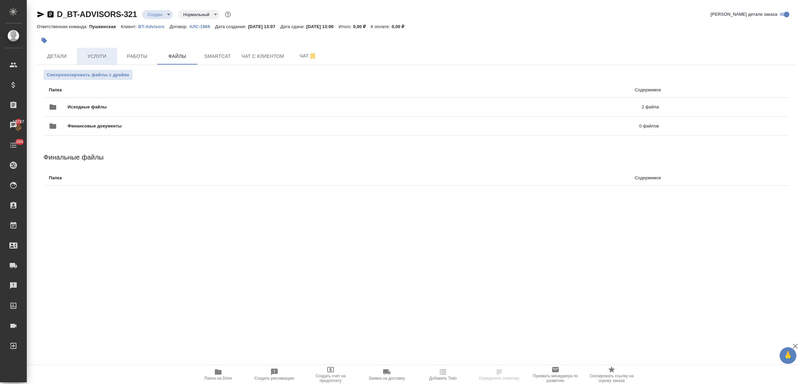
click at [87, 58] on span "Услуги" at bounding box center [97, 56] width 32 height 8
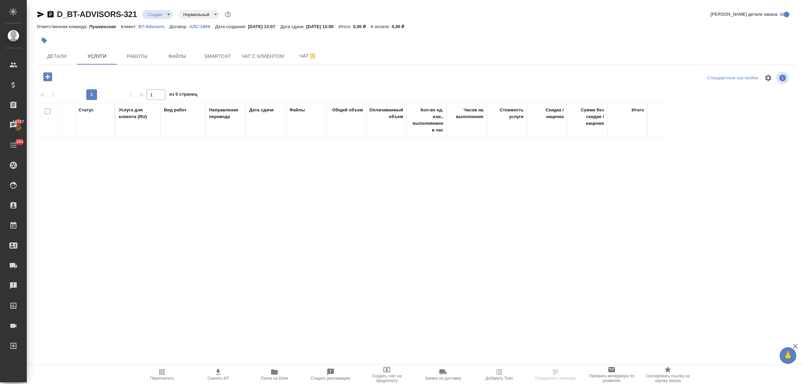
click at [48, 78] on icon "button" at bounding box center [48, 77] width 12 height 12
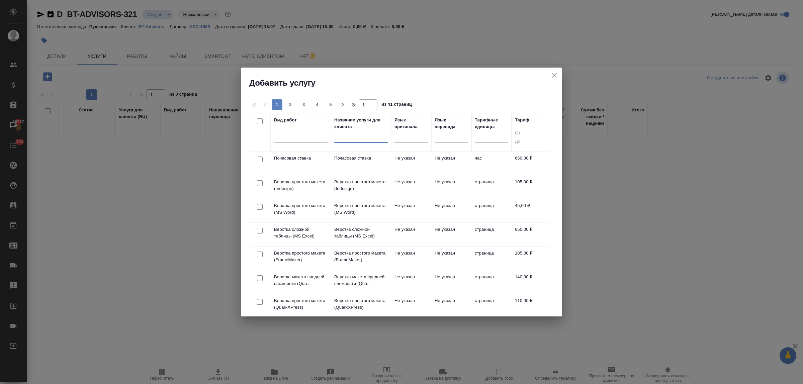
click at [341, 141] on input "text" at bounding box center [361, 138] width 54 height 8
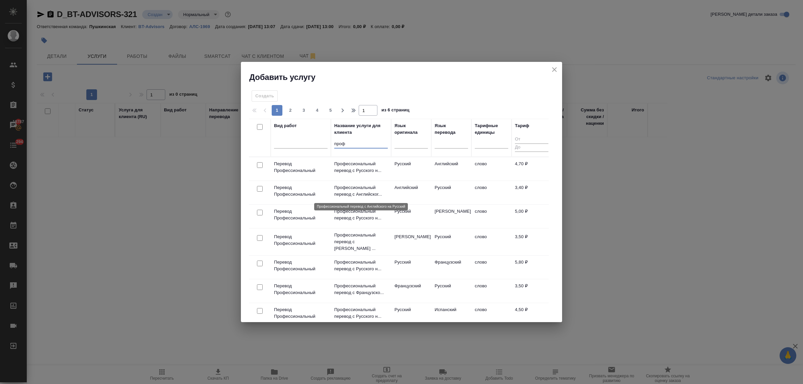
type input "проф"
click at [348, 189] on p "Профессиональный перевод с Английског..." at bounding box center [361, 190] width 54 height 13
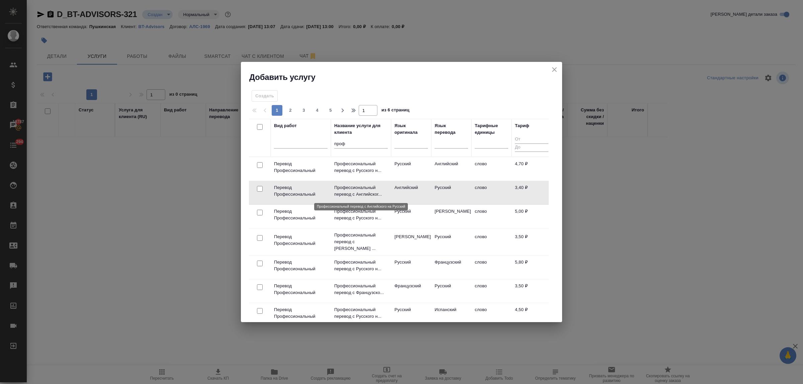
click at [348, 189] on p "Профессиональный перевод с Английског..." at bounding box center [361, 190] width 54 height 13
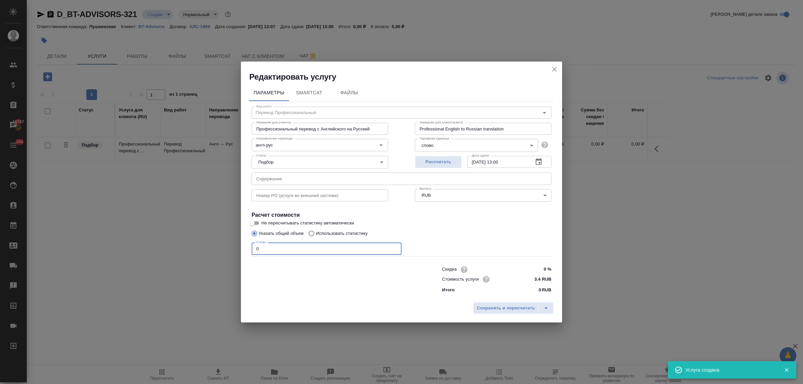
drag, startPoint x: 262, startPoint y: 247, endPoint x: 248, endPoint y: 246, distance: 13.8
click at [248, 246] on div "Параметры SmartCat Файлы Вид работ Перевод Профессиональный Вид работ Название …" at bounding box center [401, 190] width 321 height 217
type input "3"
type input "935"
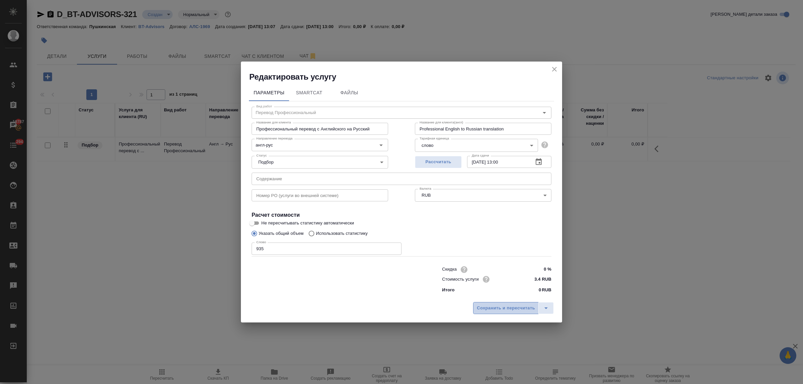
click at [488, 311] on span "Сохранить и пересчитать" at bounding box center [506, 308] width 58 height 8
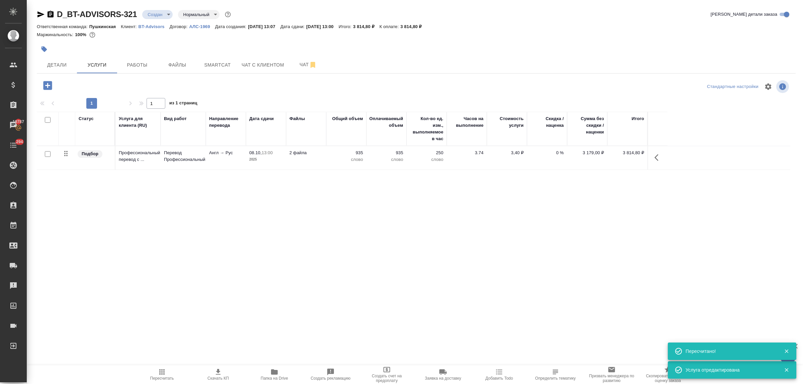
click at [49, 84] on icon "button" at bounding box center [47, 85] width 9 height 9
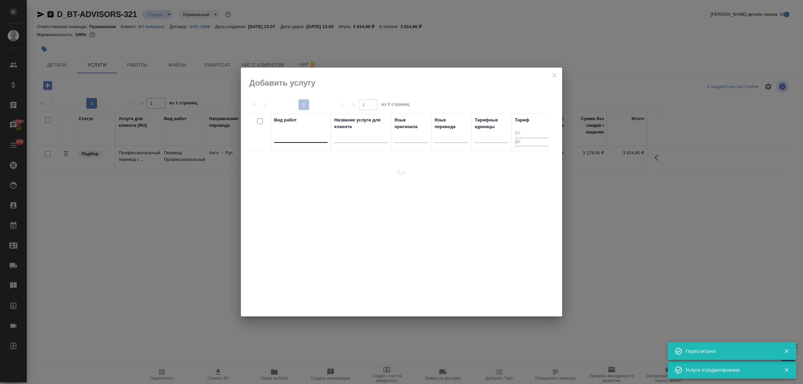
click at [314, 138] on div at bounding box center [301, 136] width 54 height 10
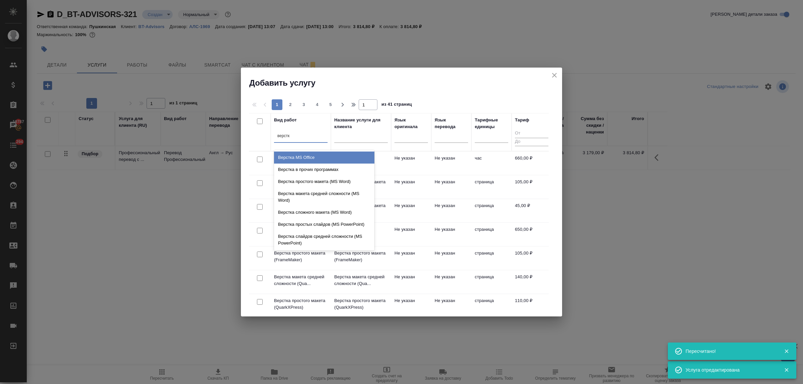
type input "верстка"
click at [326, 158] on div "Верстка MS Office" at bounding box center [324, 158] width 100 height 12
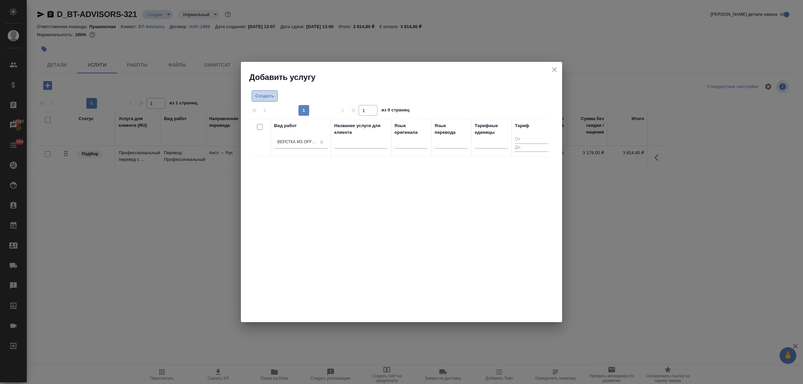
click at [265, 95] on span "Создать" at bounding box center [264, 96] width 19 height 8
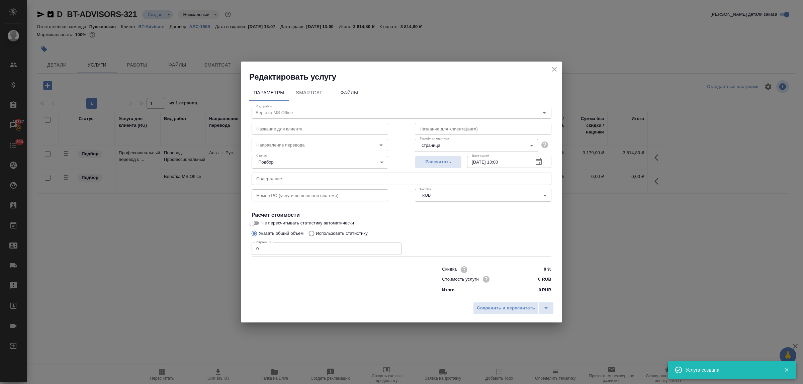
click at [553, 67] on icon "close" at bounding box center [554, 69] width 8 height 8
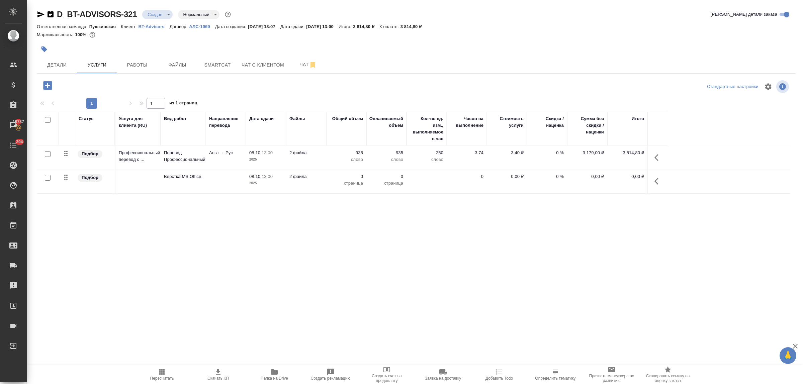
click at [48, 181] on input "checkbox" at bounding box center [48, 178] width 6 height 6
checkbox input "true"
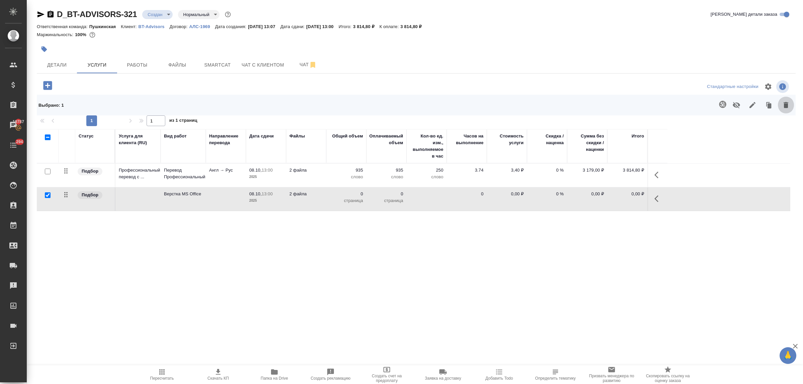
click at [788, 104] on icon "button" at bounding box center [785, 105] width 5 height 6
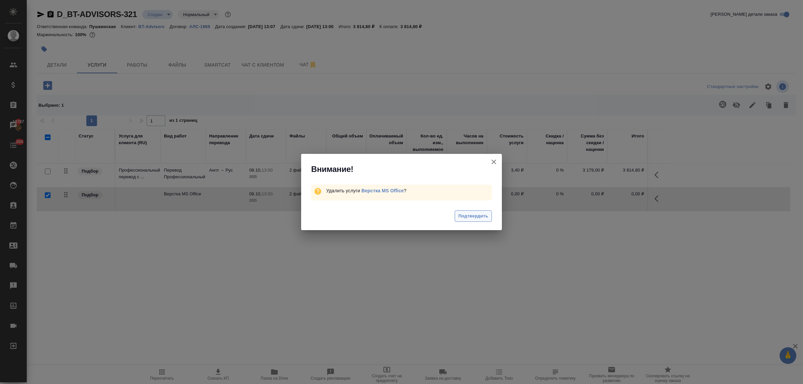
click at [475, 216] on span "Подтвердить" at bounding box center [473, 216] width 30 height 8
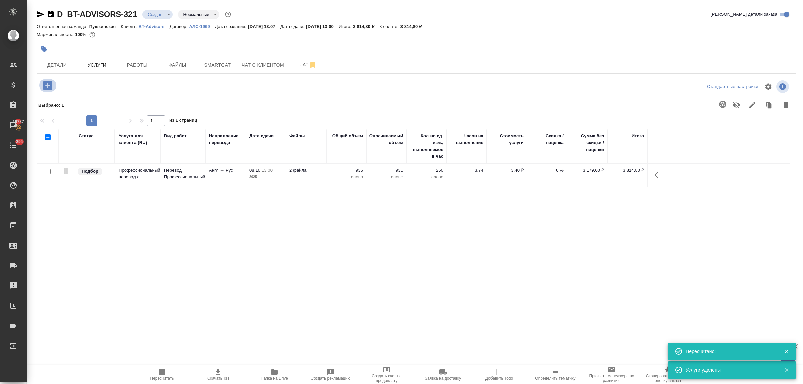
click at [46, 84] on icon "button" at bounding box center [47, 85] width 9 height 9
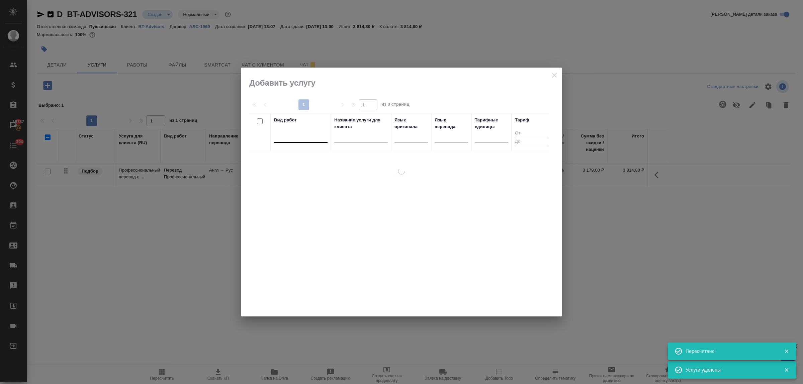
click at [319, 139] on div at bounding box center [301, 136] width 54 height 10
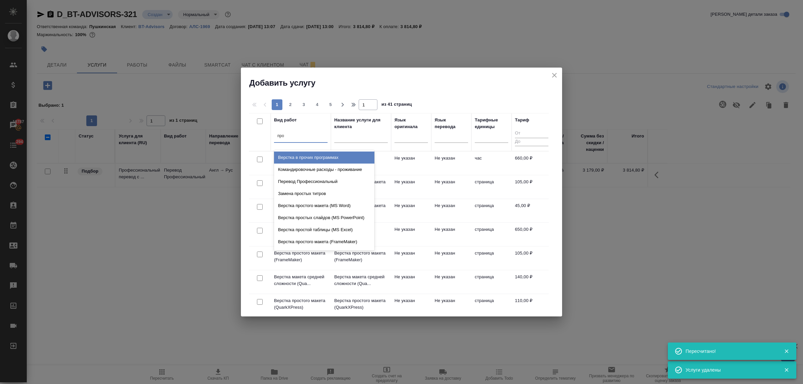
type input "прос"
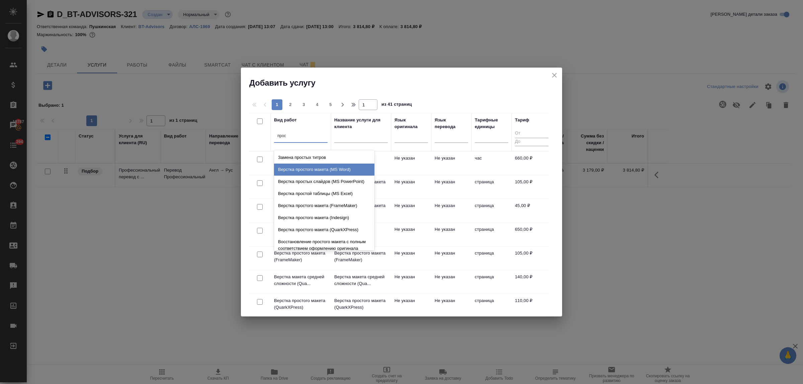
click at [322, 168] on div "Верстка простого макета (MS Word)" at bounding box center [324, 170] width 100 height 12
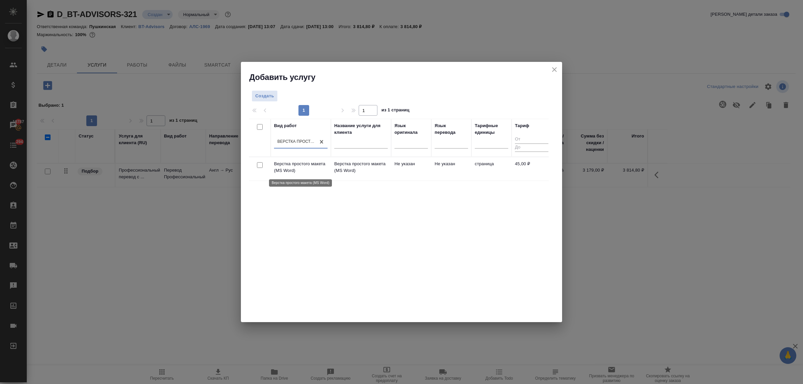
click at [300, 166] on p "Верстка простого макета (MS Word)" at bounding box center [301, 167] width 54 height 13
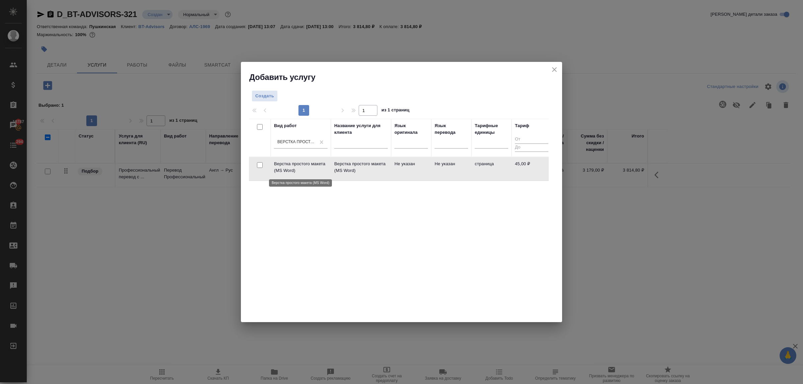
click at [300, 166] on p "Верстка простого макета (MS Word)" at bounding box center [301, 167] width 54 height 13
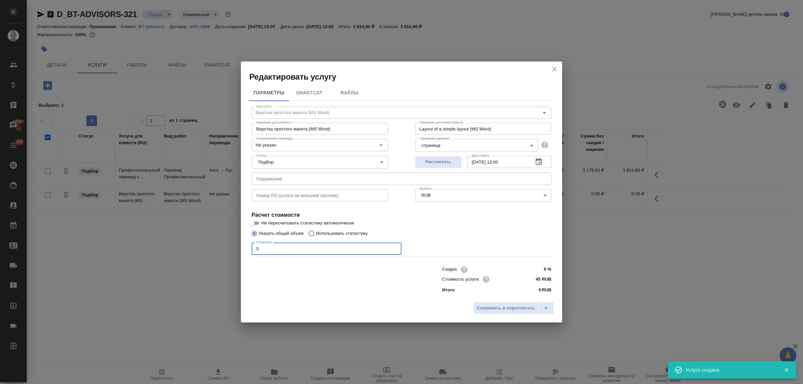
drag, startPoint x: 250, startPoint y: 247, endPoint x: 239, endPoint y: 243, distance: 12.3
click at [239, 243] on div "Редактировать услугу Параметры SmartCat Файлы Вид работ Верстка простого макета…" at bounding box center [401, 192] width 803 height 384
type input "4"
click at [492, 306] on span "Сохранить и пересчитать" at bounding box center [506, 308] width 58 height 8
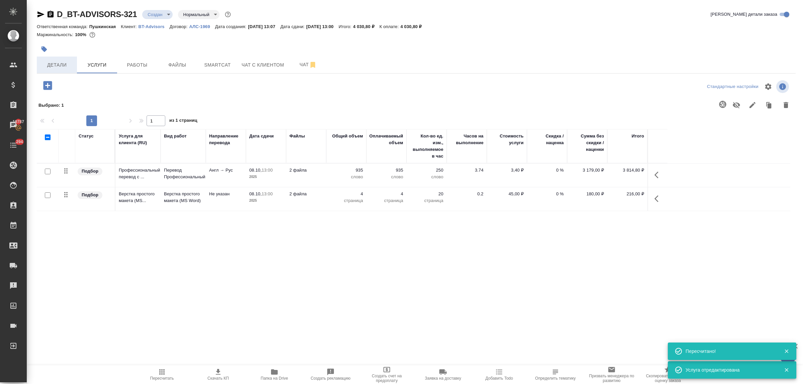
click at [52, 69] on span "Детали" at bounding box center [57, 65] width 32 height 8
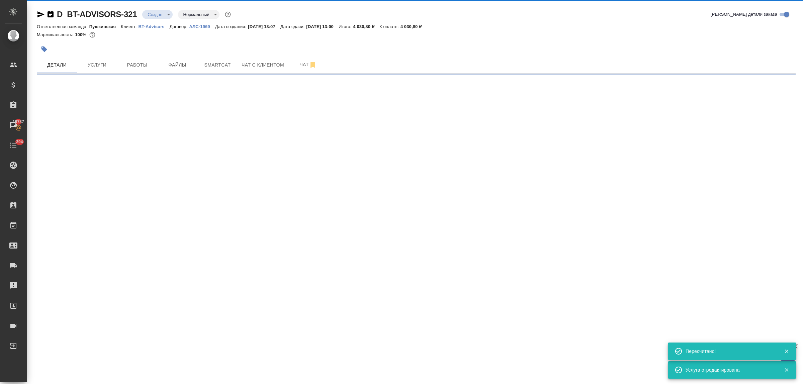
select select "RU"
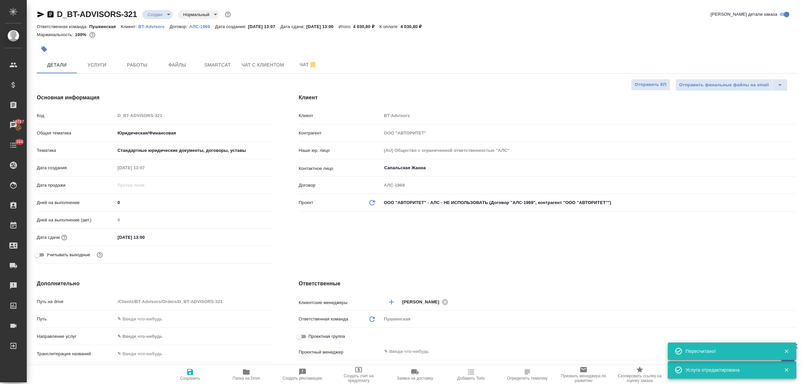
type textarea "x"
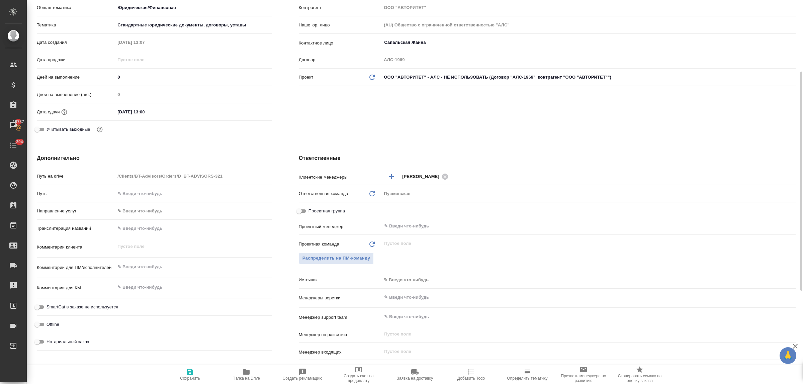
scroll to position [290, 0]
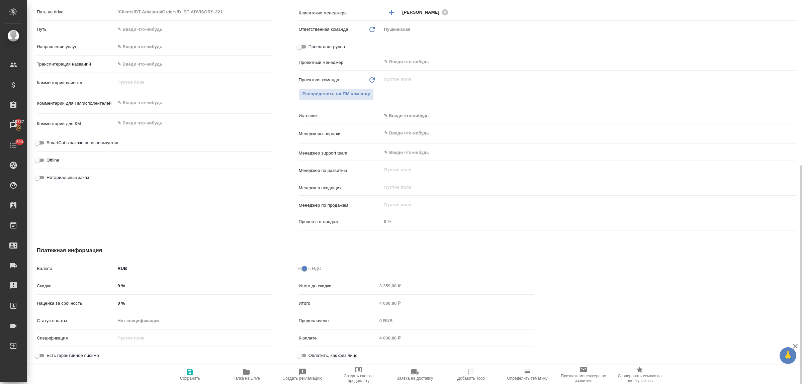
drag, startPoint x: 302, startPoint y: 357, endPoint x: 273, endPoint y: 359, distance: 28.8
click at [301, 357] on input "Оплатить, как физ.лицо" at bounding box center [299, 356] width 24 height 8
checkbox input "true"
type textarea "x"
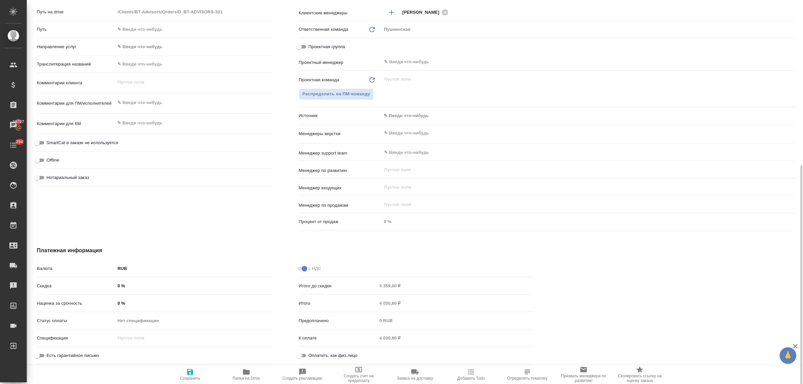
type textarea "x"
click at [187, 372] on icon "button" at bounding box center [190, 372] width 6 height 6
type textarea "x"
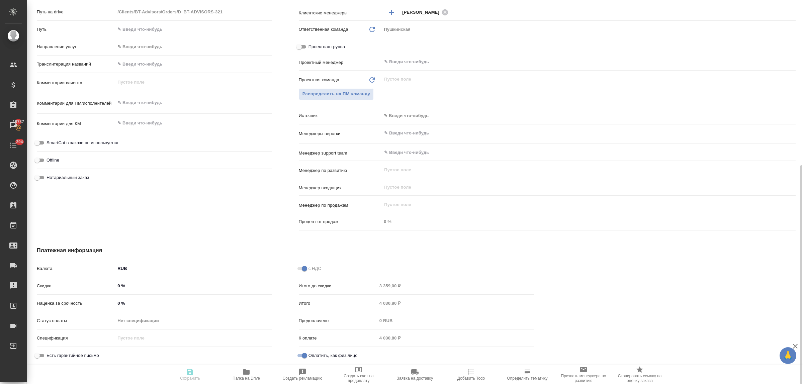
type textarea "x"
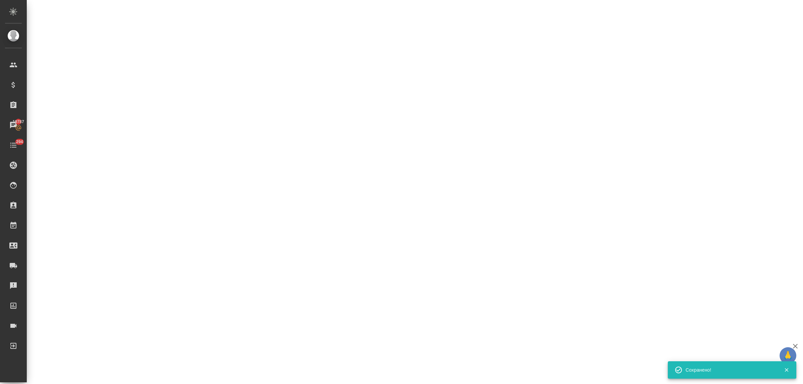
select select "RU"
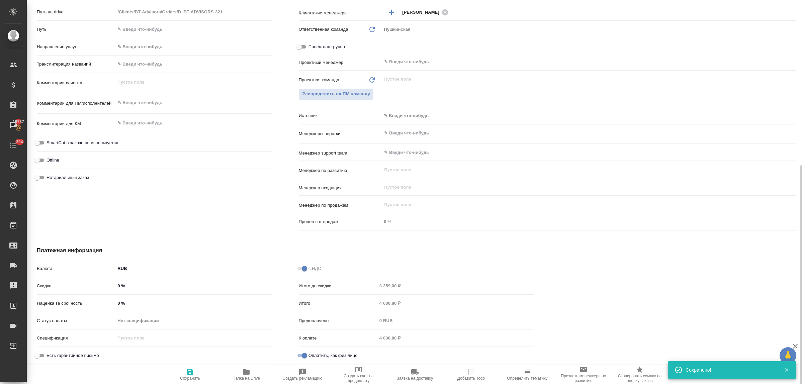
type textarea "x"
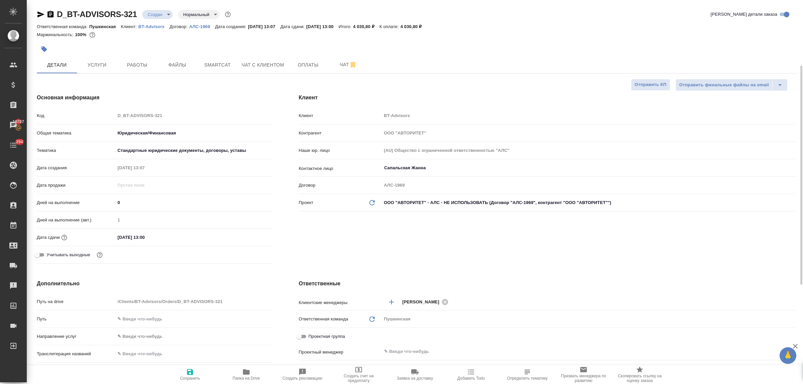
scroll to position [125, 0]
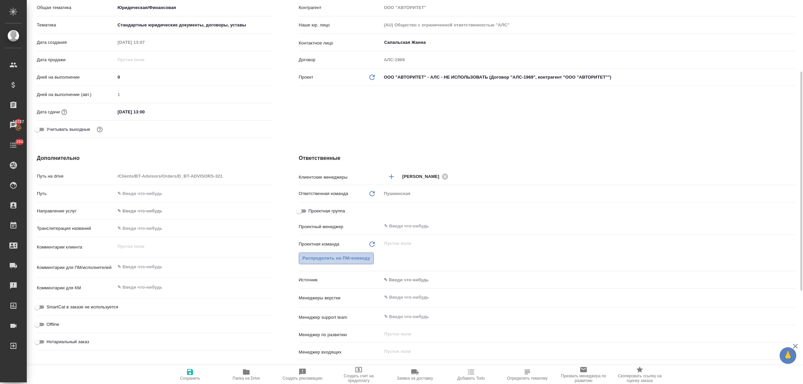
click at [324, 257] on span "Распределить на ПМ-команду" at bounding box center [336, 259] width 68 height 8
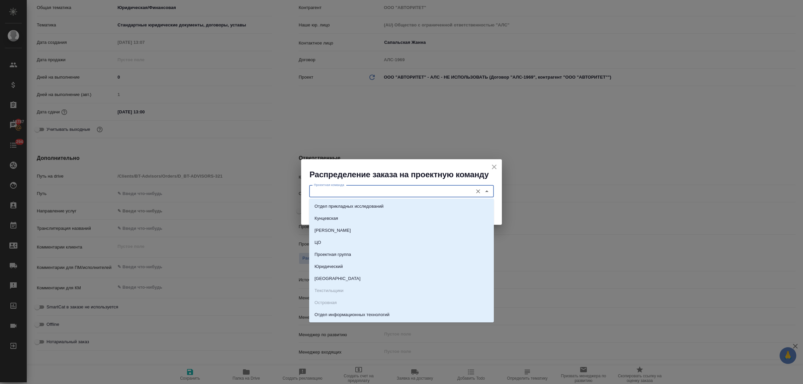
click at [333, 192] on input "Проектная команда" at bounding box center [390, 191] width 158 height 8
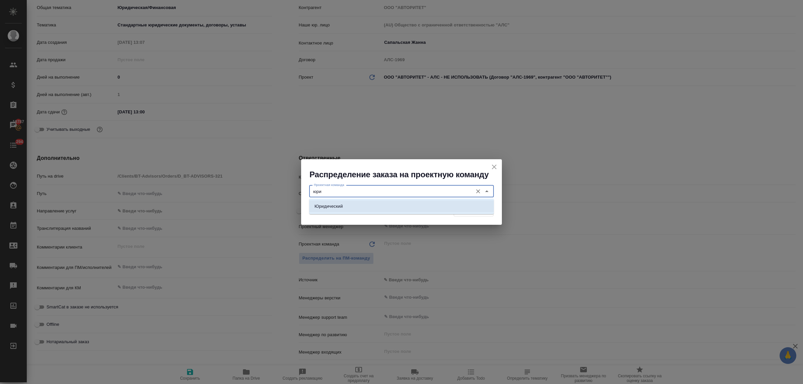
click at [344, 203] on li "Юридический" at bounding box center [401, 206] width 185 height 12
type input "Юридический"
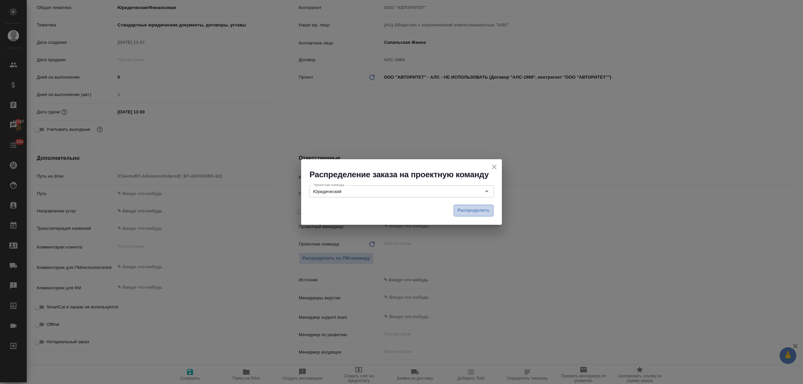
click at [469, 207] on span "Распределить" at bounding box center [473, 211] width 32 height 8
type textarea "x"
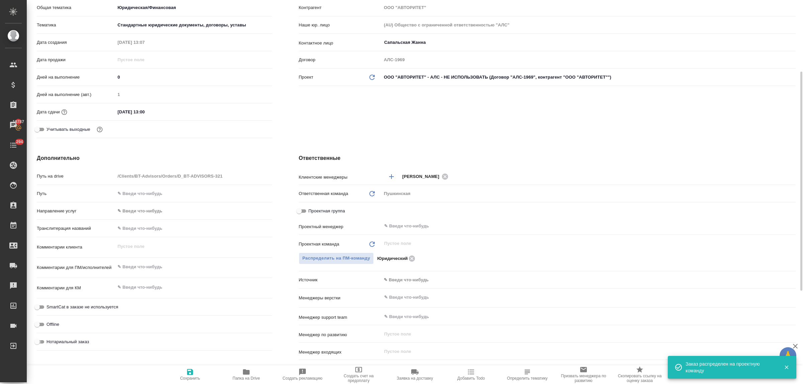
click at [39, 342] on input "Нотариальный заказ" at bounding box center [37, 342] width 24 height 8
checkbox input "true"
type textarea "x"
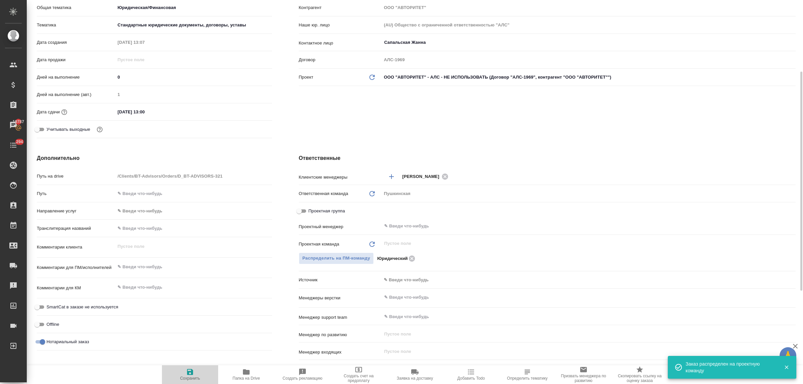
drag, startPoint x: 187, startPoint y: 371, endPoint x: 190, endPoint y: 366, distance: 6.3
click at [188, 371] on icon "button" at bounding box center [190, 372] width 8 height 8
type textarea "x"
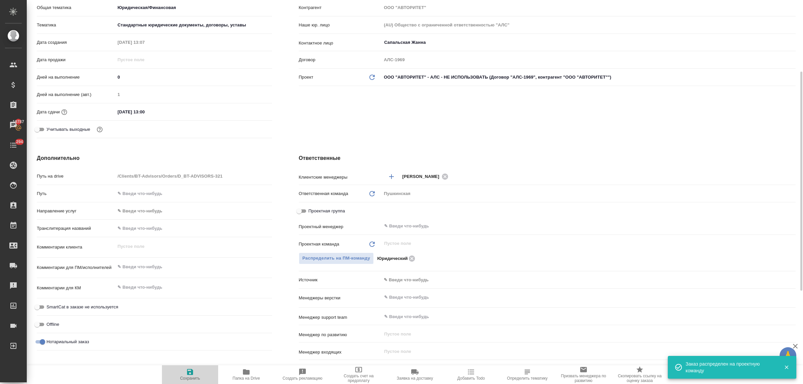
type textarea "x"
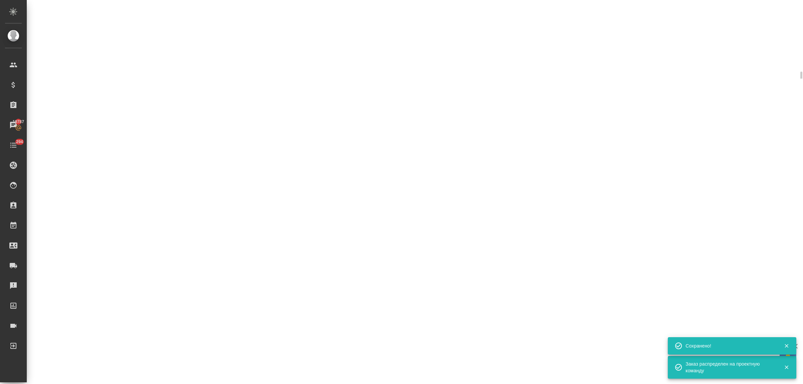
select select "RU"
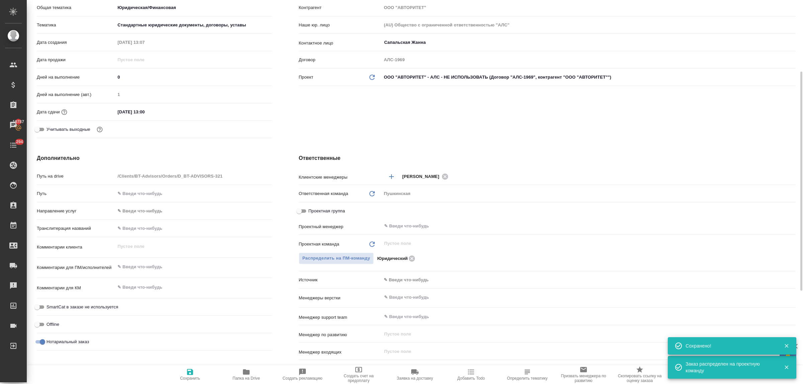
type textarea "x"
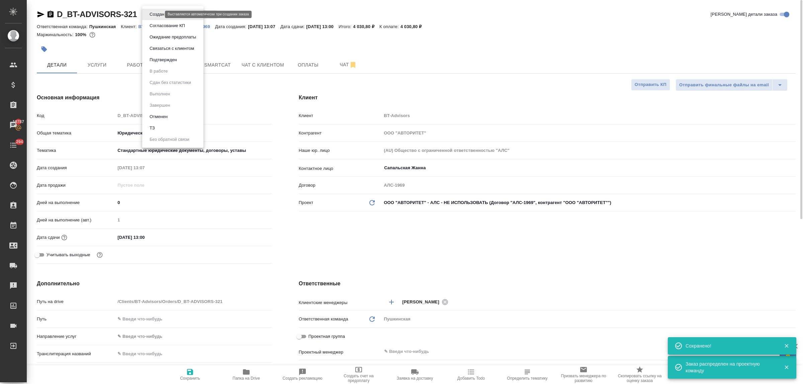
click at [156, 14] on body "🙏 .cls-1 fill:#fff; AWATERA Bulakhova Elena Клиенты Спецификации Заказы 19787 Ч…" at bounding box center [401, 192] width 803 height 384
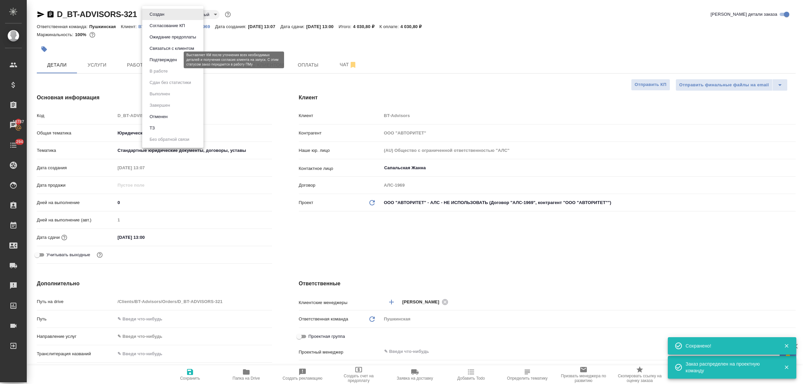
click at [156, 59] on button "Подтвержден" at bounding box center [163, 59] width 31 height 7
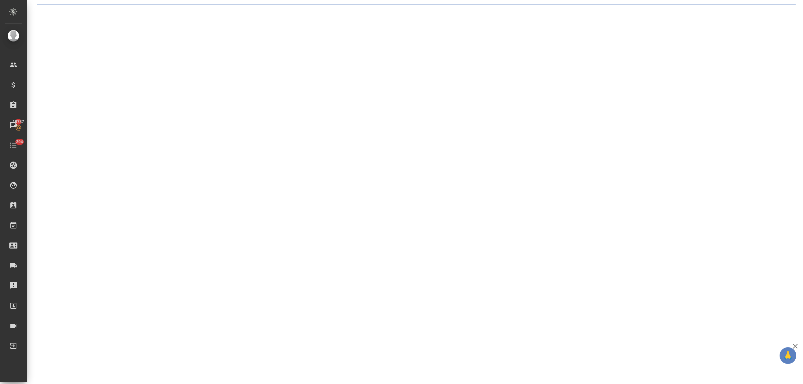
click at [164, 17] on div ".cls-1 fill:#fff; AWATERA Bulakhova Elena Клиенты Спецификации Заказы 19787 Чат…" at bounding box center [401, 192] width 803 height 384
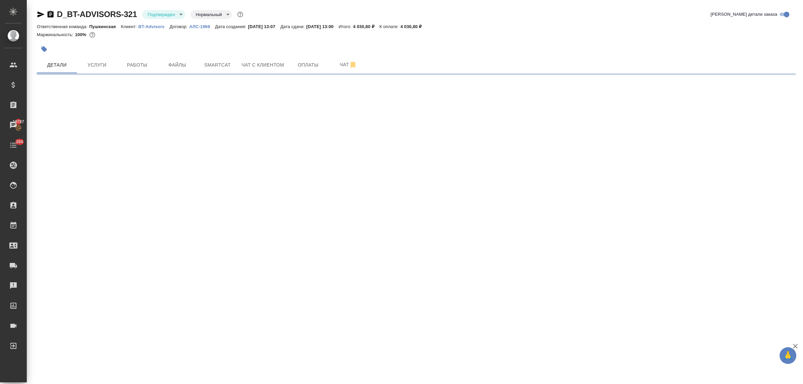
select select "RU"
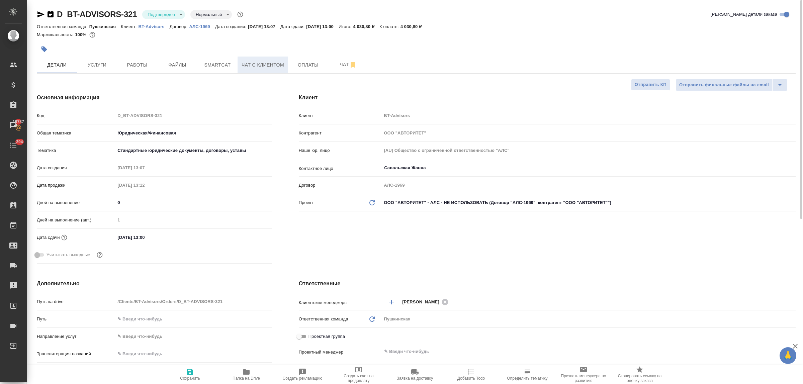
type textarea "x"
click at [288, 150] on div "Клиент Клиент BT-Advisors Контрагент ООО "АВТОРИТЕТ" Наше юр. лицо (AU) Обществ…" at bounding box center [547, 179] width 524 height 199
type textarea "x"
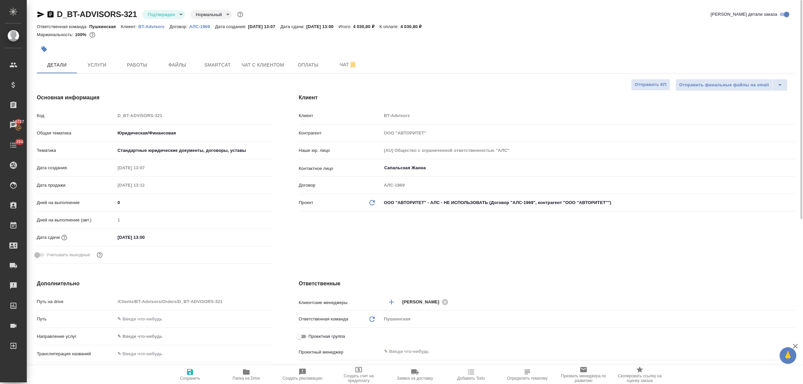
type textarea "x"
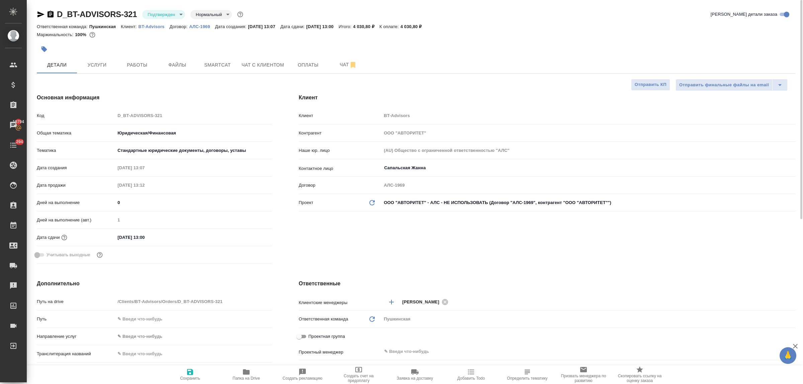
type textarea "x"
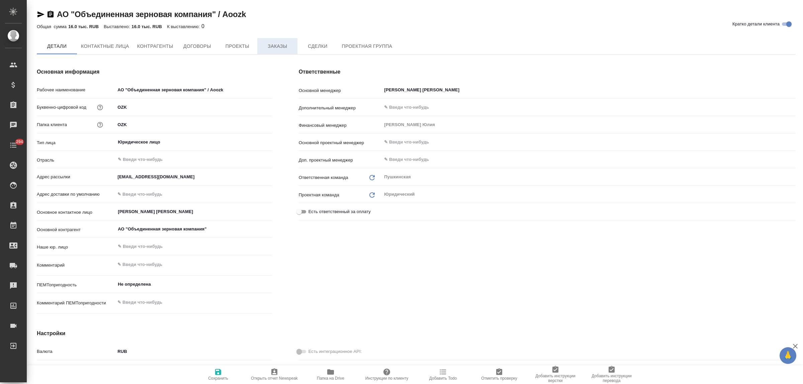
click at [278, 49] on span "Заказы" at bounding box center [277, 46] width 32 height 8
type textarea "x"
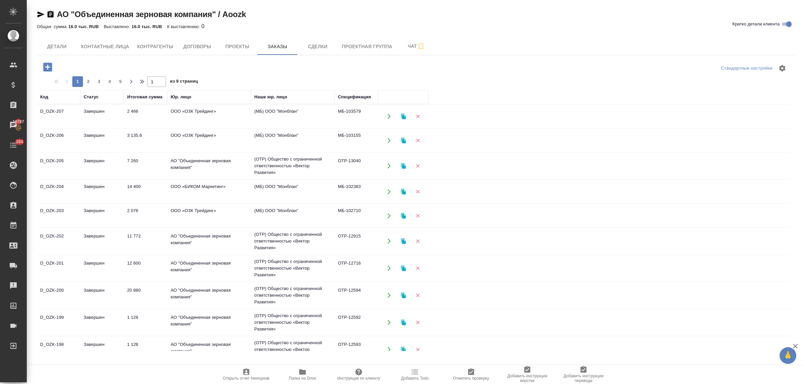
click at [131, 184] on td "14 400" at bounding box center [145, 191] width 43 height 23
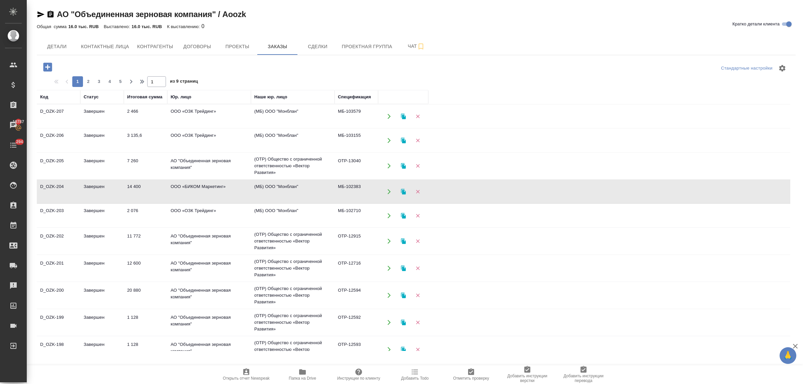
click at [131, 184] on td "14 400" at bounding box center [145, 191] width 43 height 23
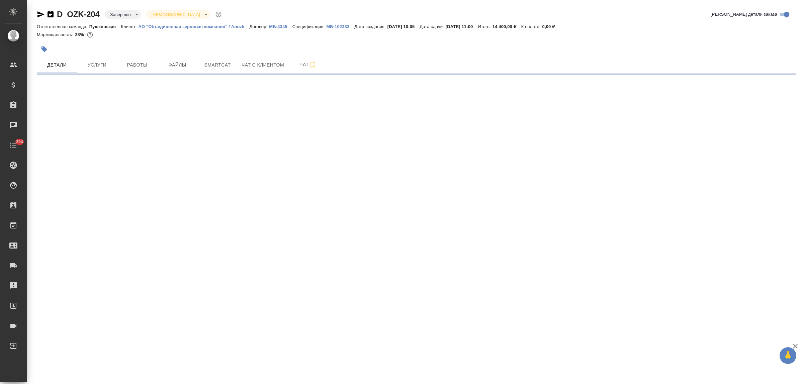
select select "RU"
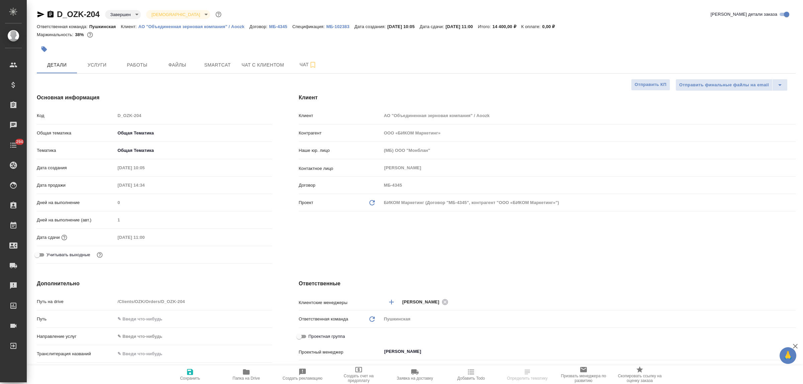
type textarea "x"
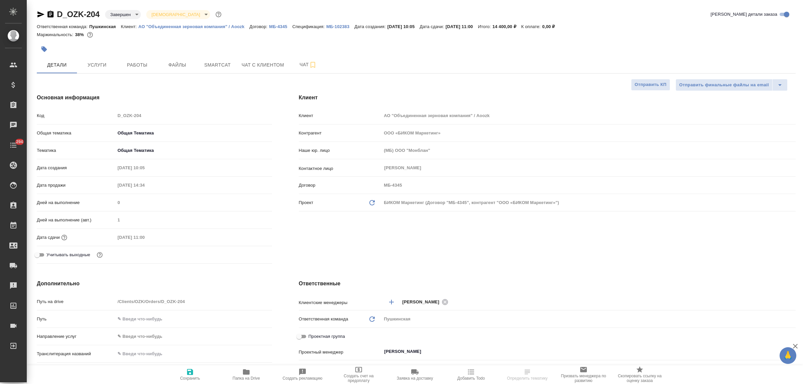
type textarea "x"
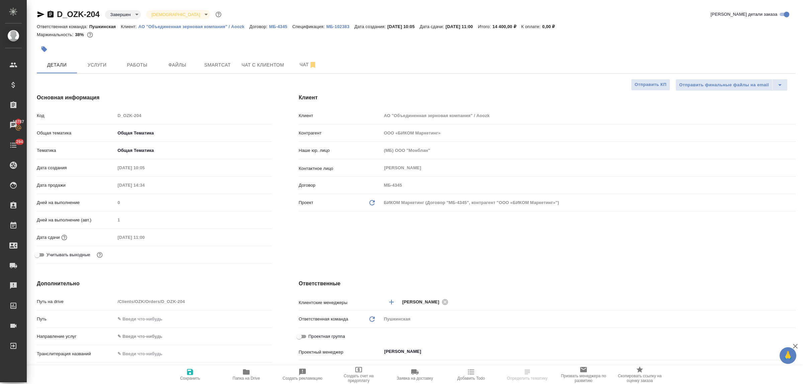
type textarea "x"
click at [336, 25] on p "МБ-102383" at bounding box center [340, 26] width 28 height 5
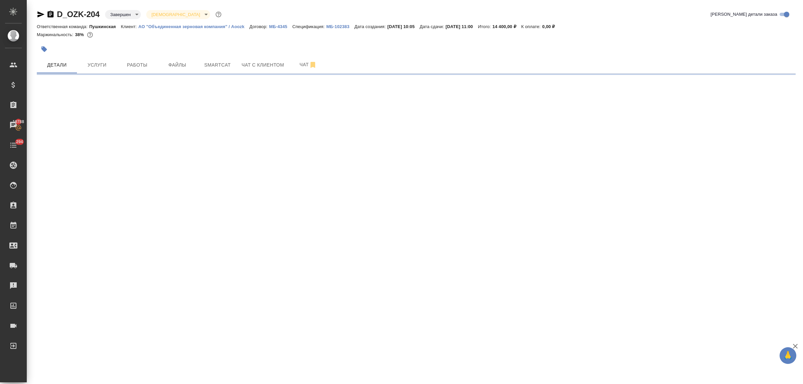
select select "RU"
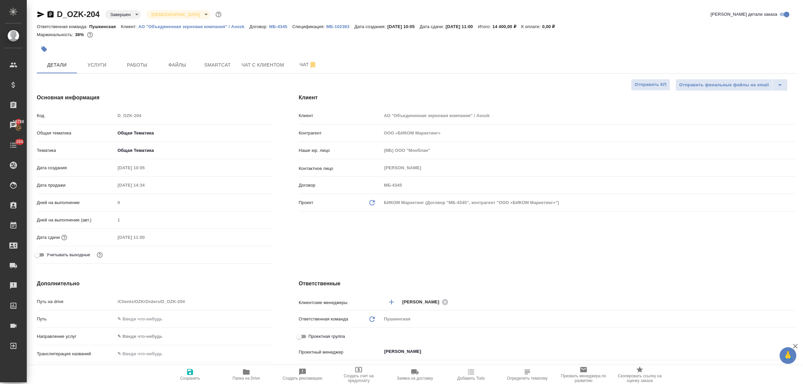
type textarea "x"
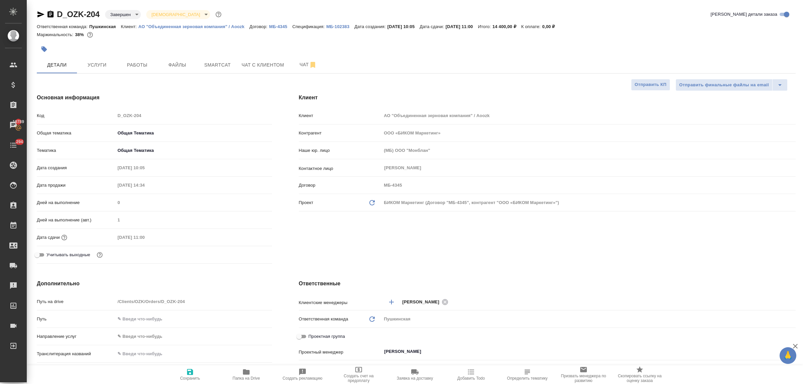
type textarea "x"
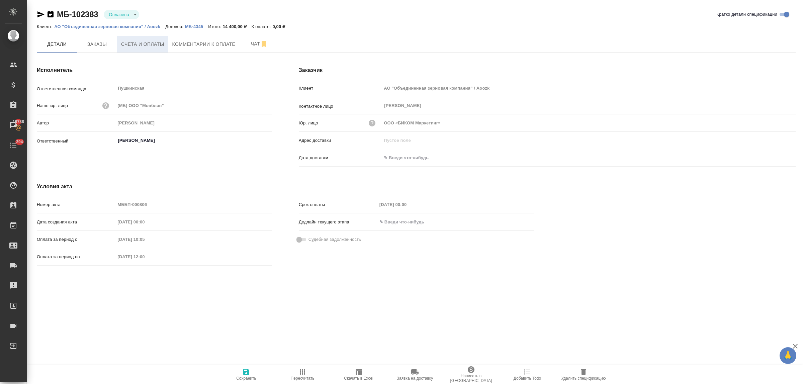
click at [137, 46] on span "Счета и оплаты" at bounding box center [142, 44] width 43 height 8
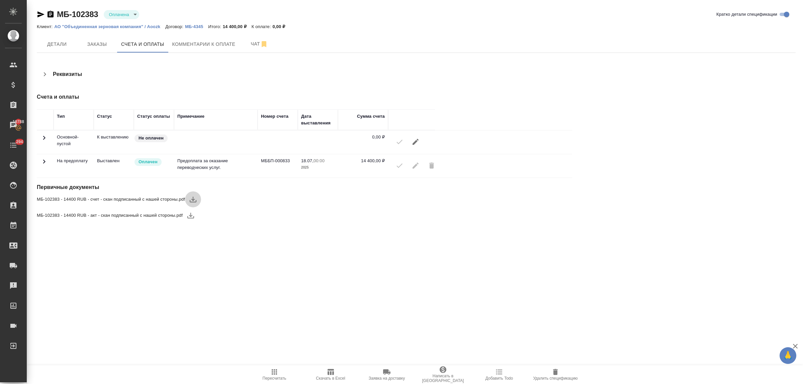
drag, startPoint x: 191, startPoint y: 200, endPoint x: 188, endPoint y: 205, distance: 6.2
click at [191, 201] on icon "button" at bounding box center [193, 199] width 8 height 8
click at [190, 216] on icon "button" at bounding box center [190, 216] width 7 height 6
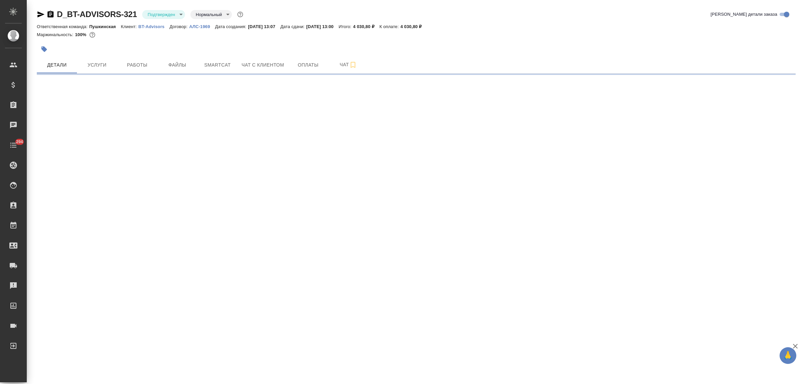
select select "RU"
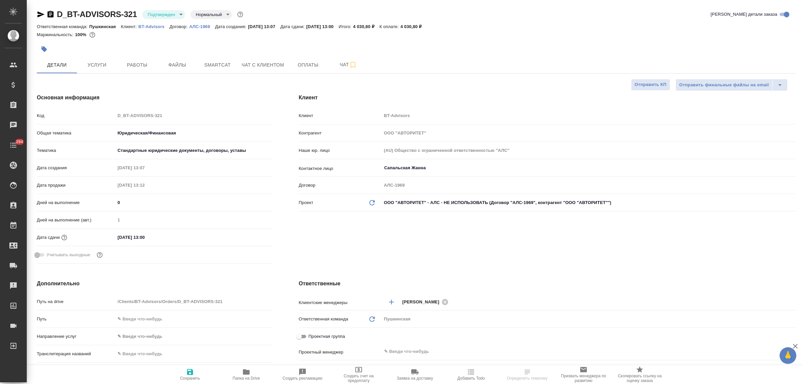
type textarea "x"
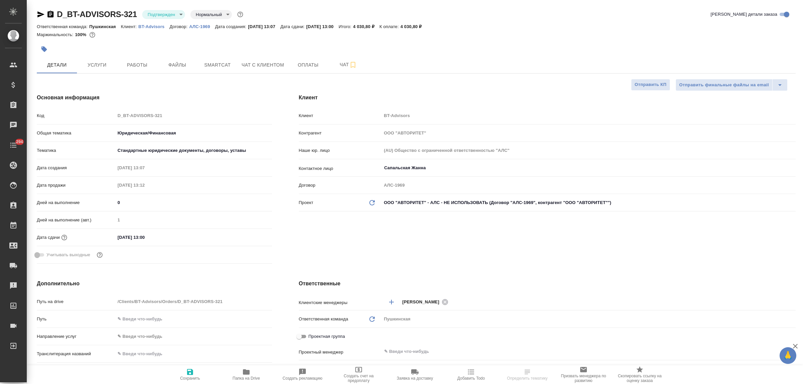
type textarea "x"
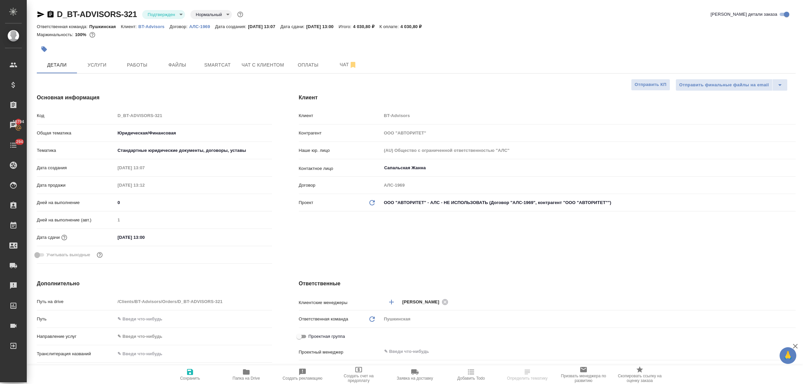
type textarea "x"
select select "RU"
type textarea "x"
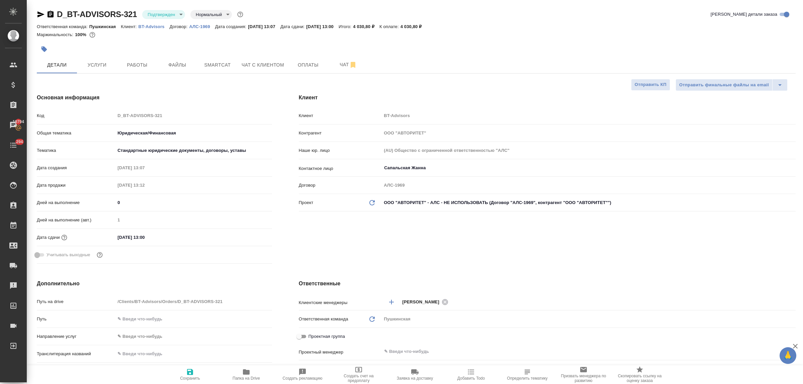
type textarea "x"
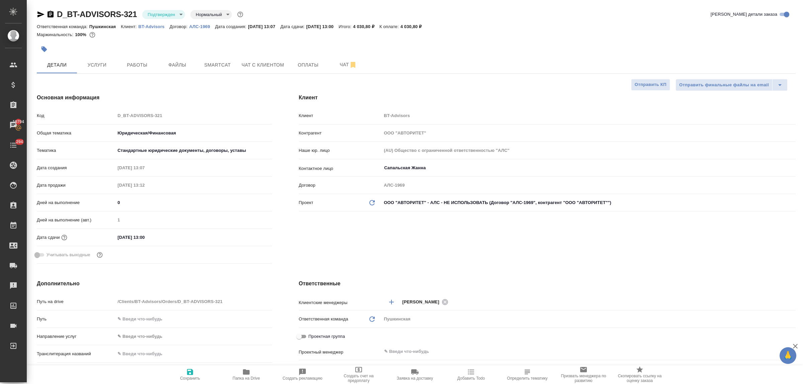
type textarea "x"
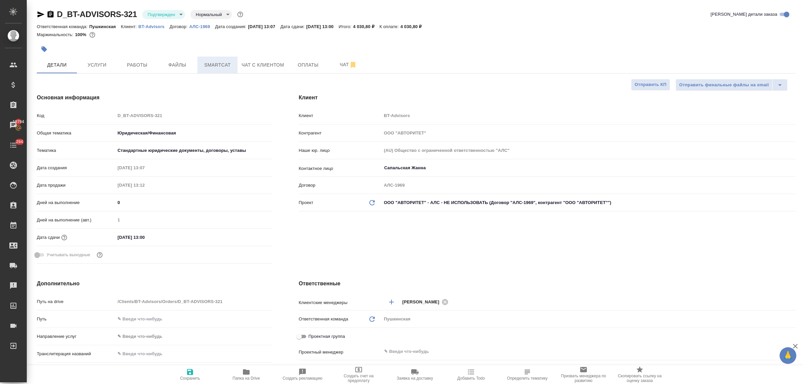
click at [213, 65] on span "Smartcat" at bounding box center [217, 65] width 32 height 8
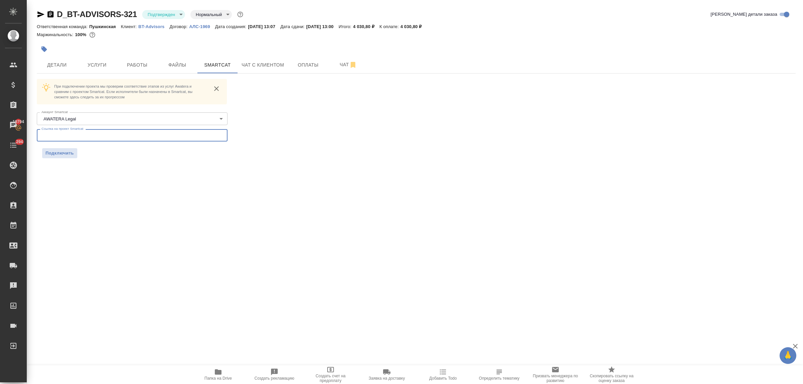
click at [114, 134] on input "text" at bounding box center [132, 135] width 191 height 12
click at [63, 152] on span "Подключить" at bounding box center [59, 153] width 28 height 7
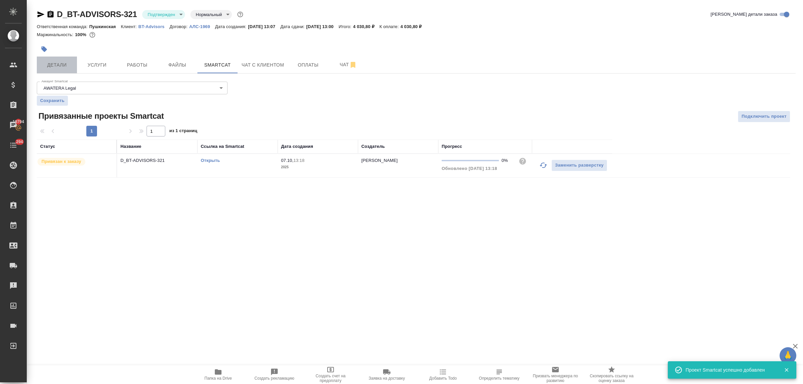
click at [61, 63] on span "Детали" at bounding box center [57, 65] width 32 height 8
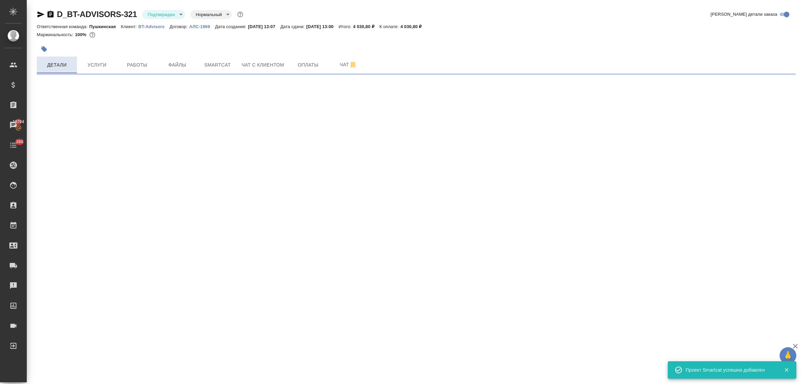
select select "RU"
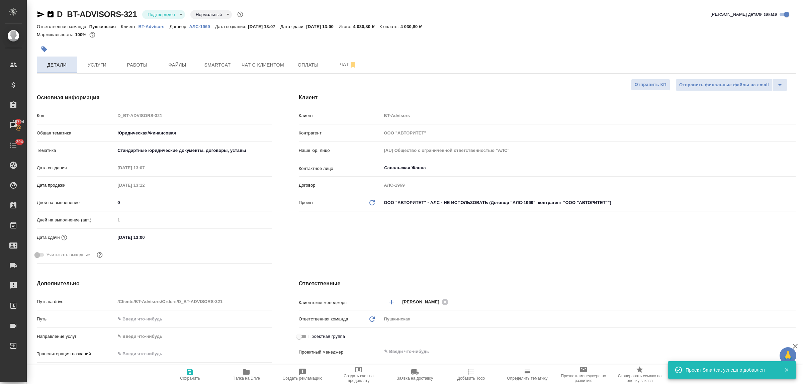
type textarea "x"
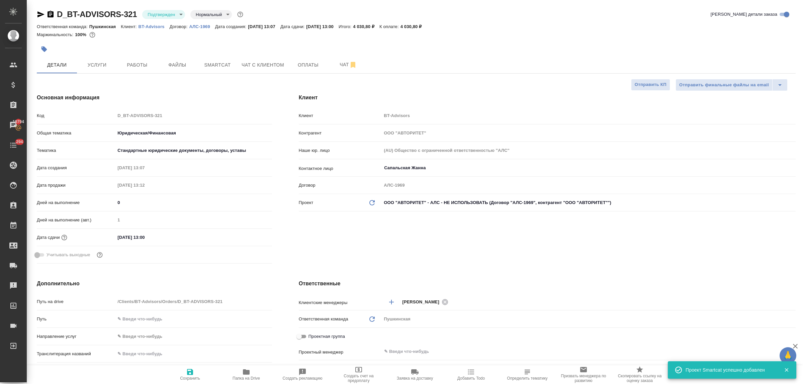
type textarea "x"
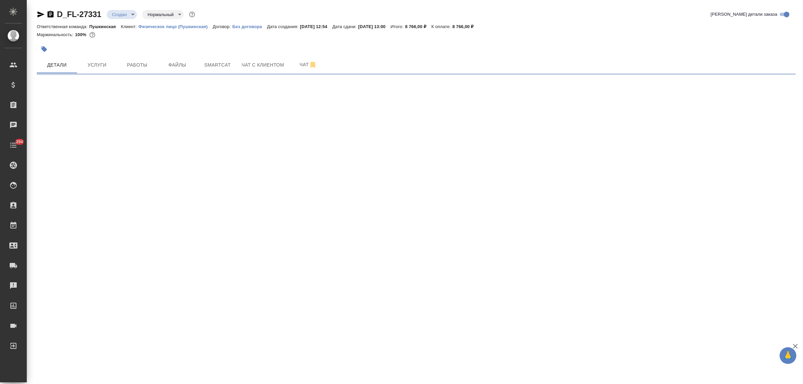
select select "RU"
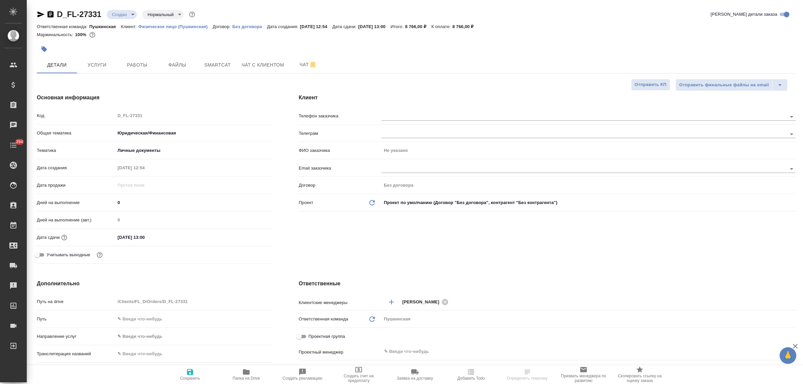
type textarea "x"
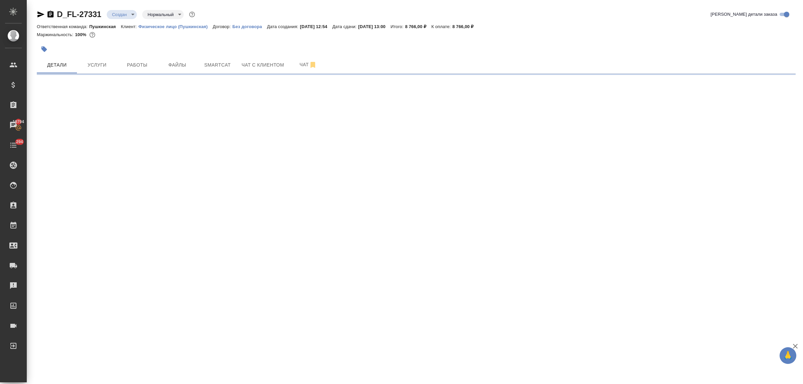
select select "RU"
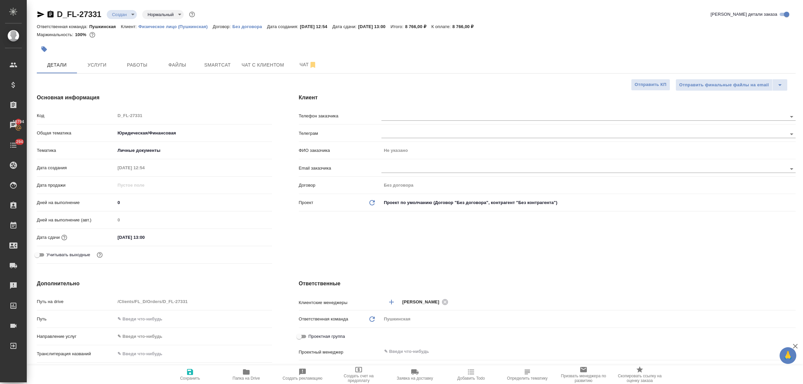
type textarea "x"
click at [407, 119] on input "text" at bounding box center [572, 116] width 383 height 8
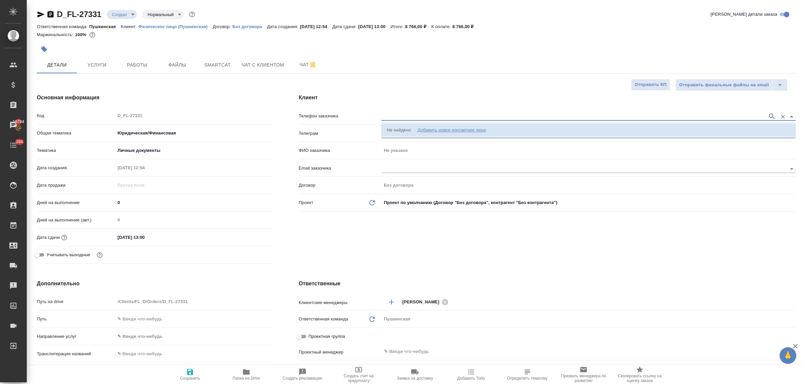
click at [431, 129] on div "Добавить новое контактное лицо" at bounding box center [451, 130] width 68 height 7
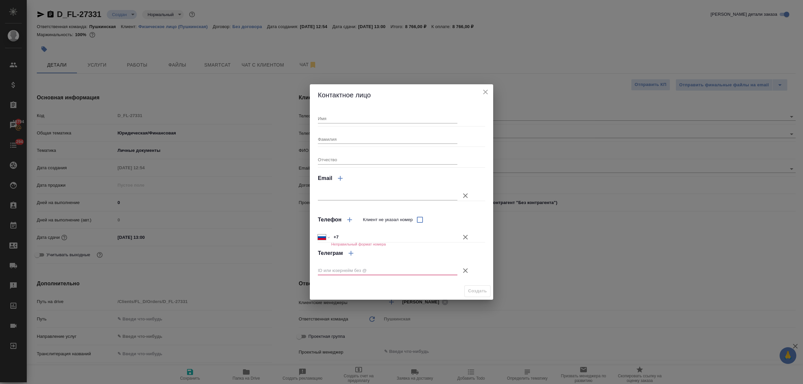
click at [343, 119] on input "Имя" at bounding box center [387, 118] width 139 height 9
paste input "[PERSON_NAME]"
drag, startPoint x: 355, startPoint y: 119, endPoint x: 329, endPoint y: 118, distance: 26.1
click at [329, 118] on input "[PERSON_NAME]" at bounding box center [387, 118] width 139 height 9
type input "[PERSON_NAME]"
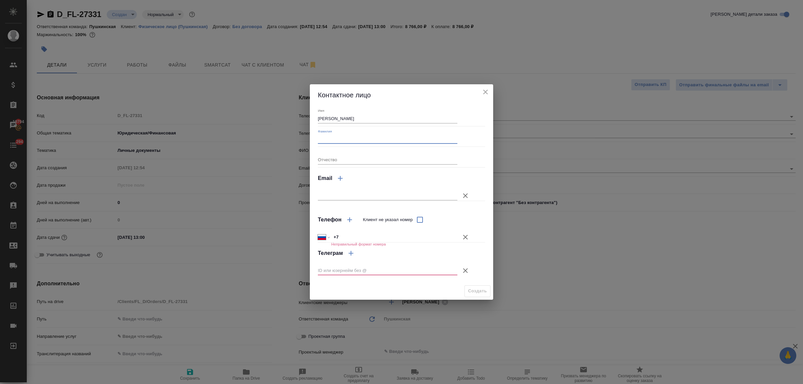
click at [343, 134] on input "Фамилия" at bounding box center [387, 138] width 139 height 9
paste input "верхотурова"
click at [320, 138] on input "верхотурова" at bounding box center [387, 138] width 139 height 9
type input "Верхотурова"
click at [320, 116] on input "анна" at bounding box center [387, 118] width 139 height 9
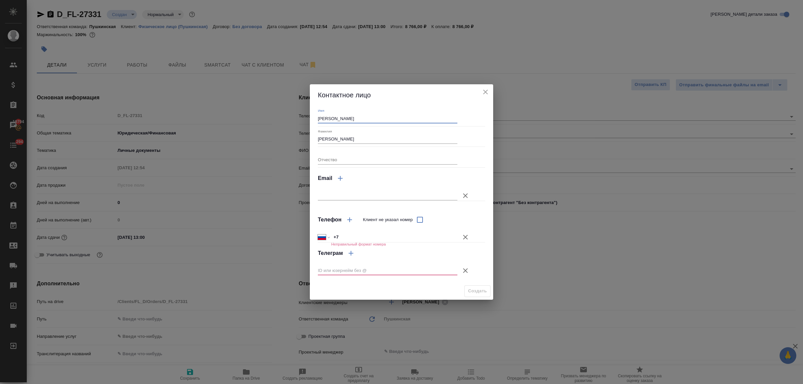
type input "Анна"
type textarea "x"
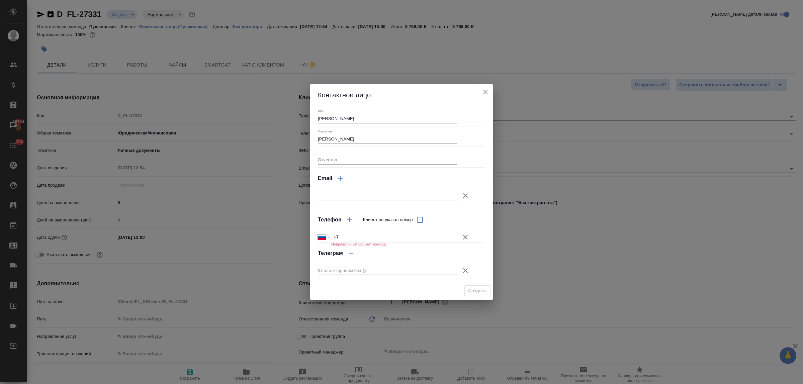
type textarea "x"
click at [467, 235] on icon "button" at bounding box center [465, 237] width 8 height 8
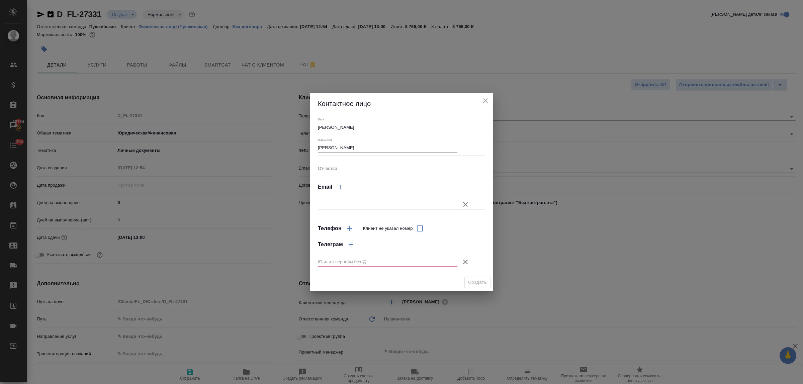
click at [418, 206] on input "text" at bounding box center [387, 204] width 139 height 9
paste input "belogolova1409@gmail.com"
type input "belogolova1409@gmail.com"
click at [463, 259] on icon "button" at bounding box center [465, 262] width 8 height 8
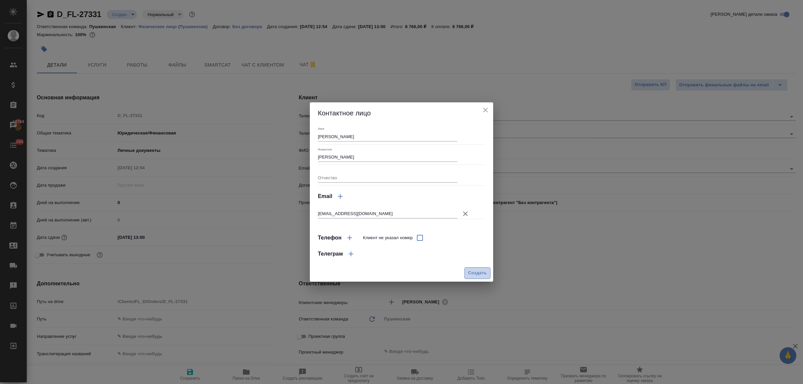
click at [478, 274] on span "Создать" at bounding box center [477, 273] width 19 height 8
type input "Верхотурова Анна"
type textarea "x"
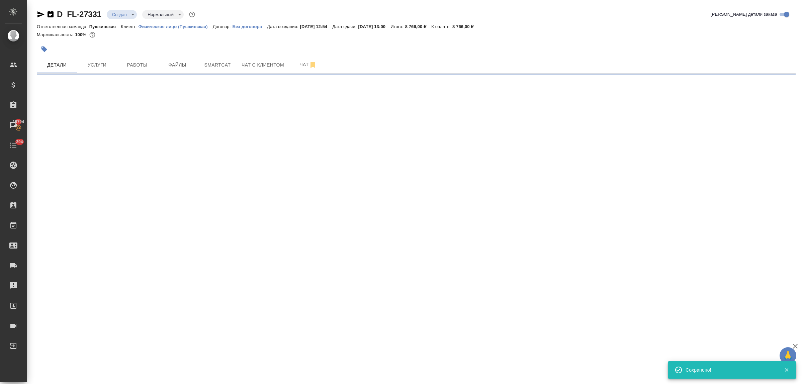
type input "holyTrinity"
select select "RU"
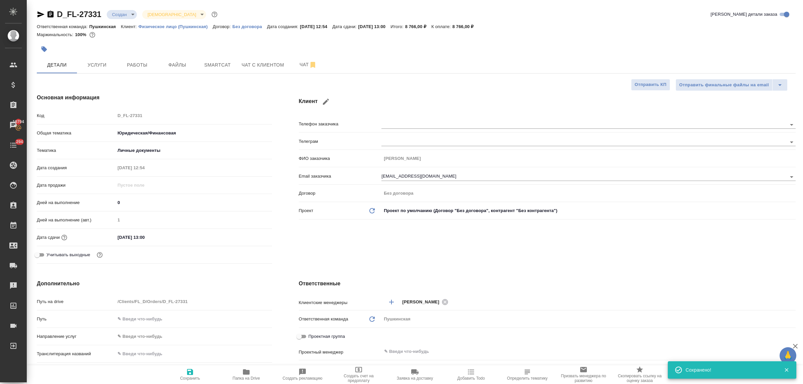
type textarea "x"
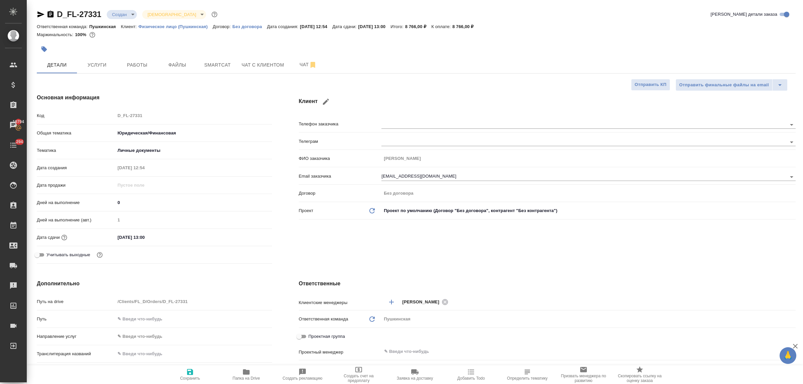
type textarea "x"
click at [268, 94] on h4 "Основная информация" at bounding box center [154, 98] width 235 height 8
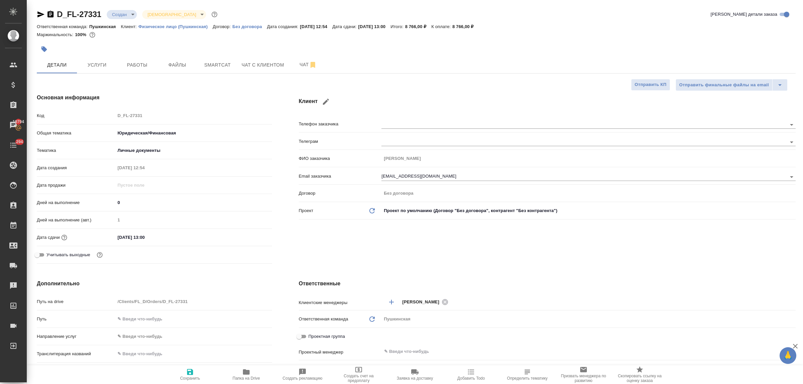
type textarea "x"
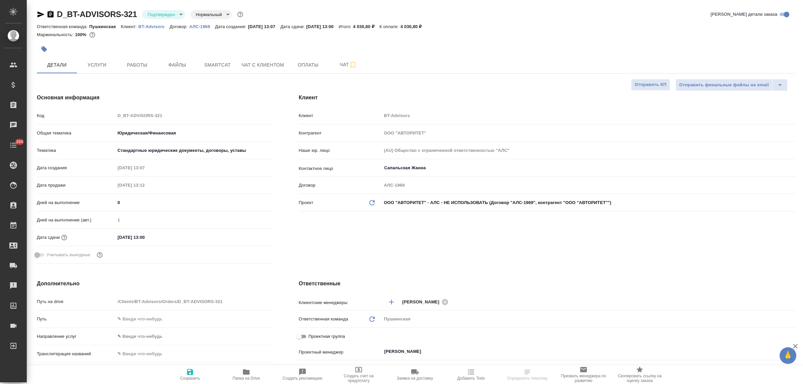
select select "RU"
click at [221, 65] on span "Smartcat" at bounding box center [217, 65] width 32 height 8
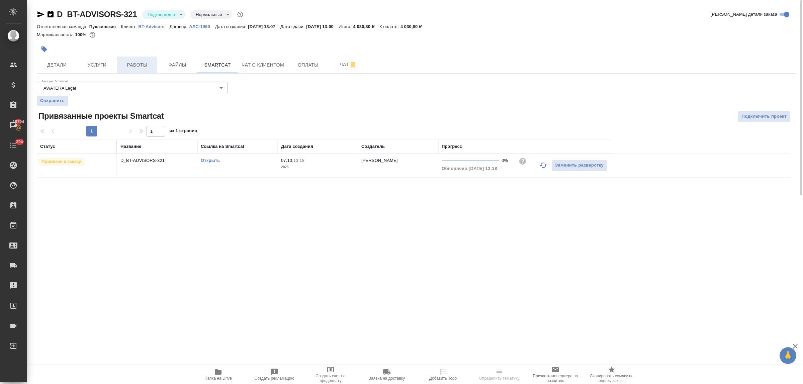
click at [146, 64] on span "Работы" at bounding box center [137, 65] width 32 height 8
